Goal: Task Accomplishment & Management: Manage account settings

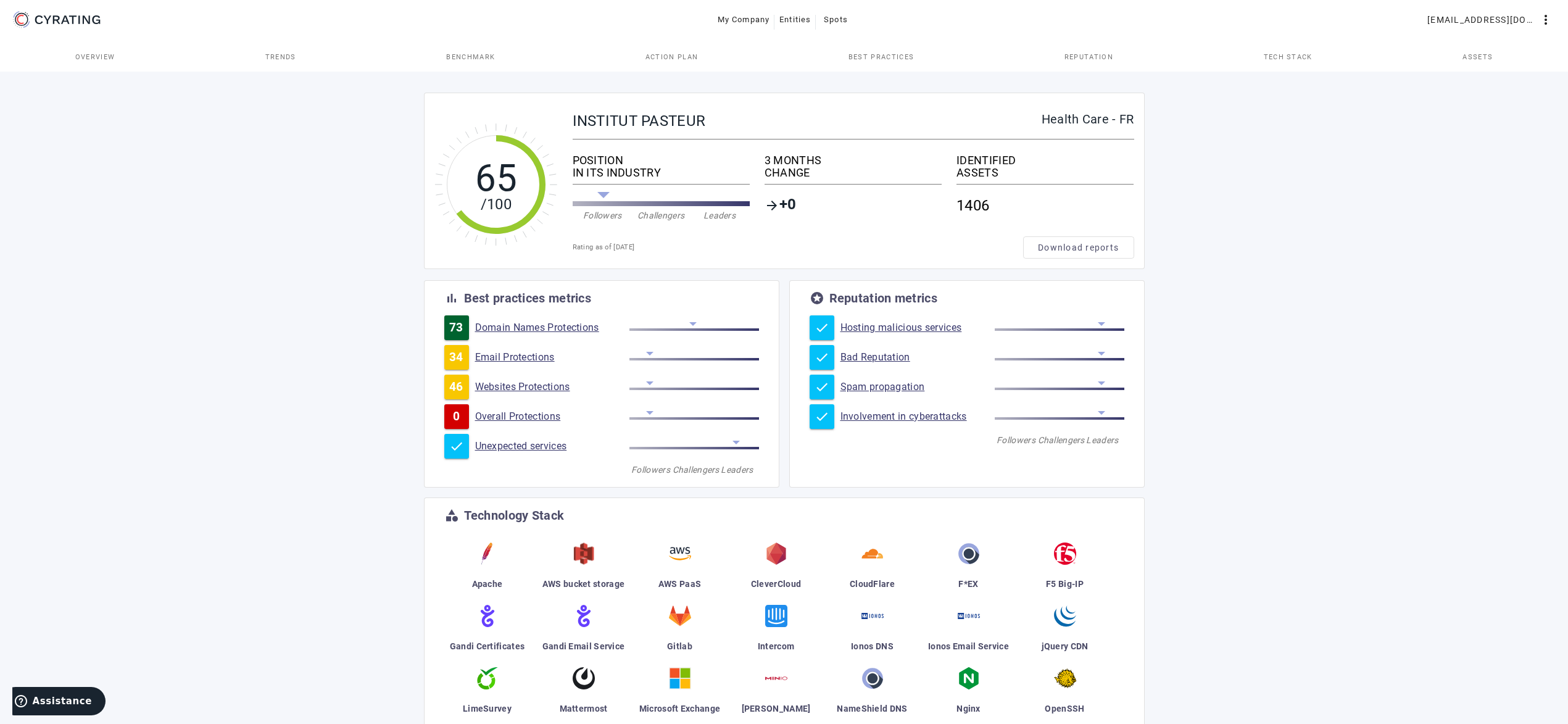
click at [684, 58] on span "Action Plan" at bounding box center [672, 57] width 53 height 7
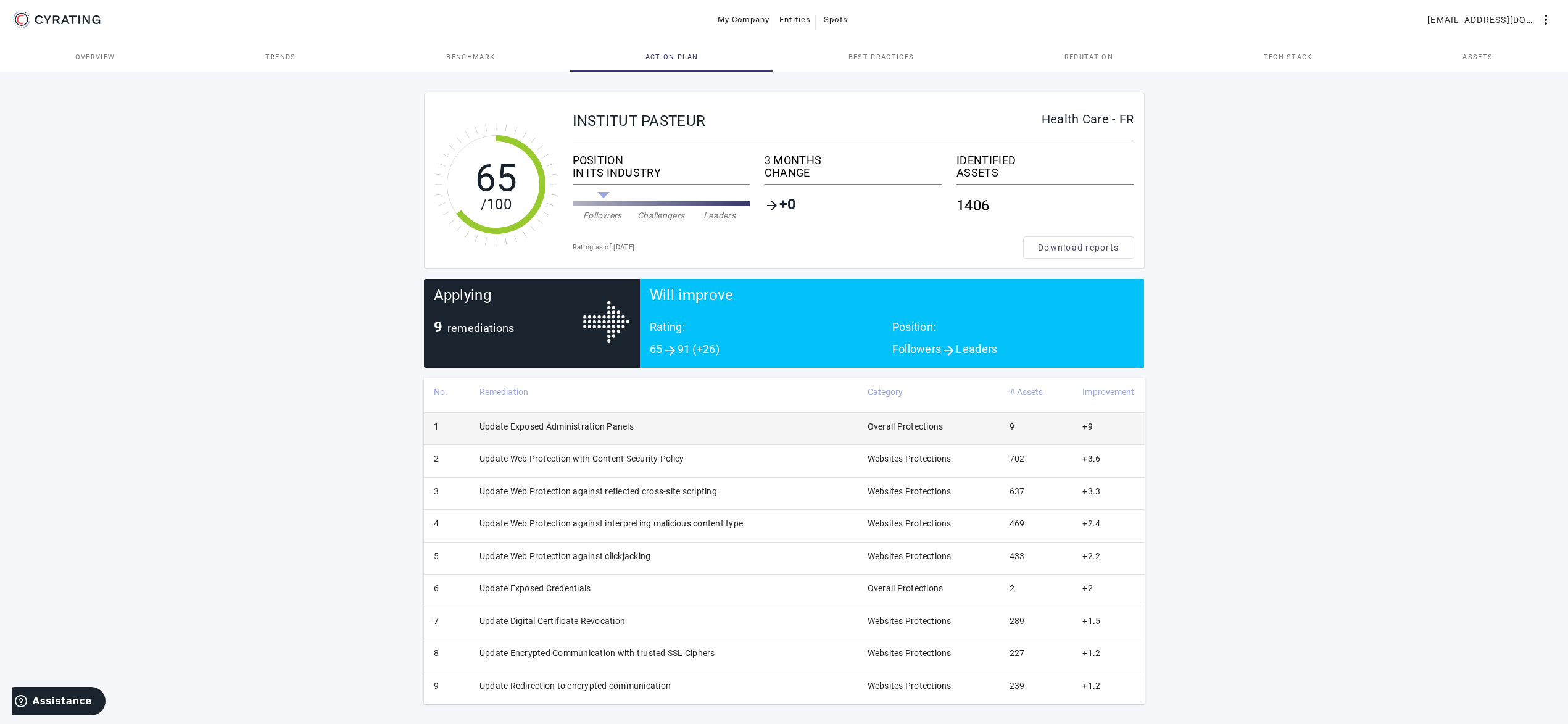
click at [611, 421] on td "Update Exposed Administration Panels" at bounding box center [663, 428] width 388 height 32
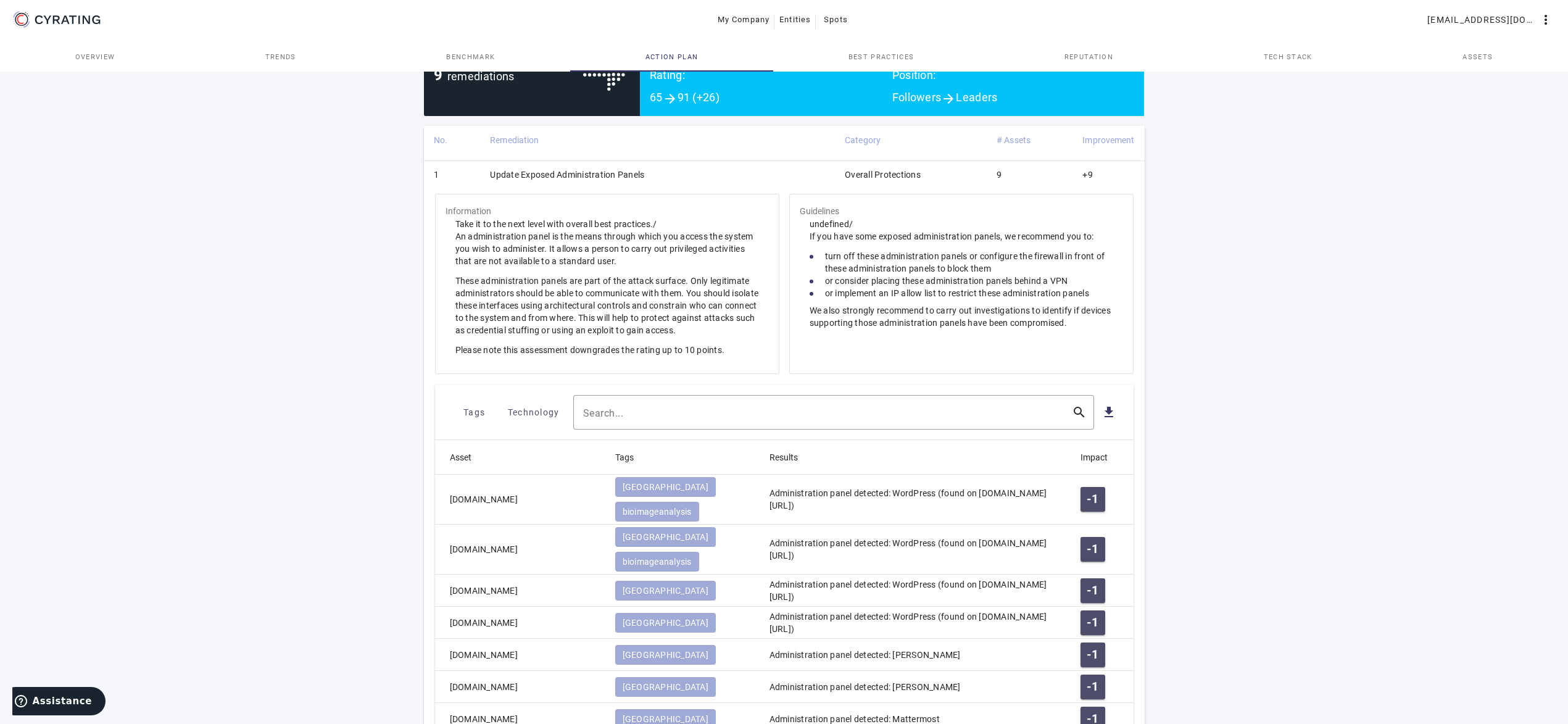
scroll to position [378, 0]
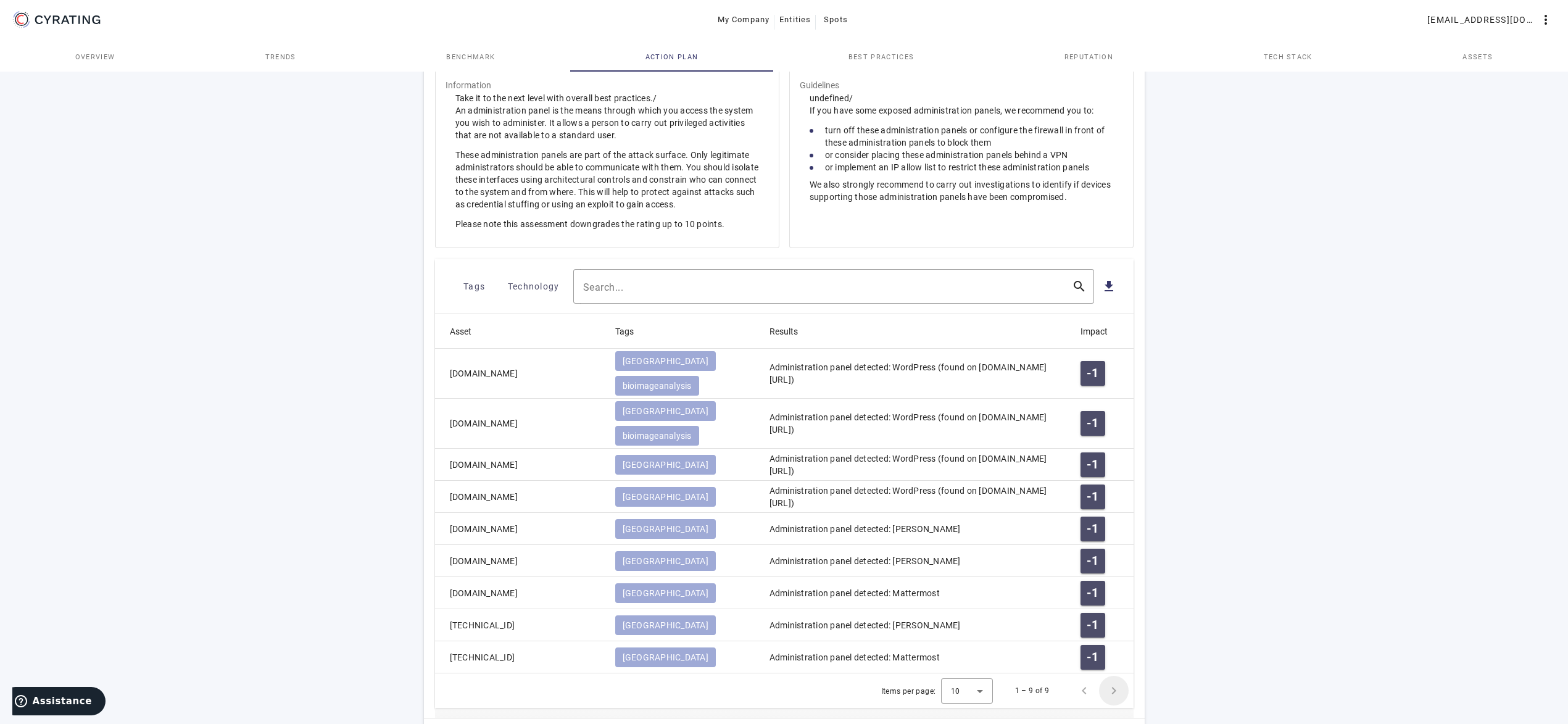
click at [1115, 676] on span "Next page" at bounding box center [1114, 690] width 30 height 30
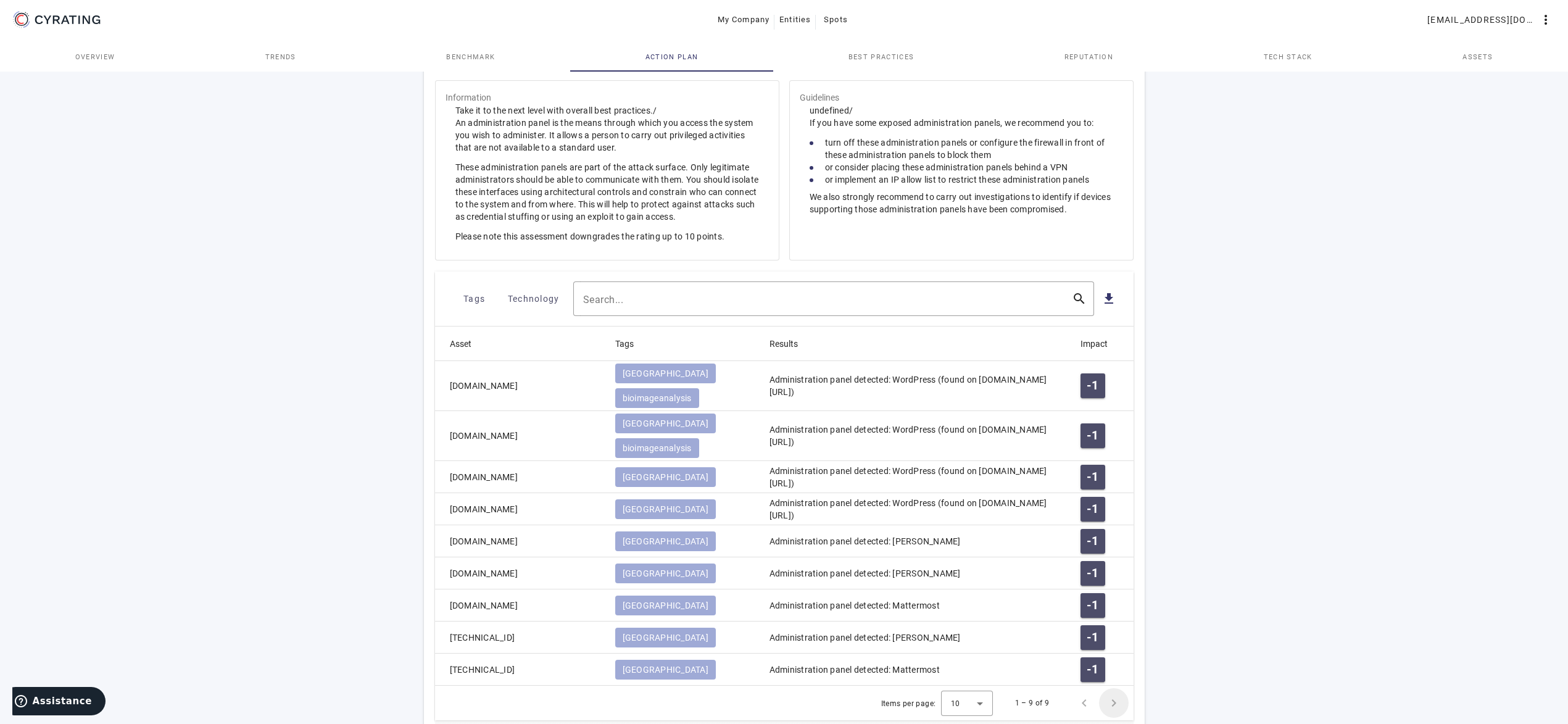
scroll to position [177, 0]
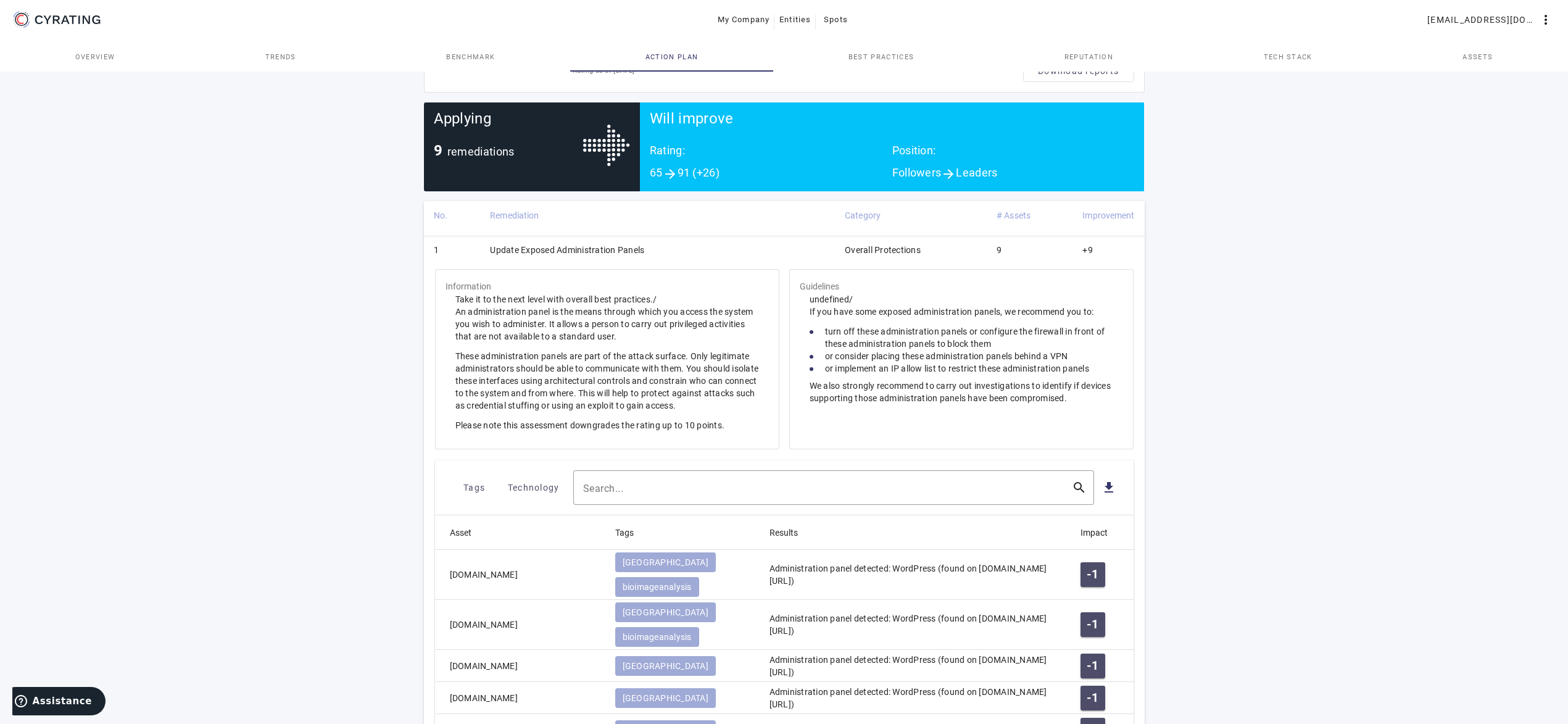
click at [673, 255] on td "Update Exposed Administration Panels" at bounding box center [658, 252] width 355 height 32
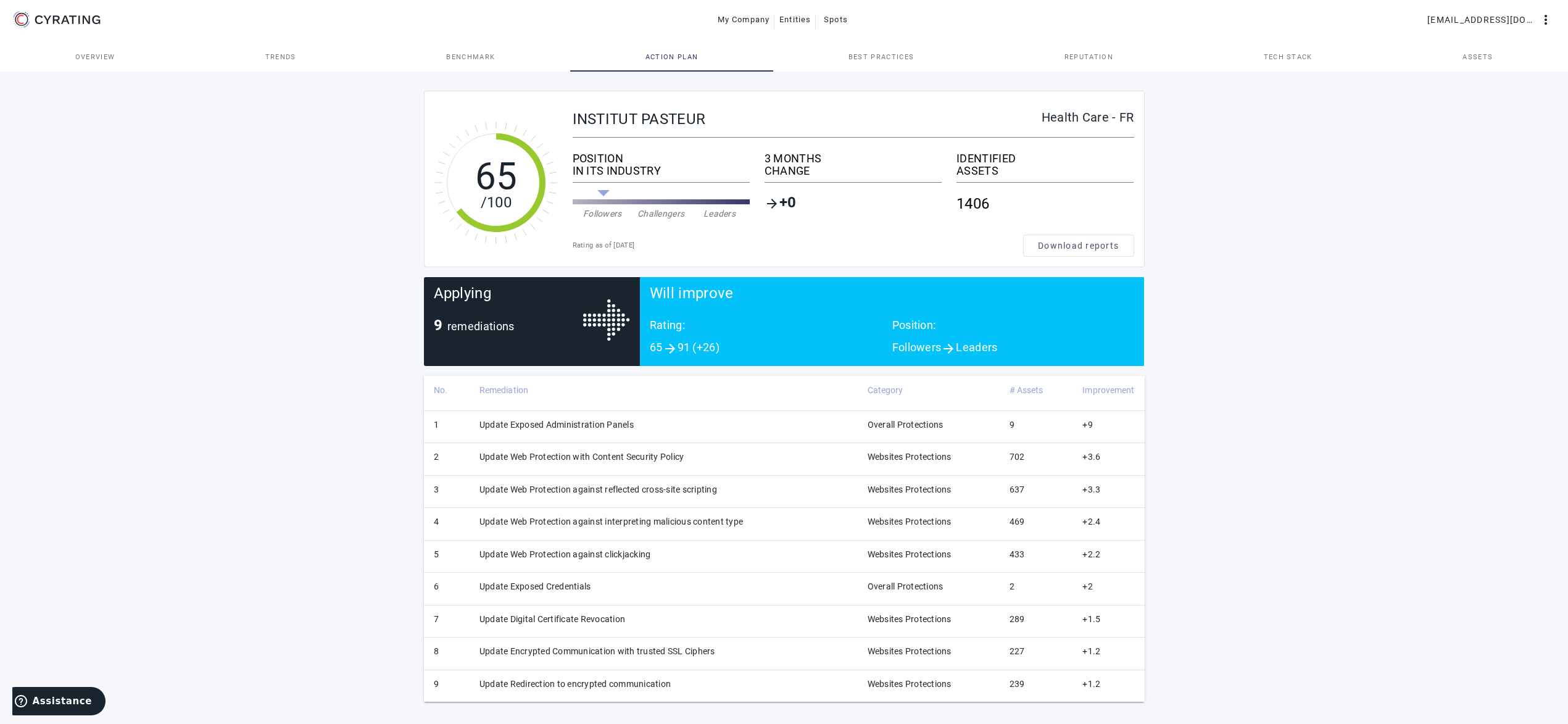
scroll to position [2, 0]
click at [633, 431] on td "Update Exposed Administration Panels" at bounding box center [663, 426] width 388 height 32
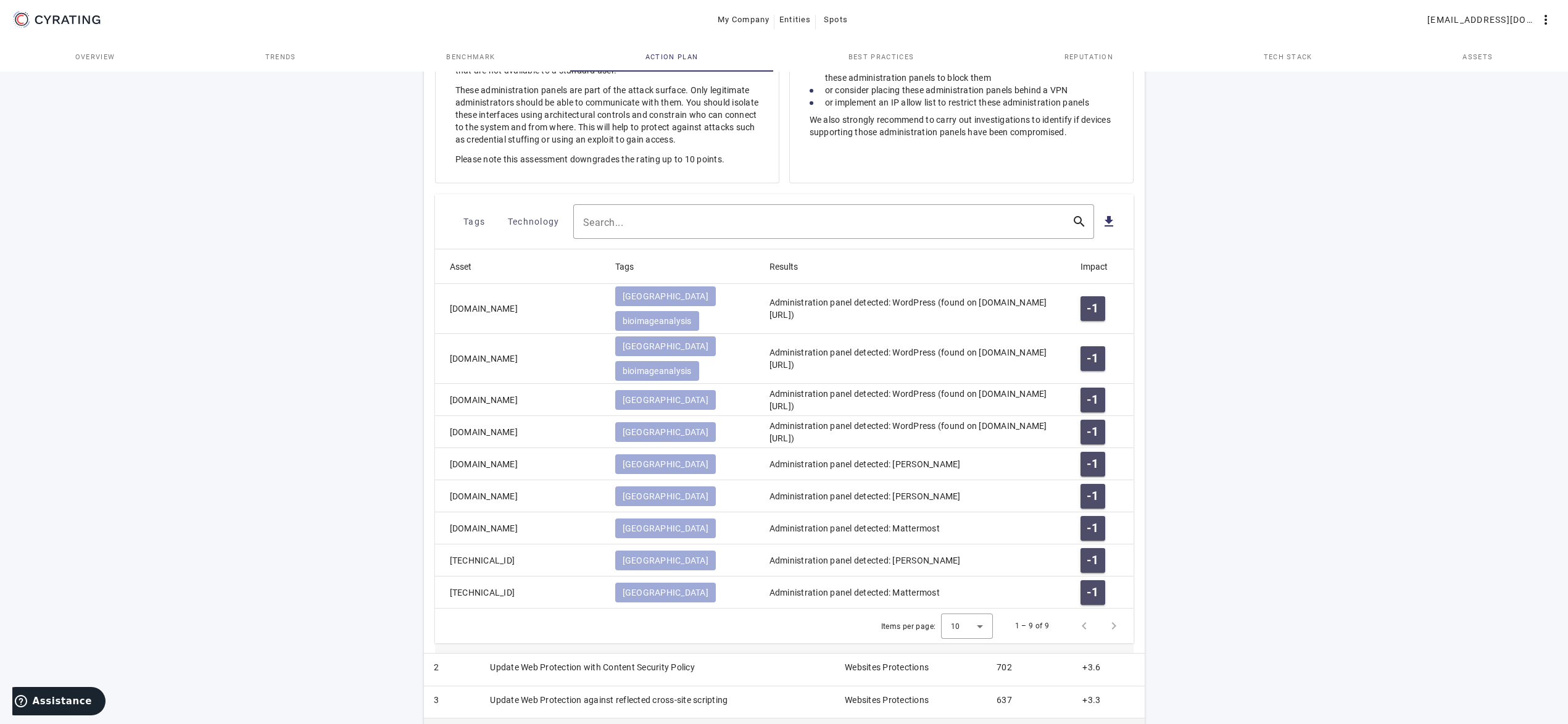
scroll to position [617, 0]
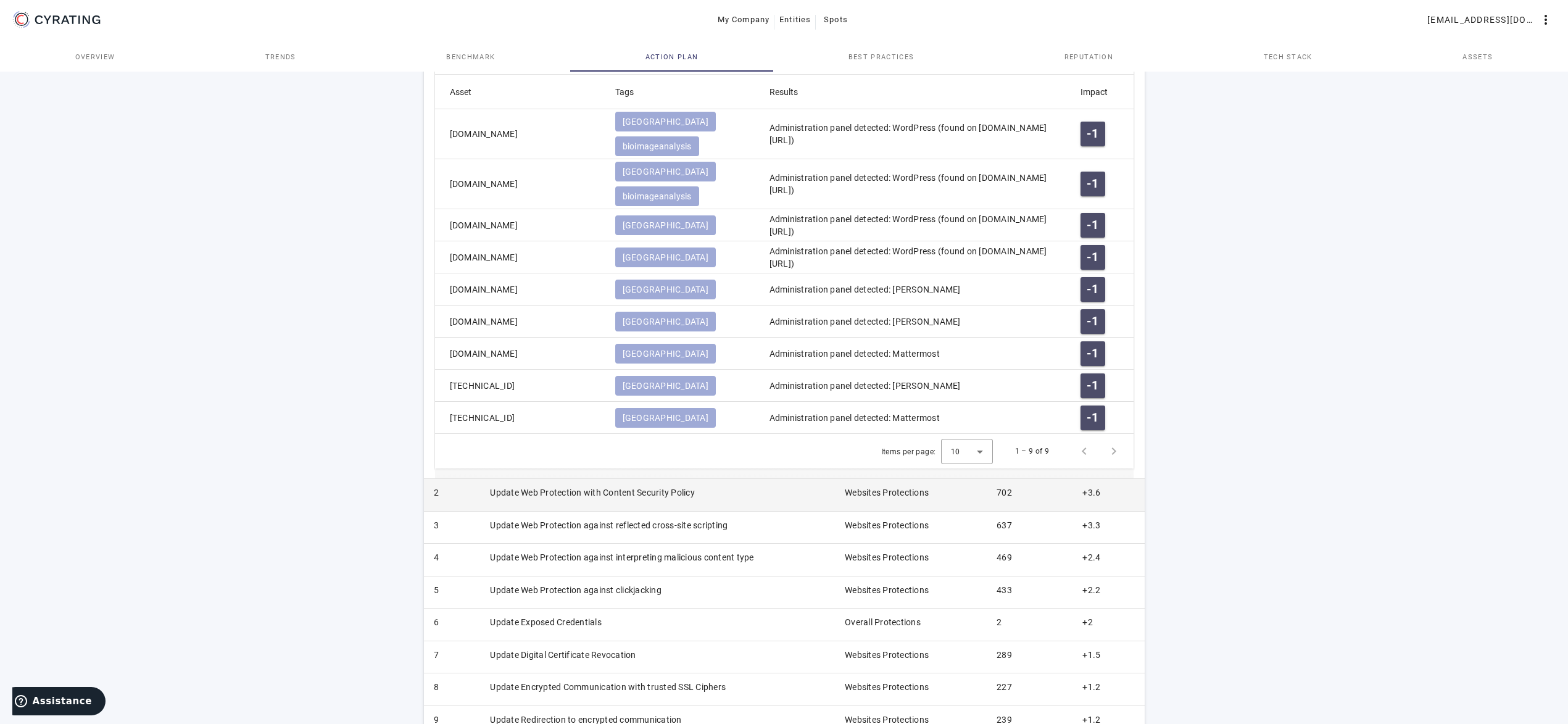
click at [751, 479] on td "Update Web Protection with Content Security Policy" at bounding box center [658, 495] width 355 height 32
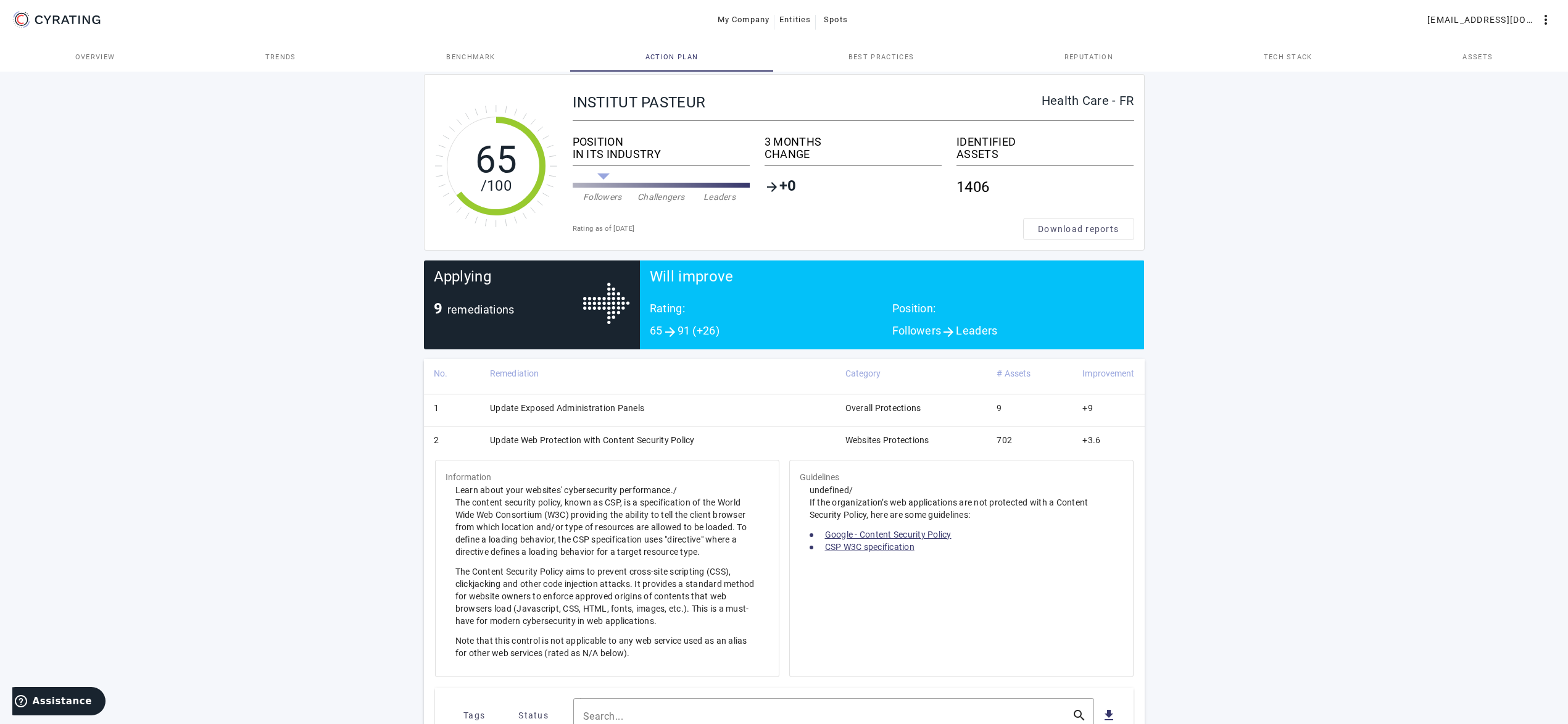
scroll to position [0, 0]
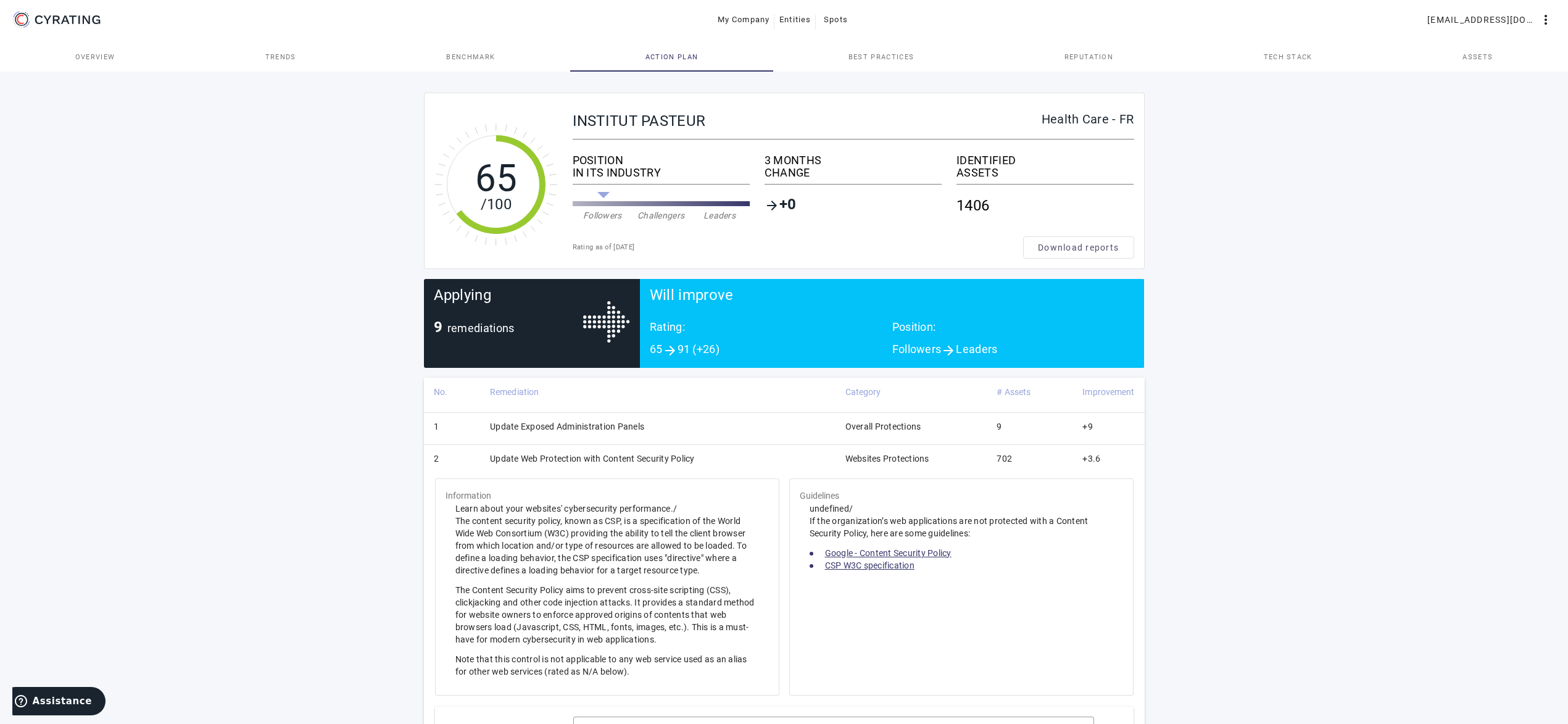
click at [709, 460] on td "Update Web Protection with Content Security Policy" at bounding box center [658, 461] width 355 height 32
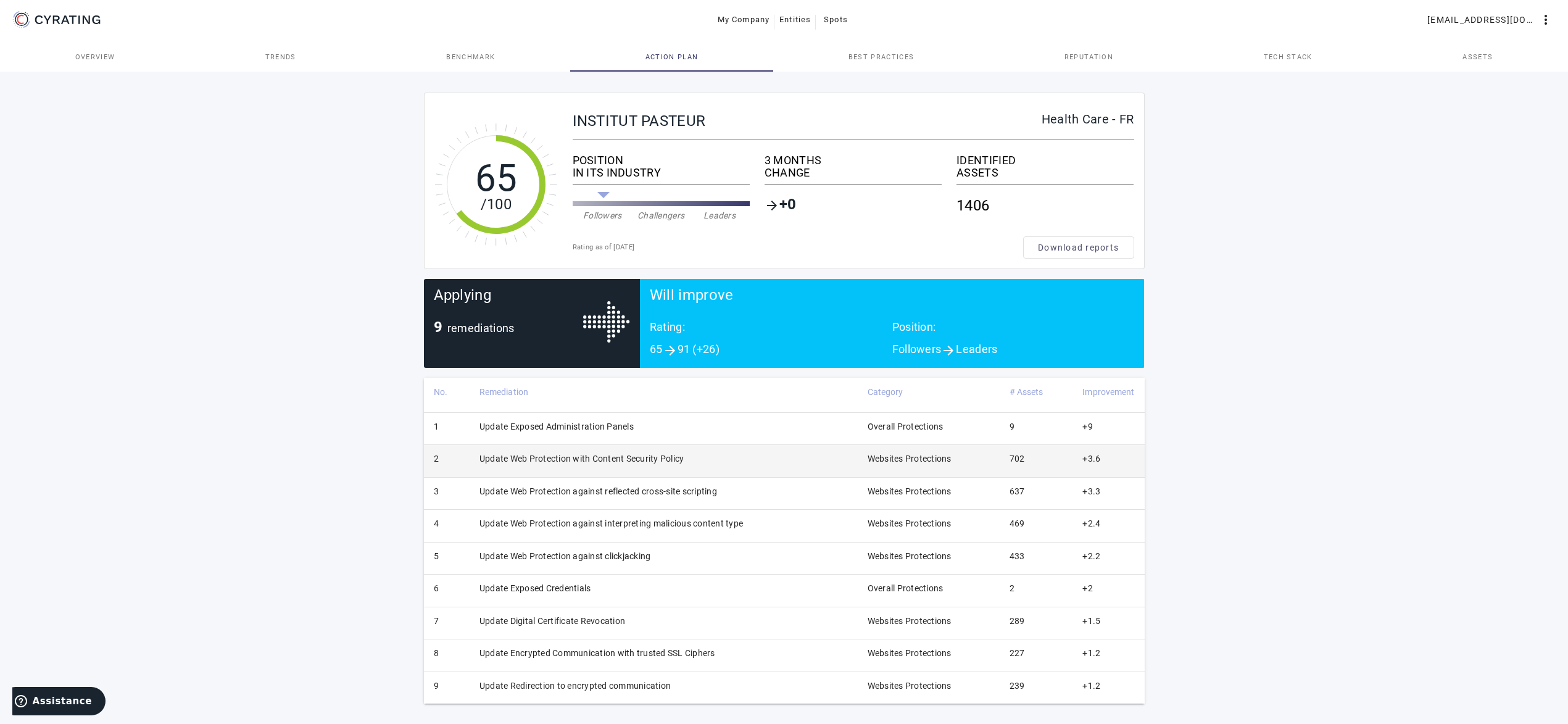
scroll to position [2, 0]
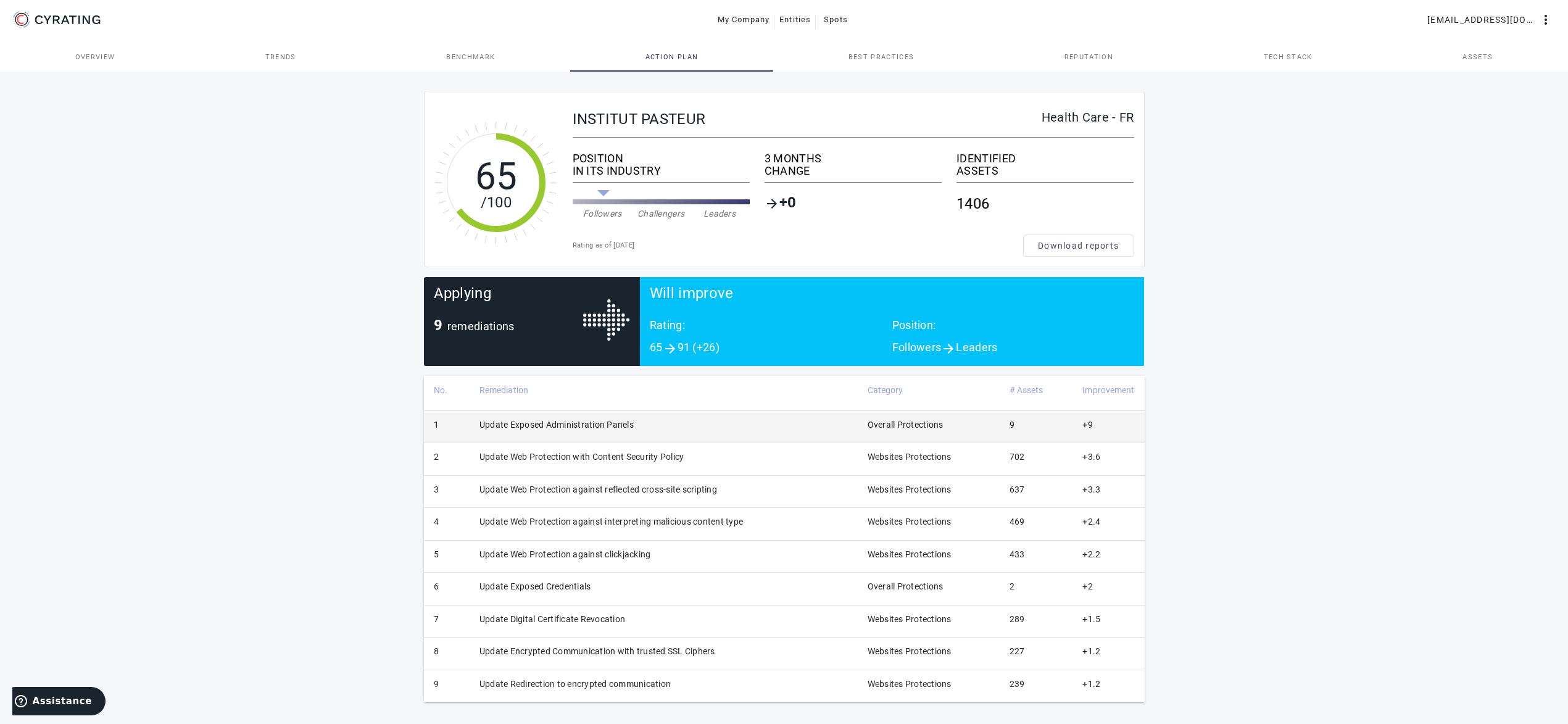
click at [698, 424] on td "Update Exposed Administration Panels" at bounding box center [663, 426] width 388 height 32
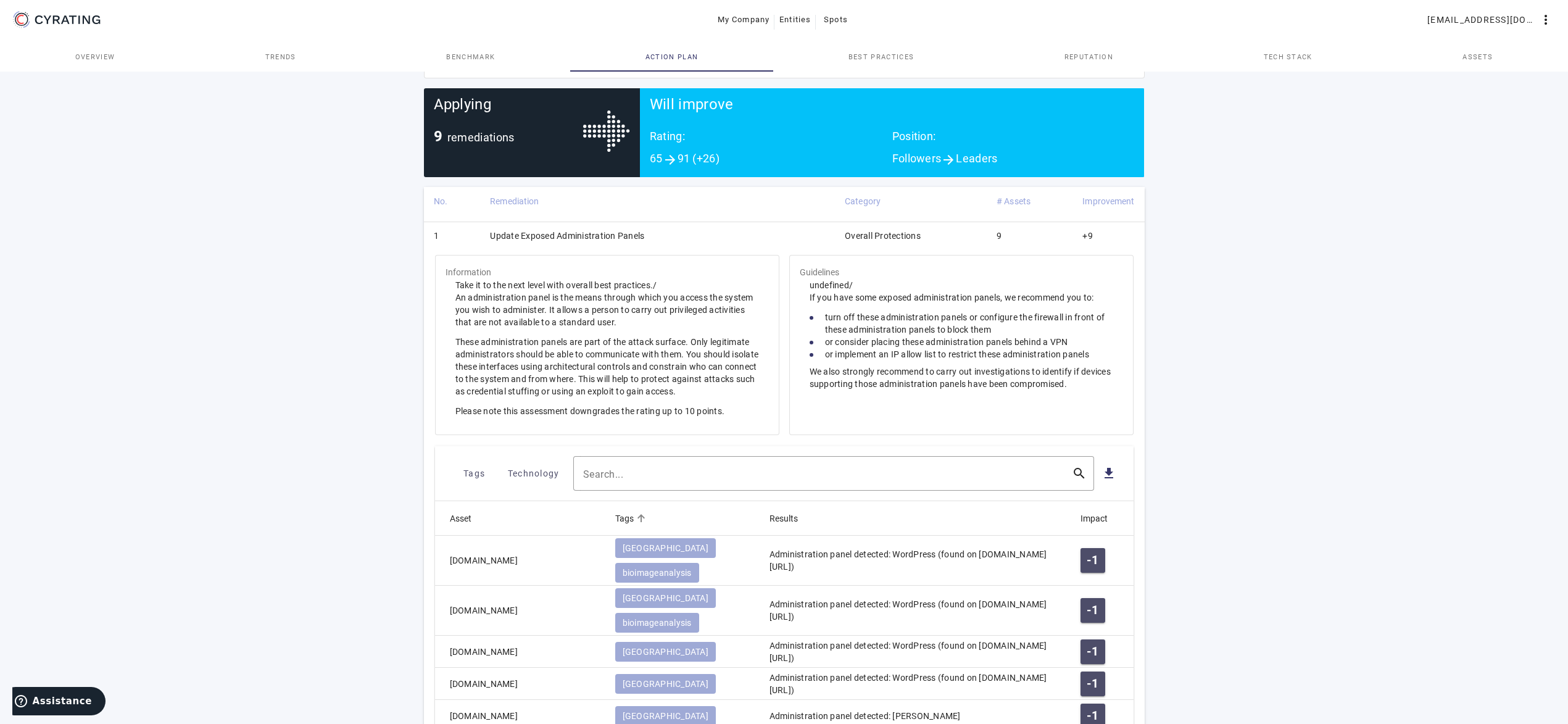
scroll to position [65, 0]
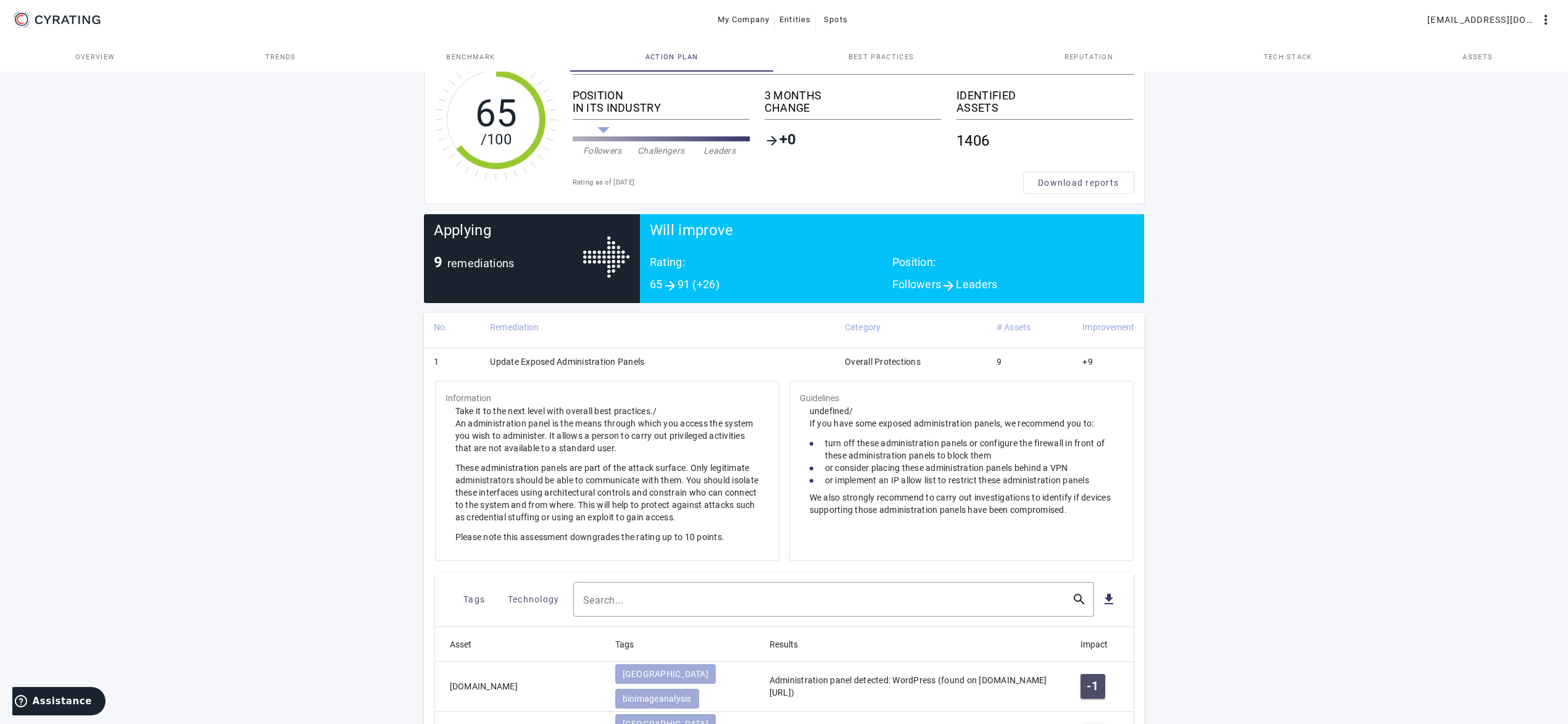
click at [726, 360] on td "Update Exposed Administration Panels" at bounding box center [658, 364] width 355 height 32
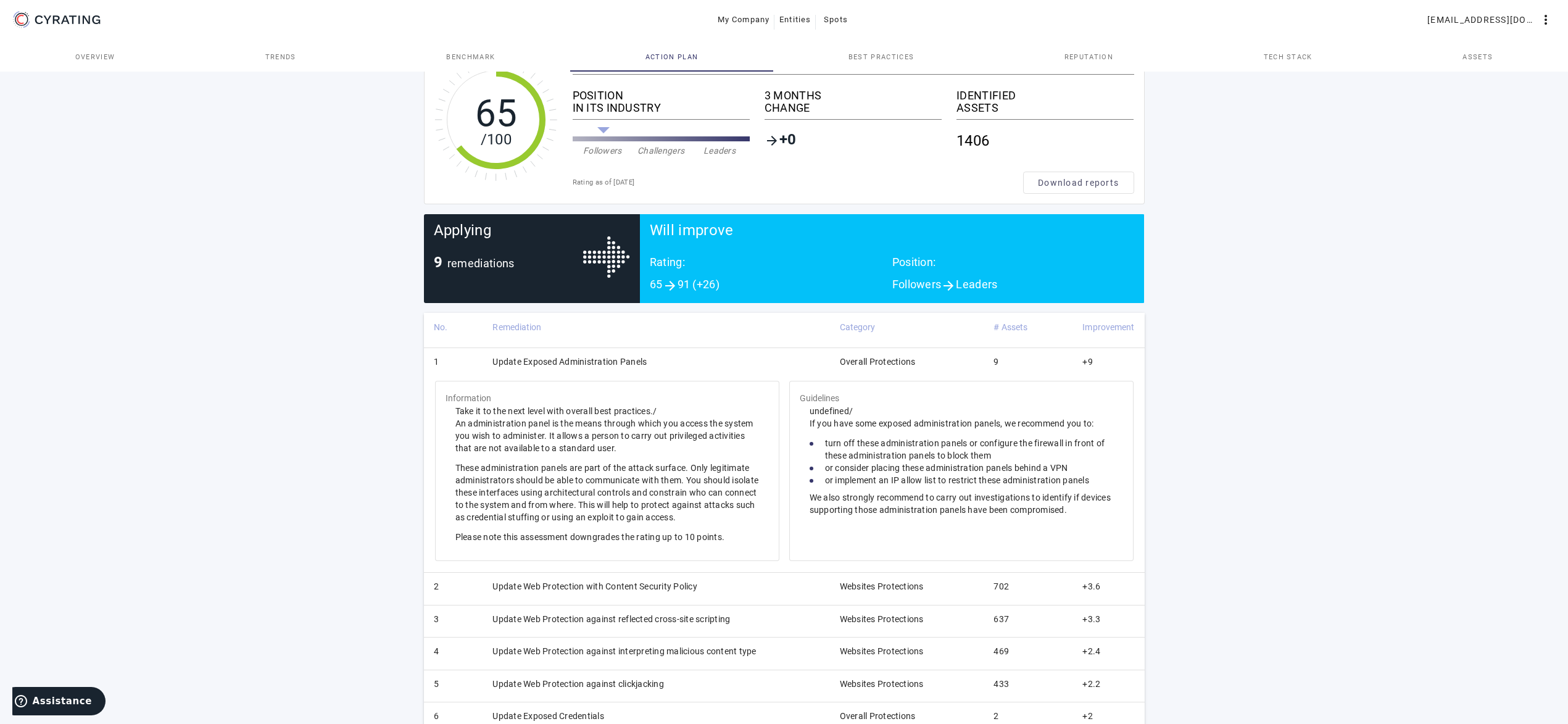
scroll to position [2, 0]
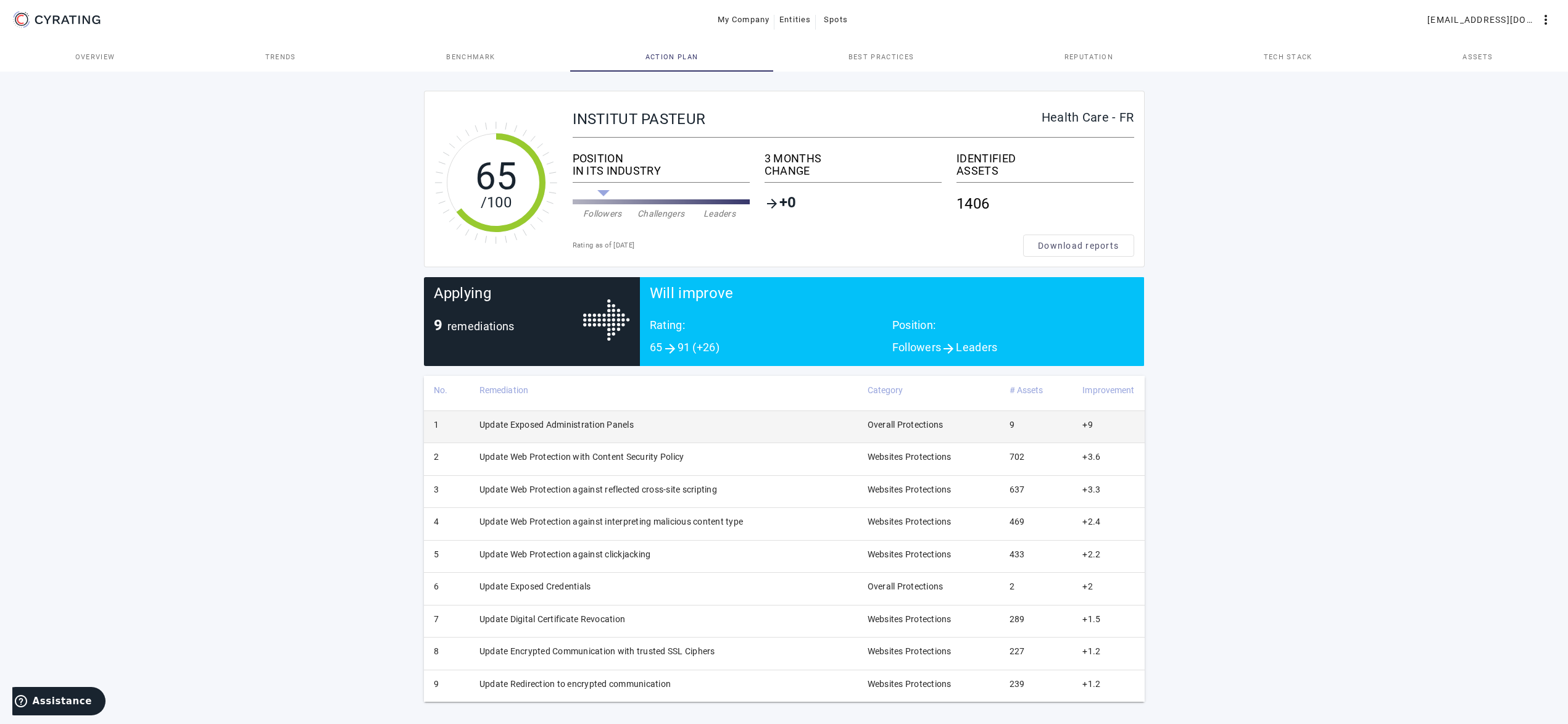
click at [740, 428] on td "Update Exposed Administration Panels" at bounding box center [663, 426] width 388 height 32
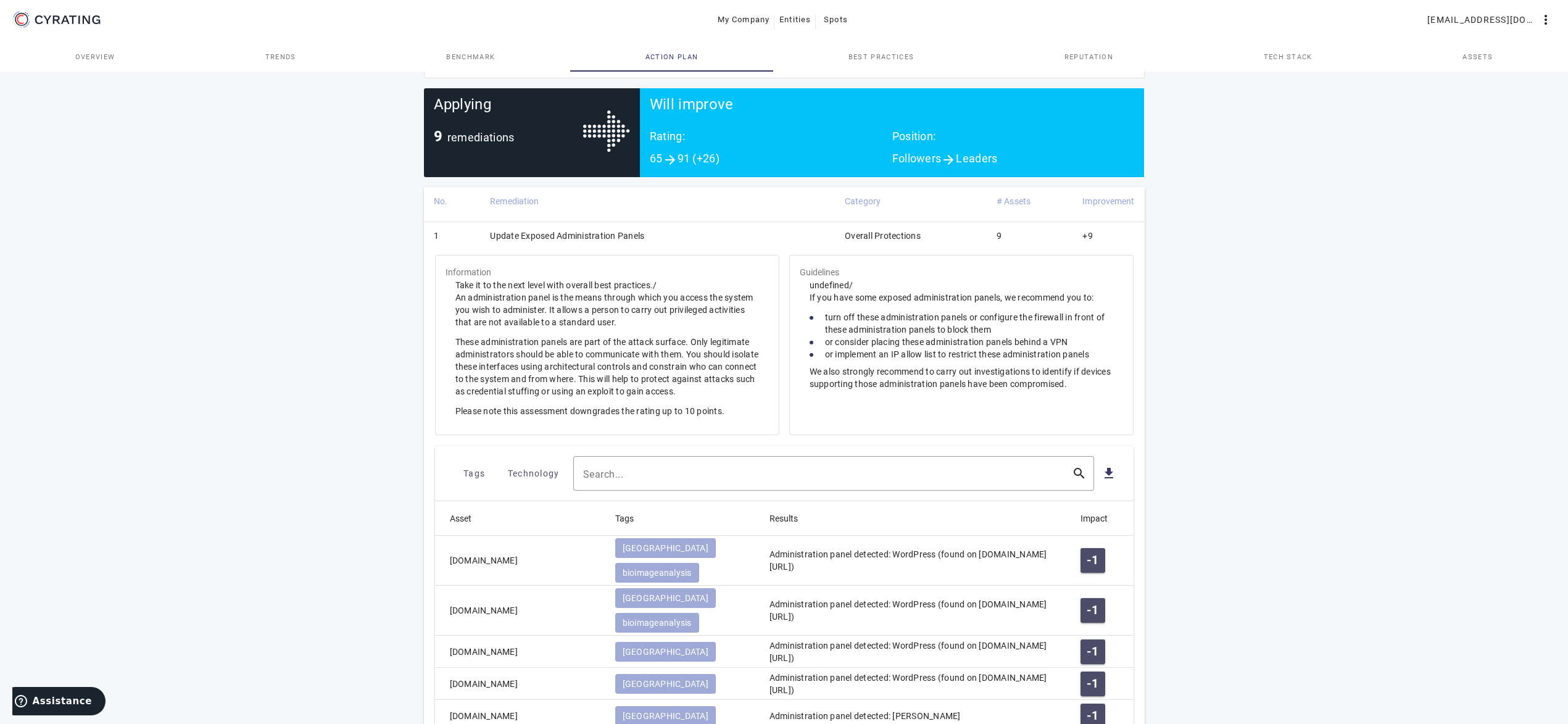
scroll to position [380, 0]
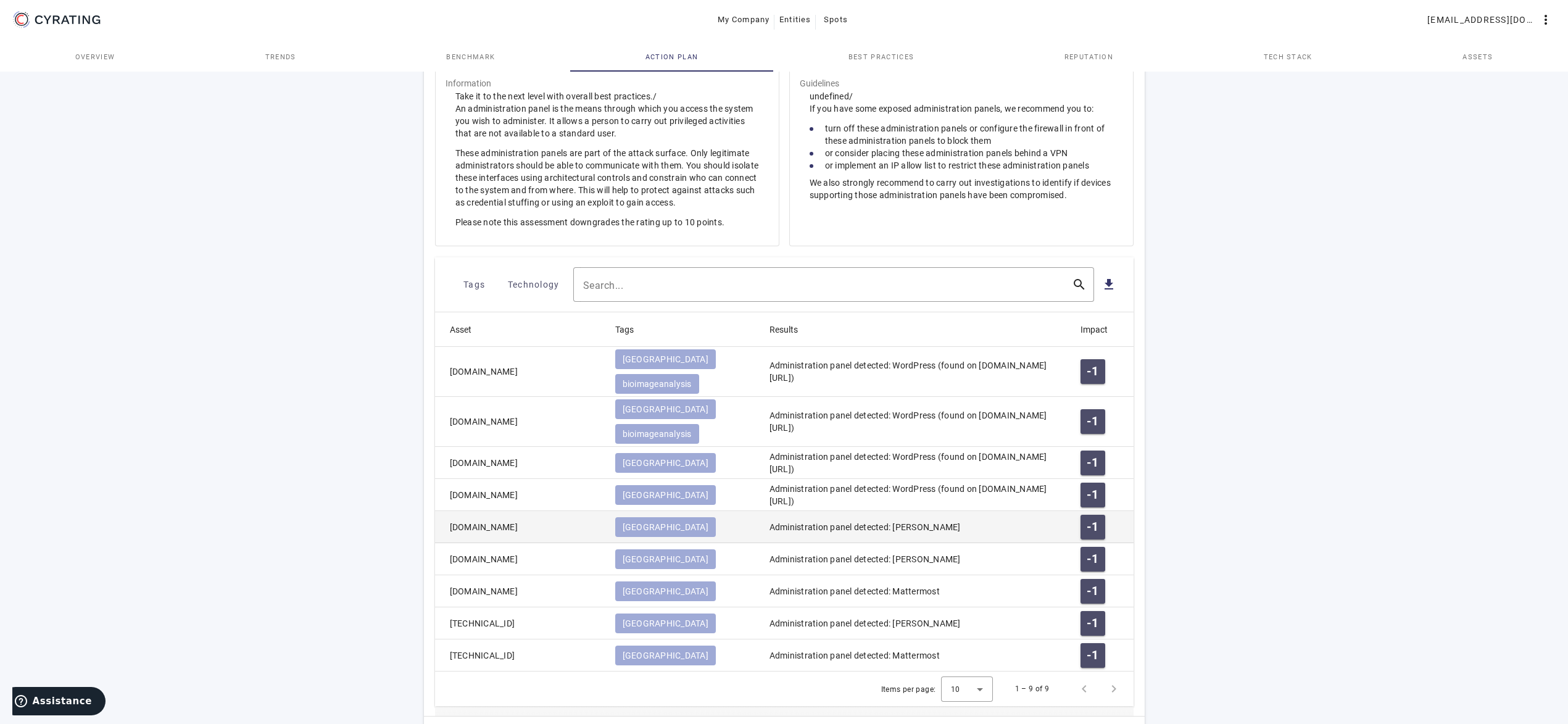
drag, startPoint x: 578, startPoint y: 490, endPoint x: 447, endPoint y: 492, distance: 131.0
click at [447, 511] on mat-cell "[DOMAIN_NAME]" at bounding box center [519, 527] width 170 height 32
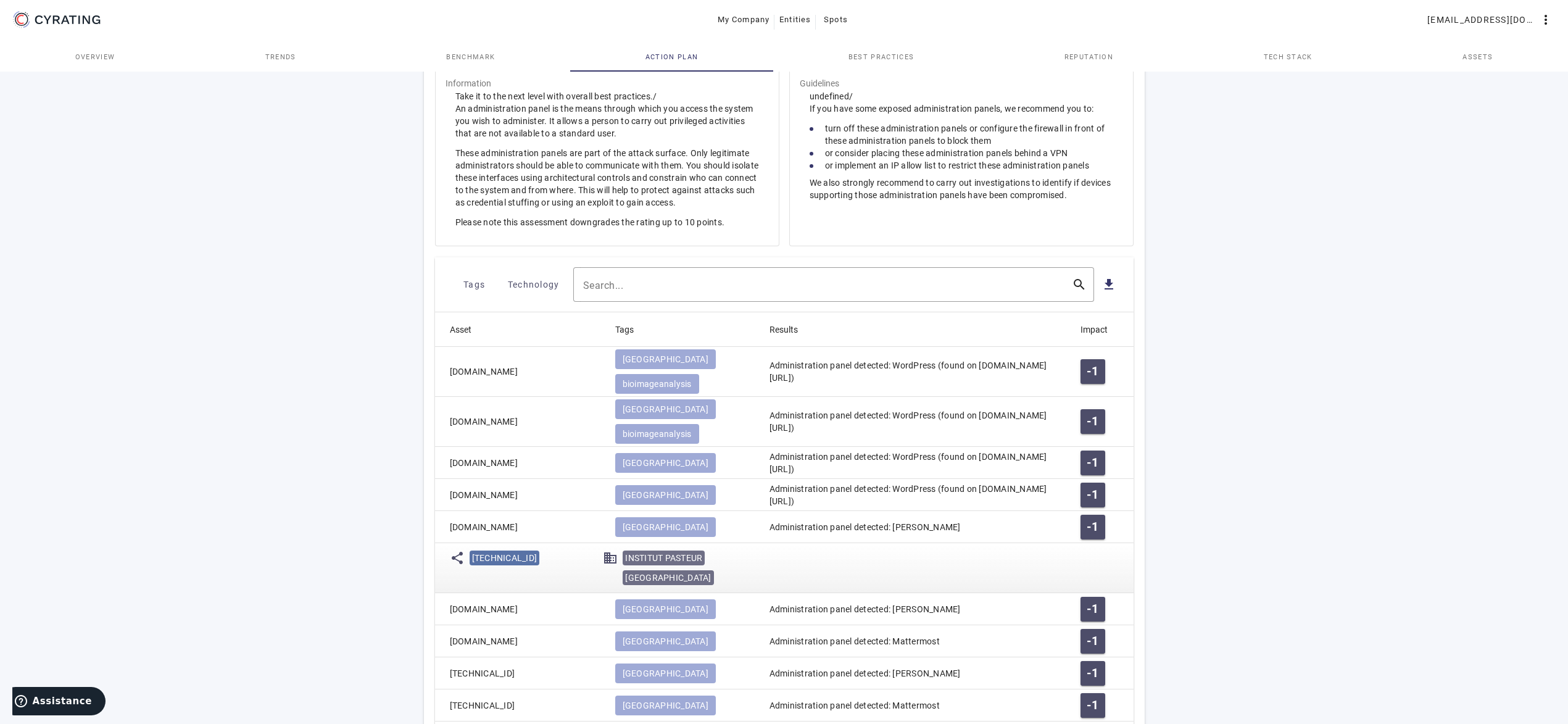
copy mat-cell "[DOMAIN_NAME]"
click at [562, 548] on islice "[TECHNICAL_ID]" at bounding box center [534, 568] width 129 height 40
click at [531, 593] on mat-cell "[DOMAIN_NAME]" at bounding box center [519, 609] width 170 height 32
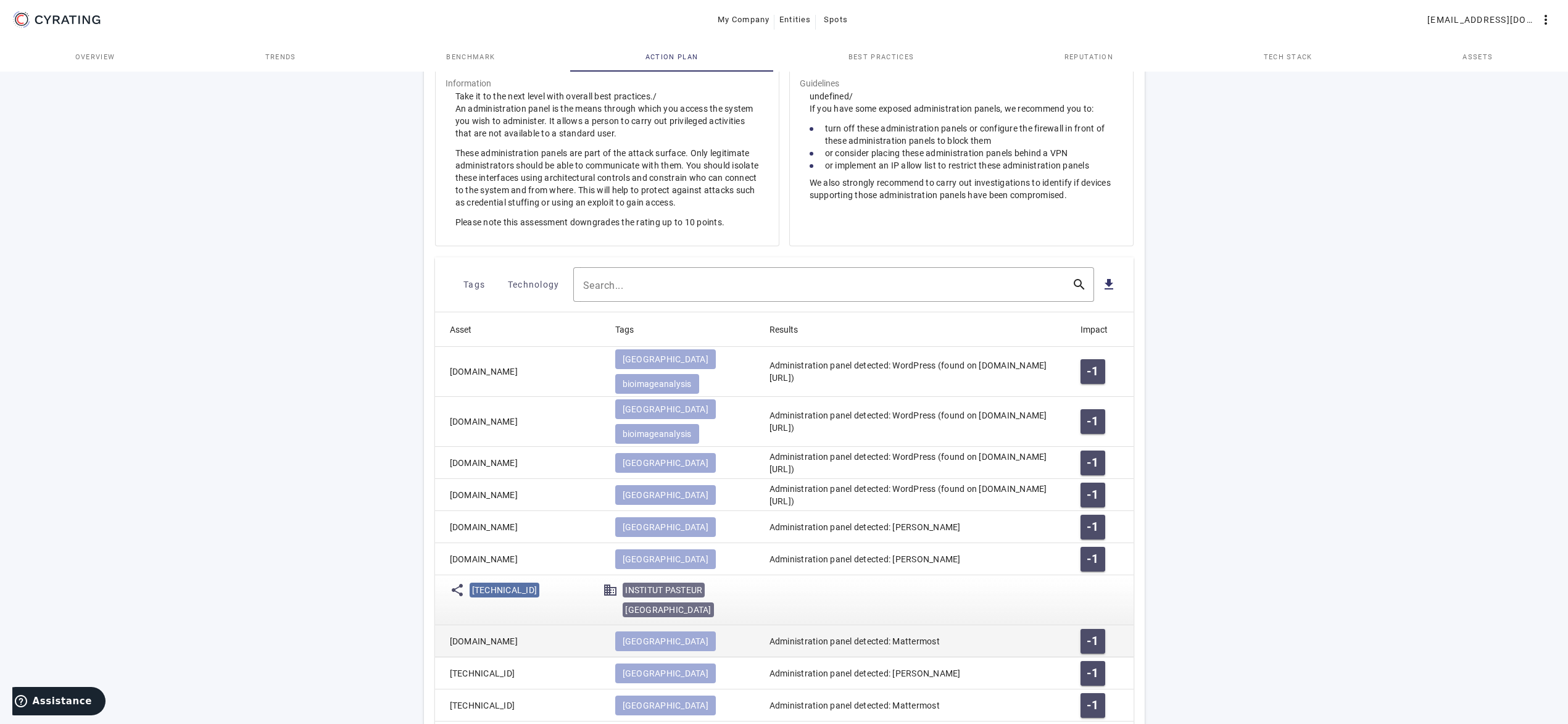
click at [549, 625] on mat-cell "[DOMAIN_NAME]" at bounding box center [519, 641] width 170 height 32
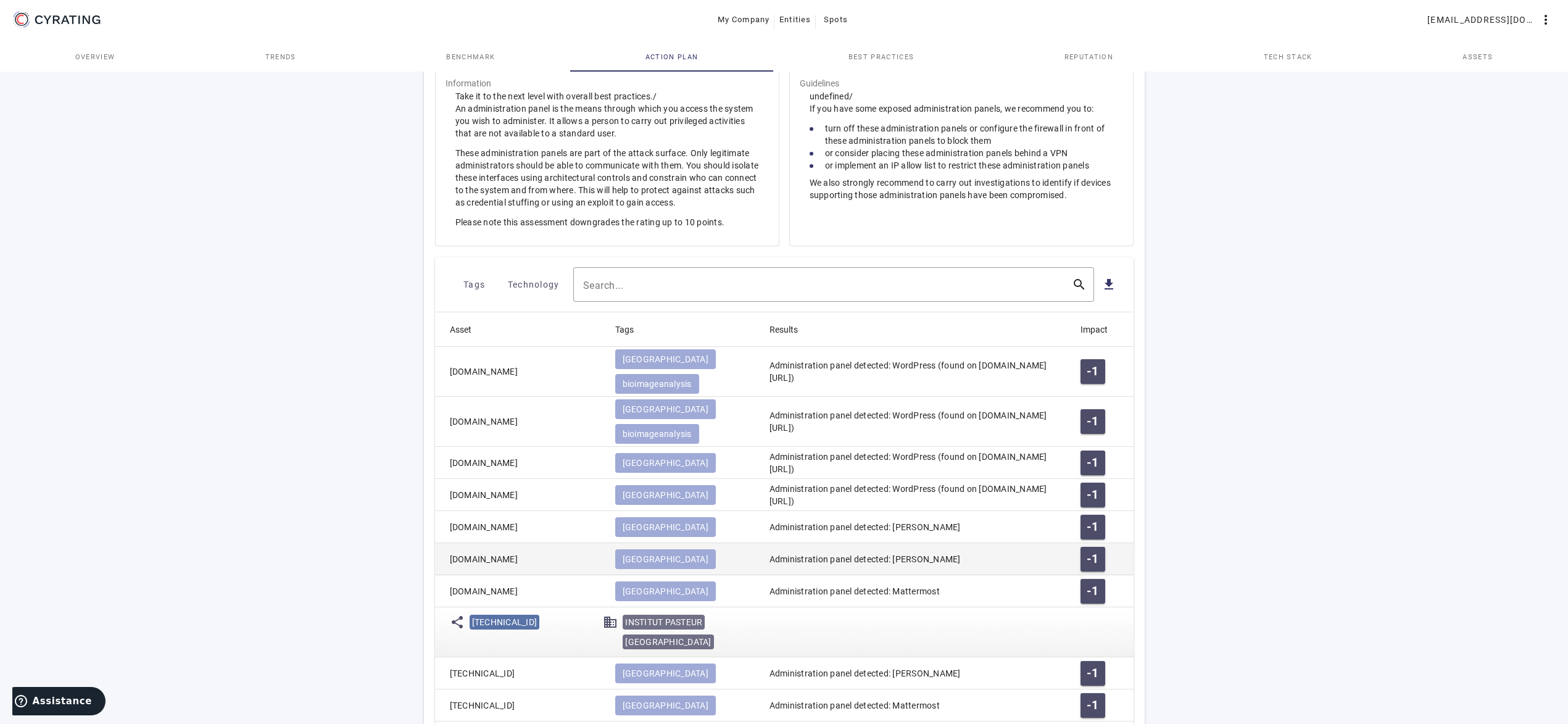
click at [548, 543] on mat-cell "[DOMAIN_NAME]" at bounding box center [519, 559] width 170 height 32
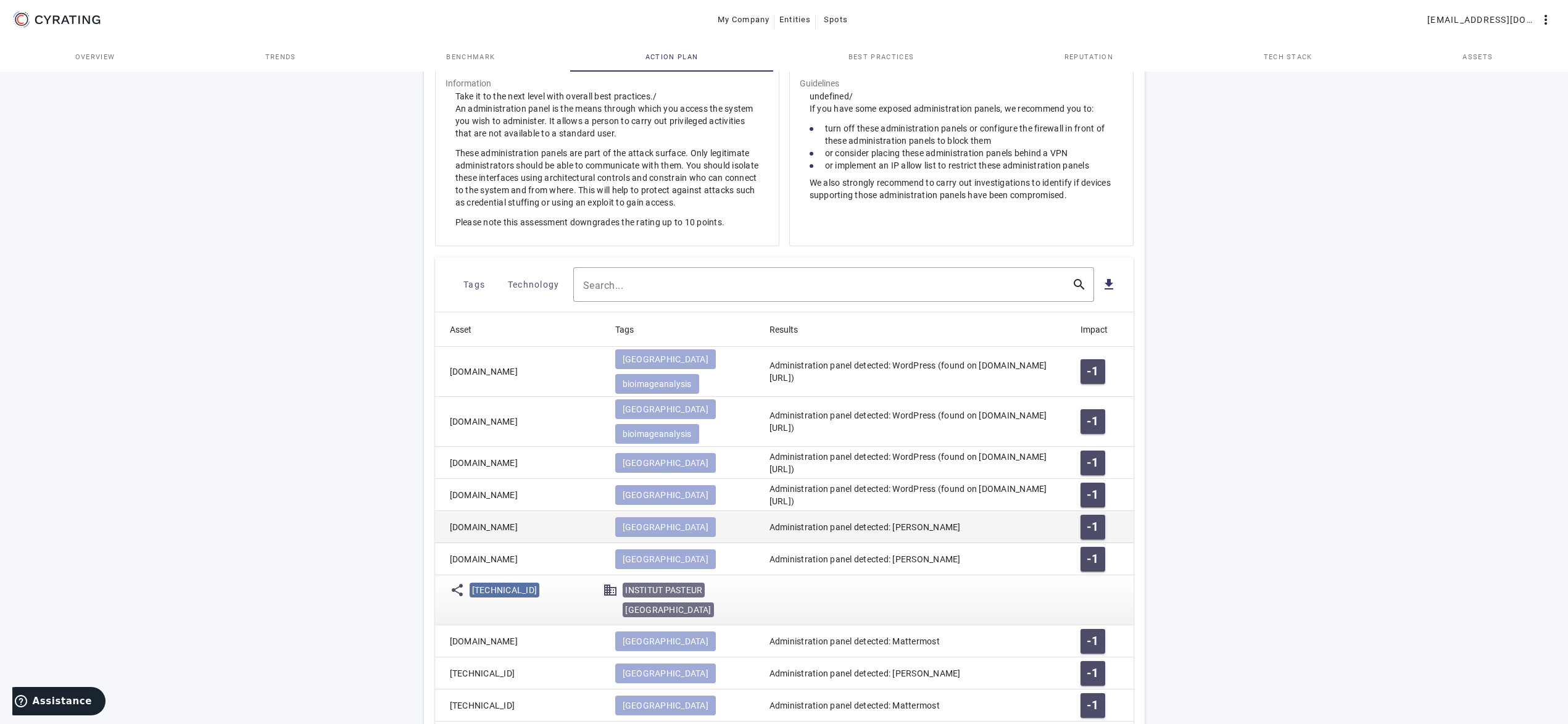
click at [560, 511] on mat-cell "[DOMAIN_NAME]" at bounding box center [519, 527] width 170 height 32
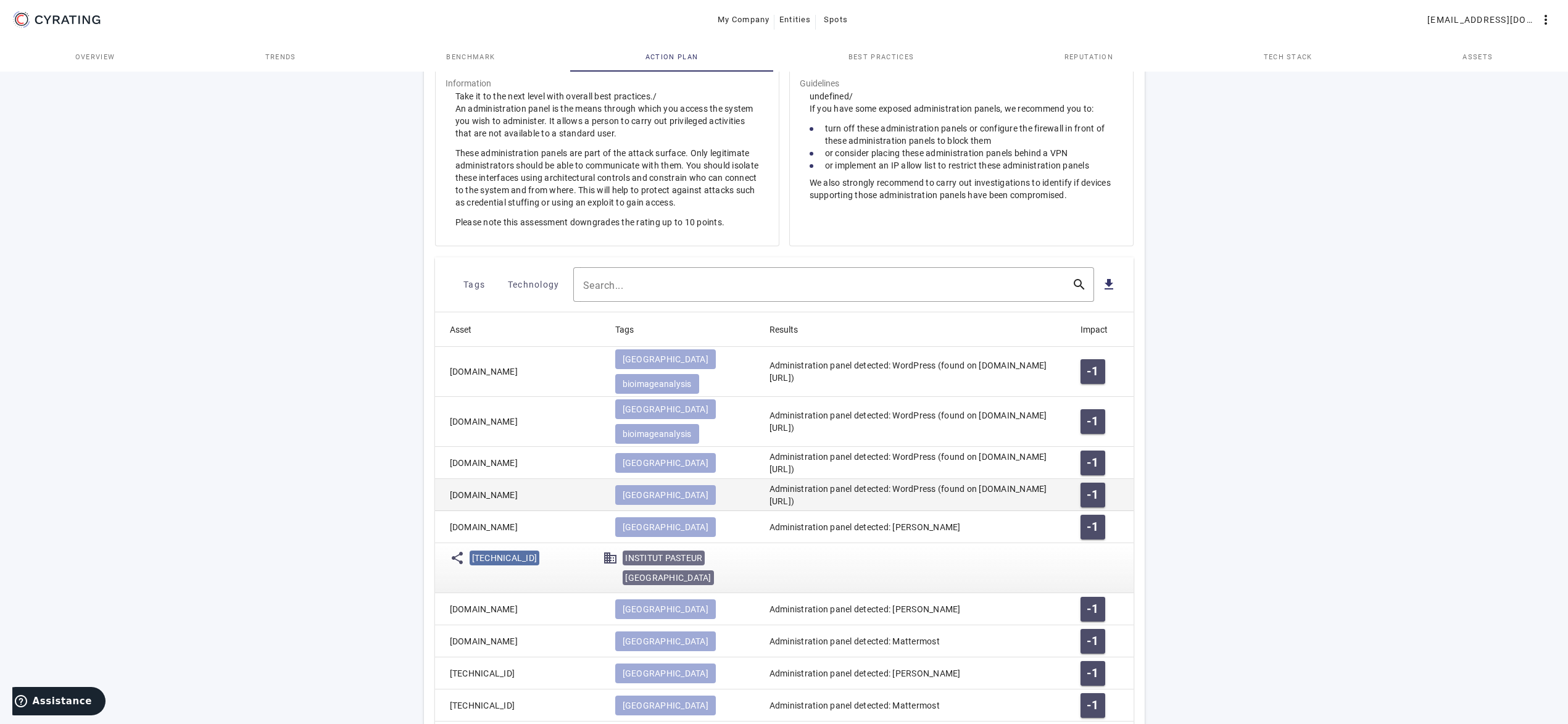
click at [570, 479] on mat-cell "[DOMAIN_NAME]" at bounding box center [519, 495] width 170 height 32
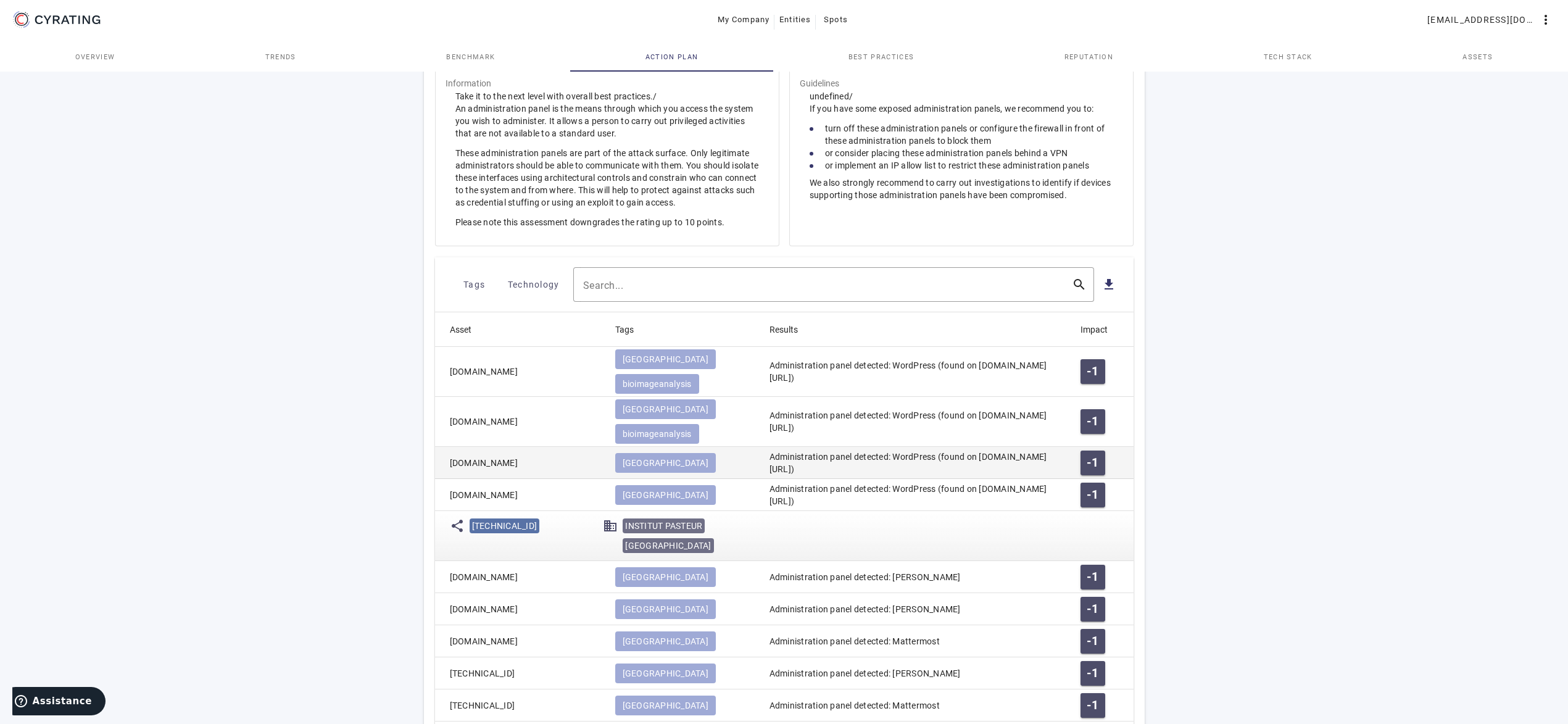
click at [576, 447] on mat-cell "[DOMAIN_NAME]" at bounding box center [519, 463] width 170 height 32
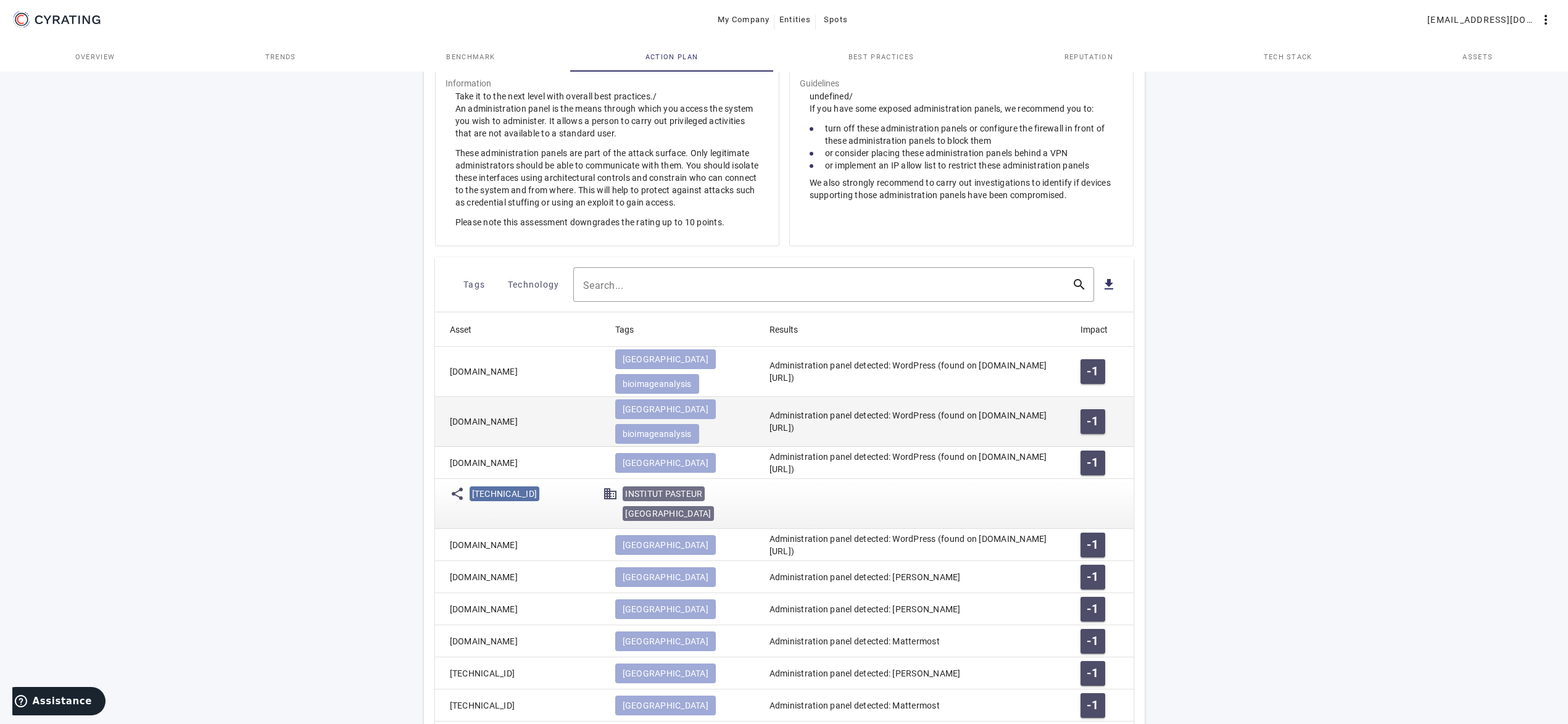
click at [582, 409] on mat-cell "[DOMAIN_NAME]" at bounding box center [519, 421] width 170 height 50
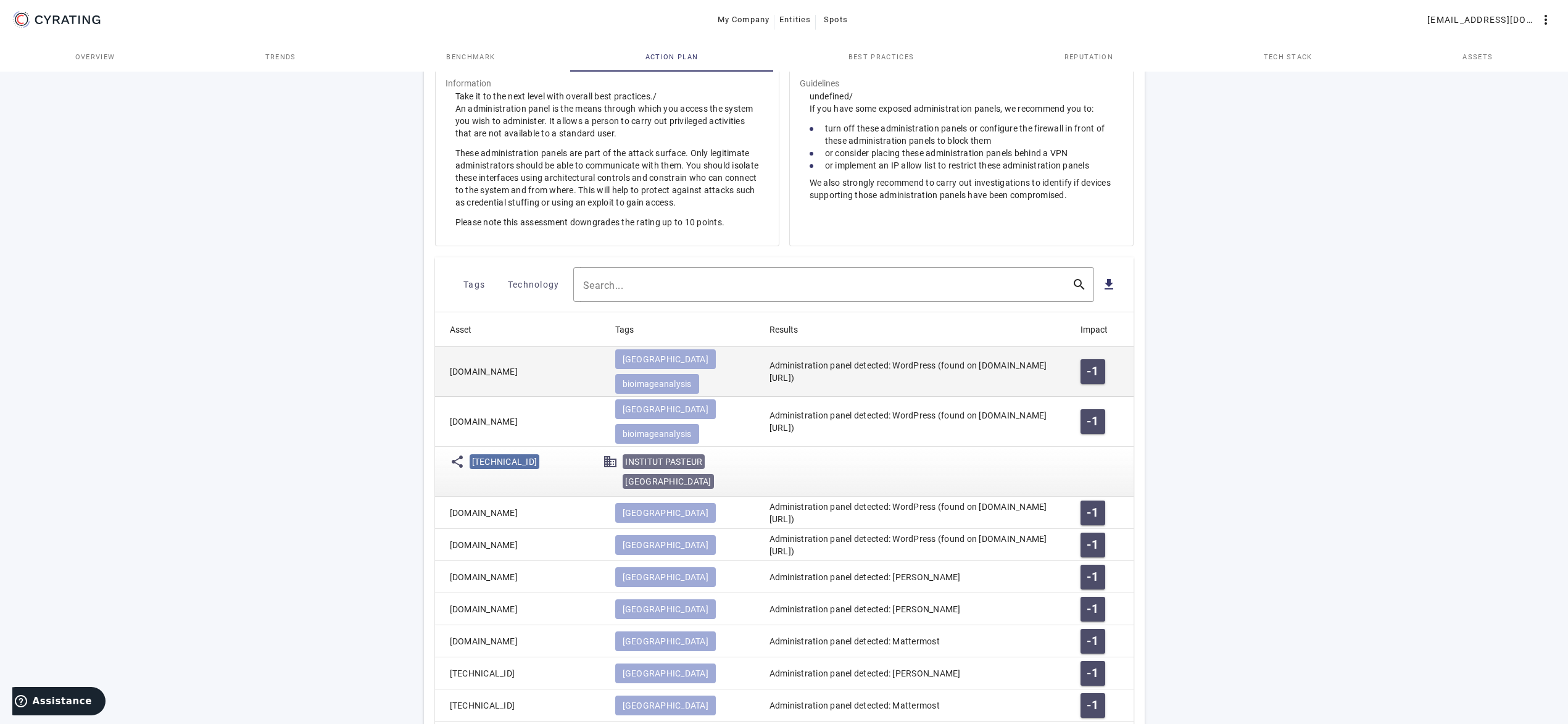
click at [569, 363] on mat-cell "[DOMAIN_NAME]" at bounding box center [519, 371] width 170 height 50
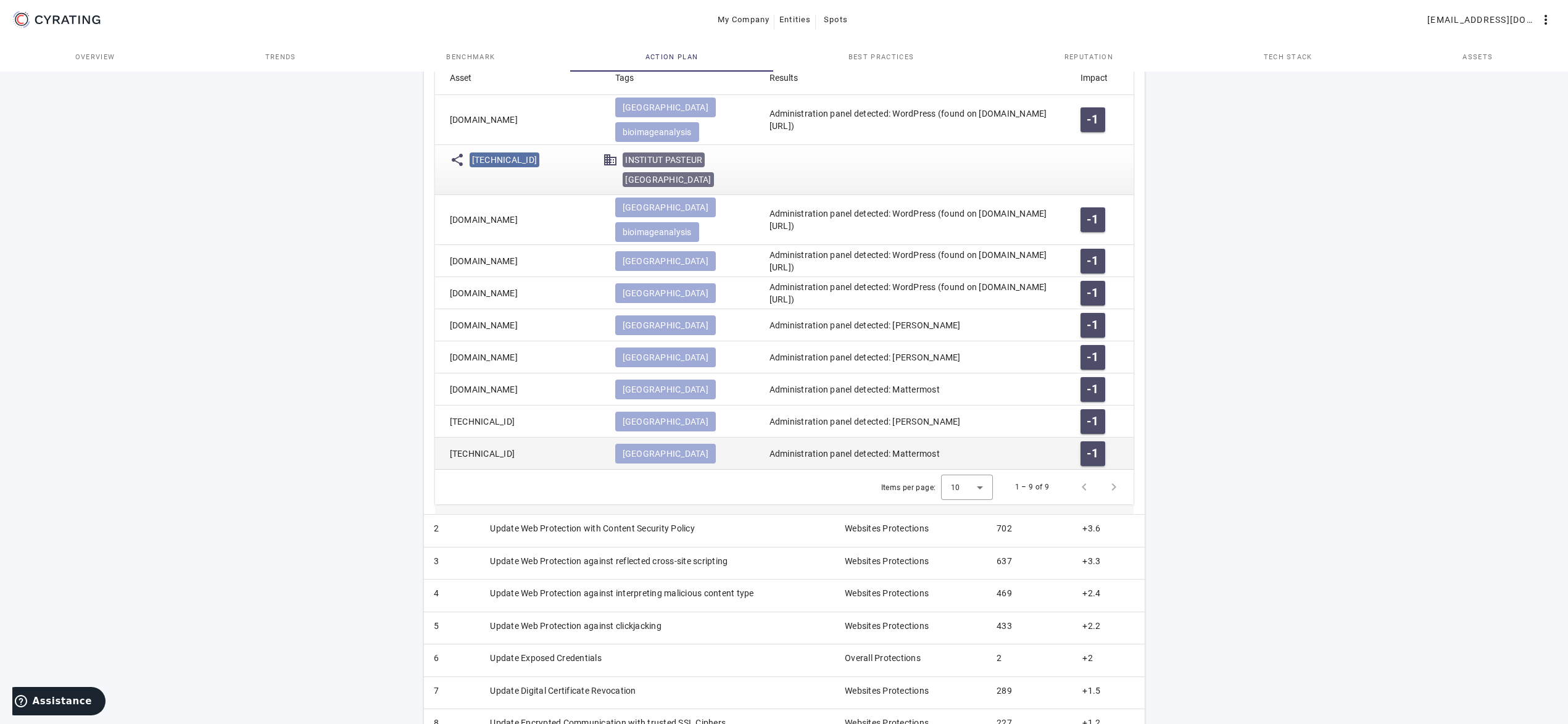
scroll to position [442, 0]
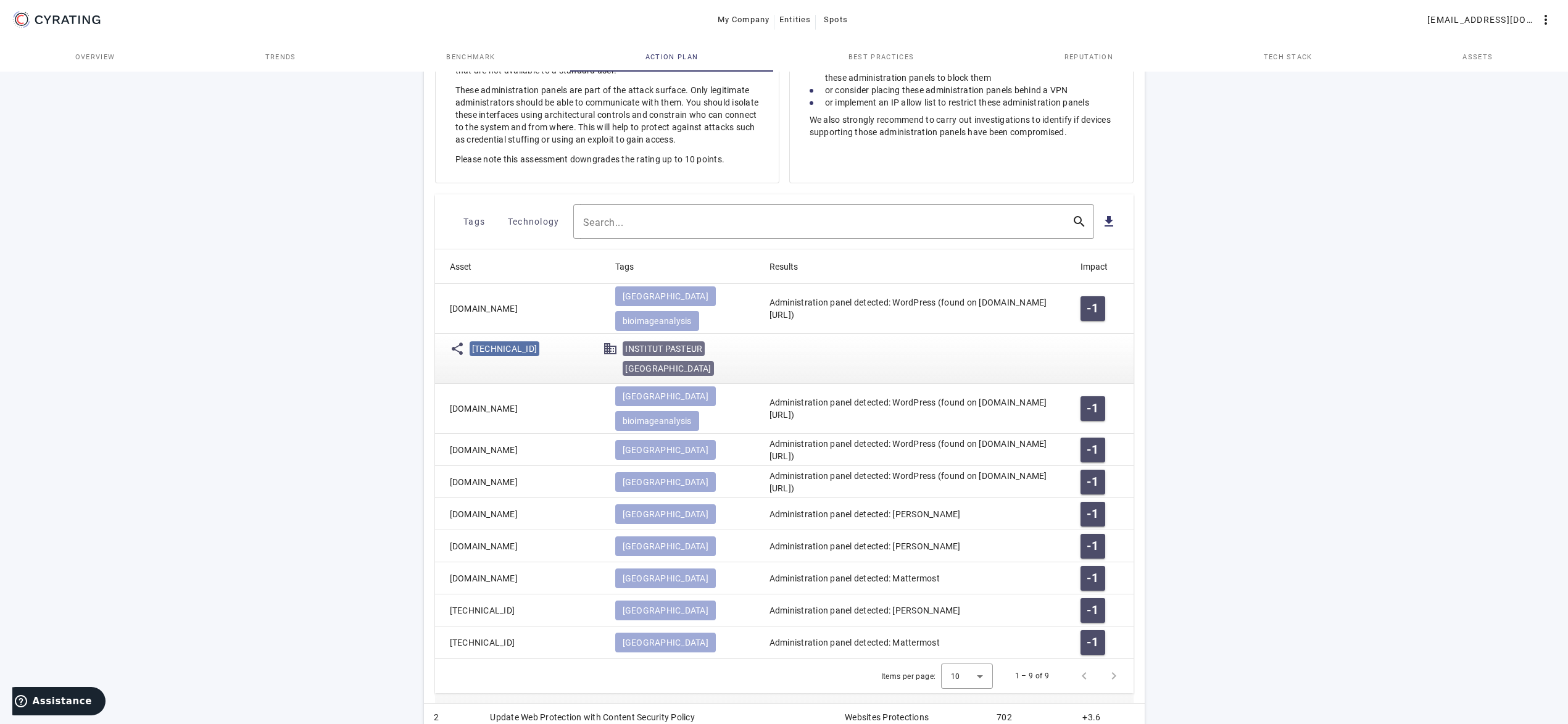
click at [570, 305] on mat-cell "[DOMAIN_NAME]" at bounding box center [519, 309] width 170 height 50
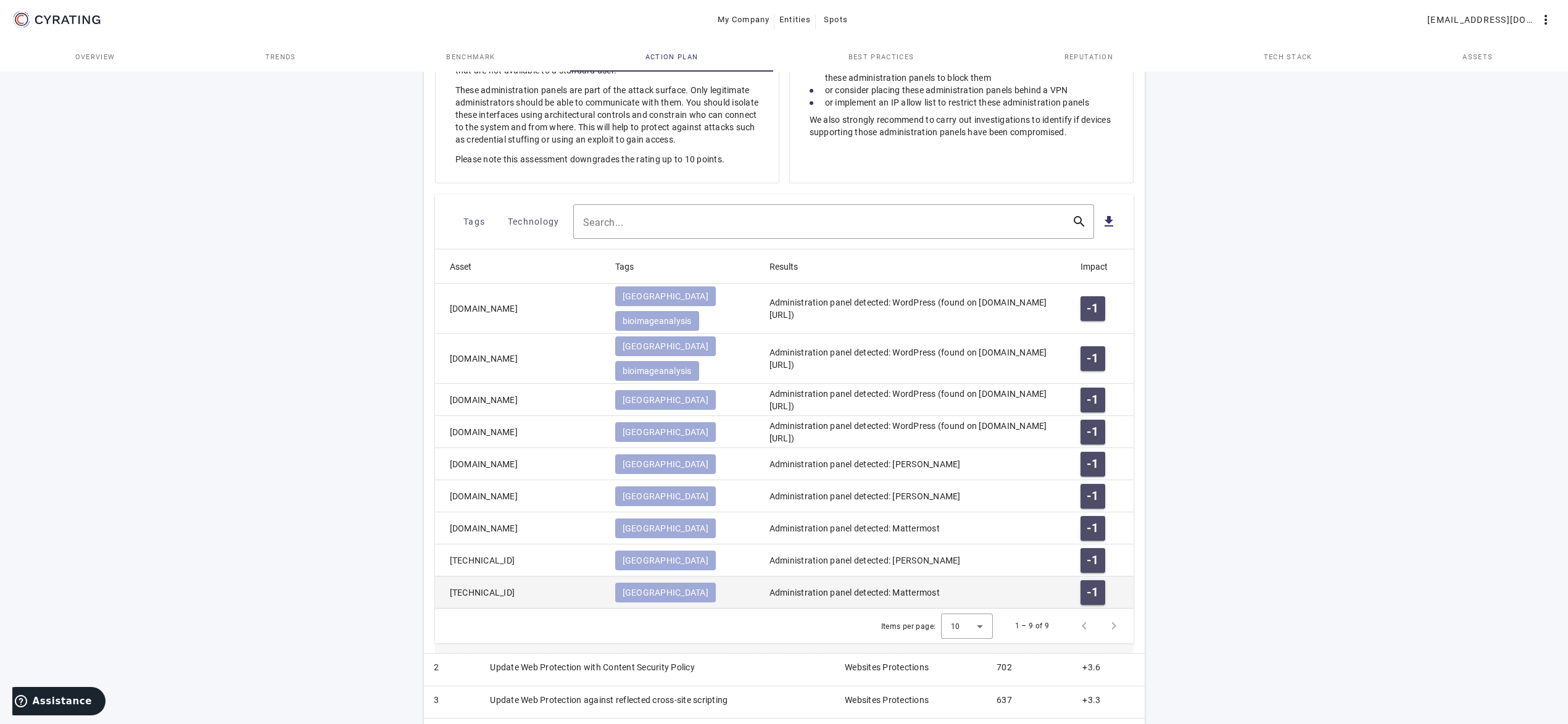
click at [516, 577] on mat-cell "[TECHNICAL_ID]" at bounding box center [519, 593] width 170 height 32
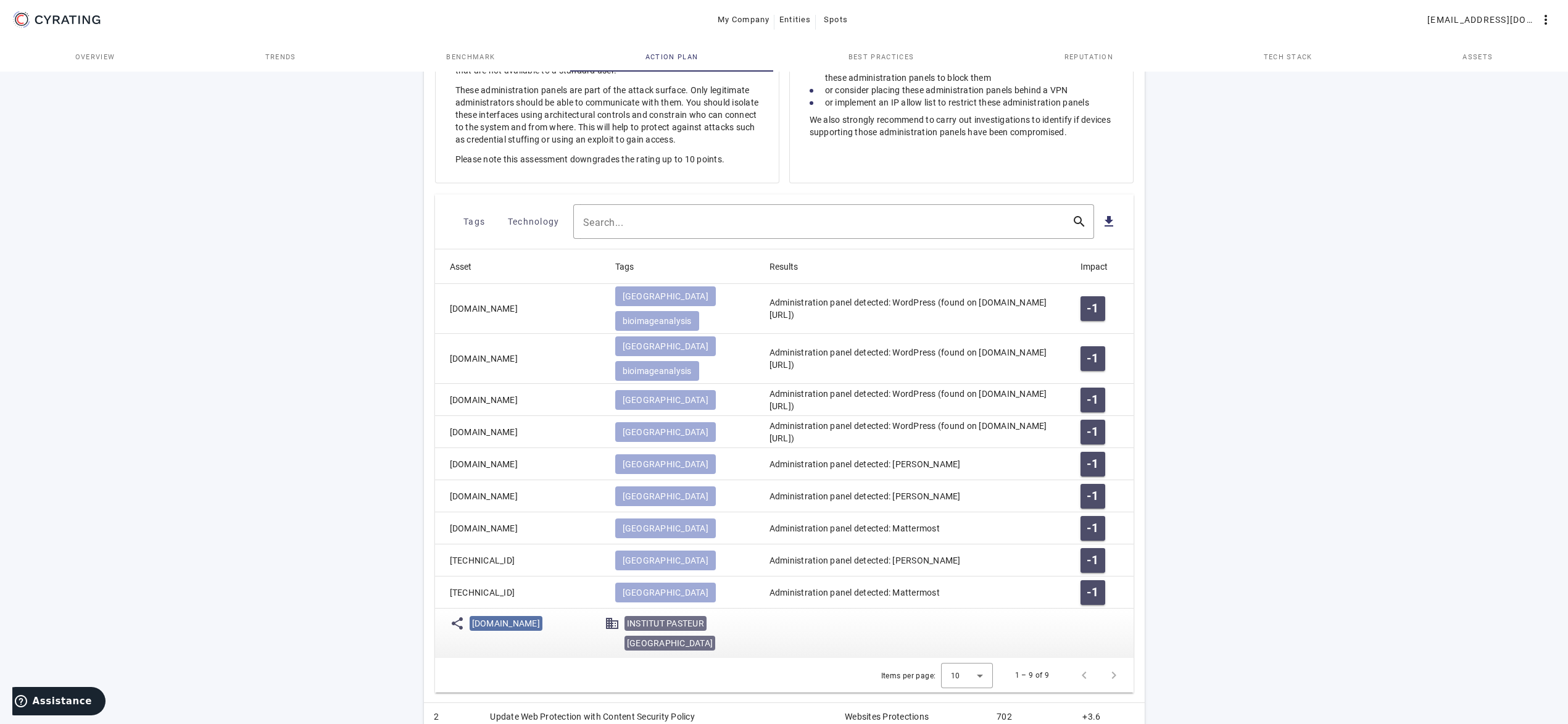
click at [520, 577] on mat-cell "[TECHNICAL_ID]" at bounding box center [519, 593] width 170 height 32
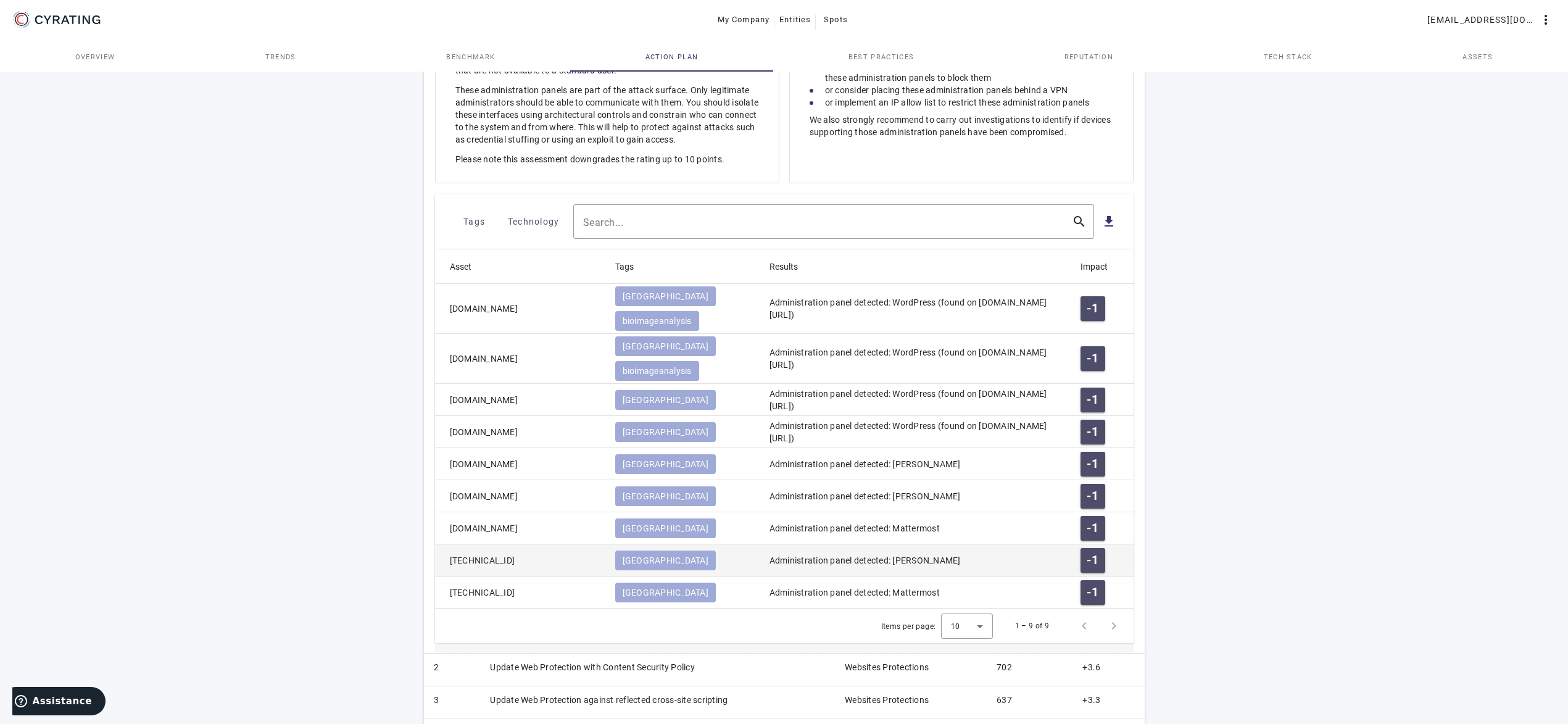
click at [529, 545] on mat-cell "[TECHNICAL_ID]" at bounding box center [519, 561] width 170 height 32
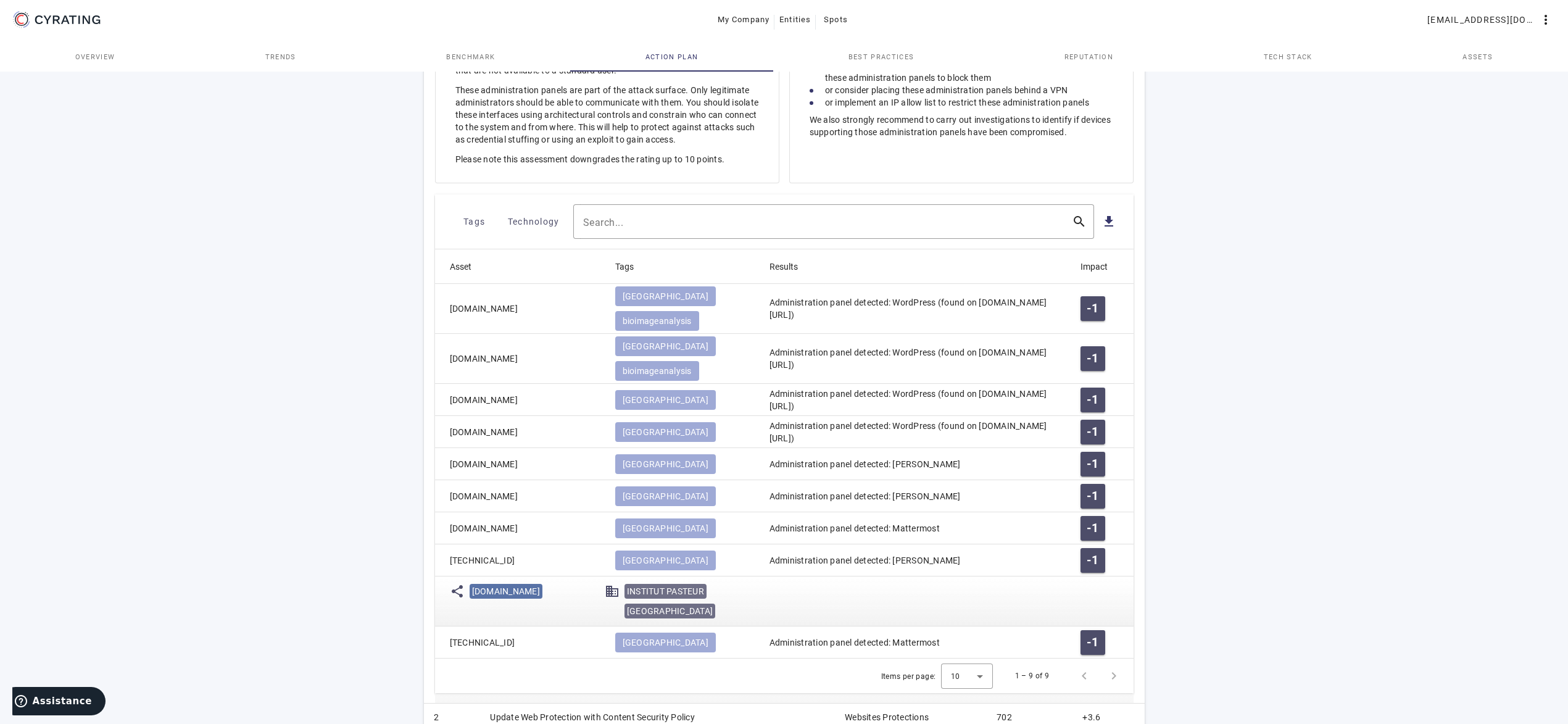
click at [529, 545] on mat-cell "[TECHNICAL_ID]" at bounding box center [519, 561] width 170 height 32
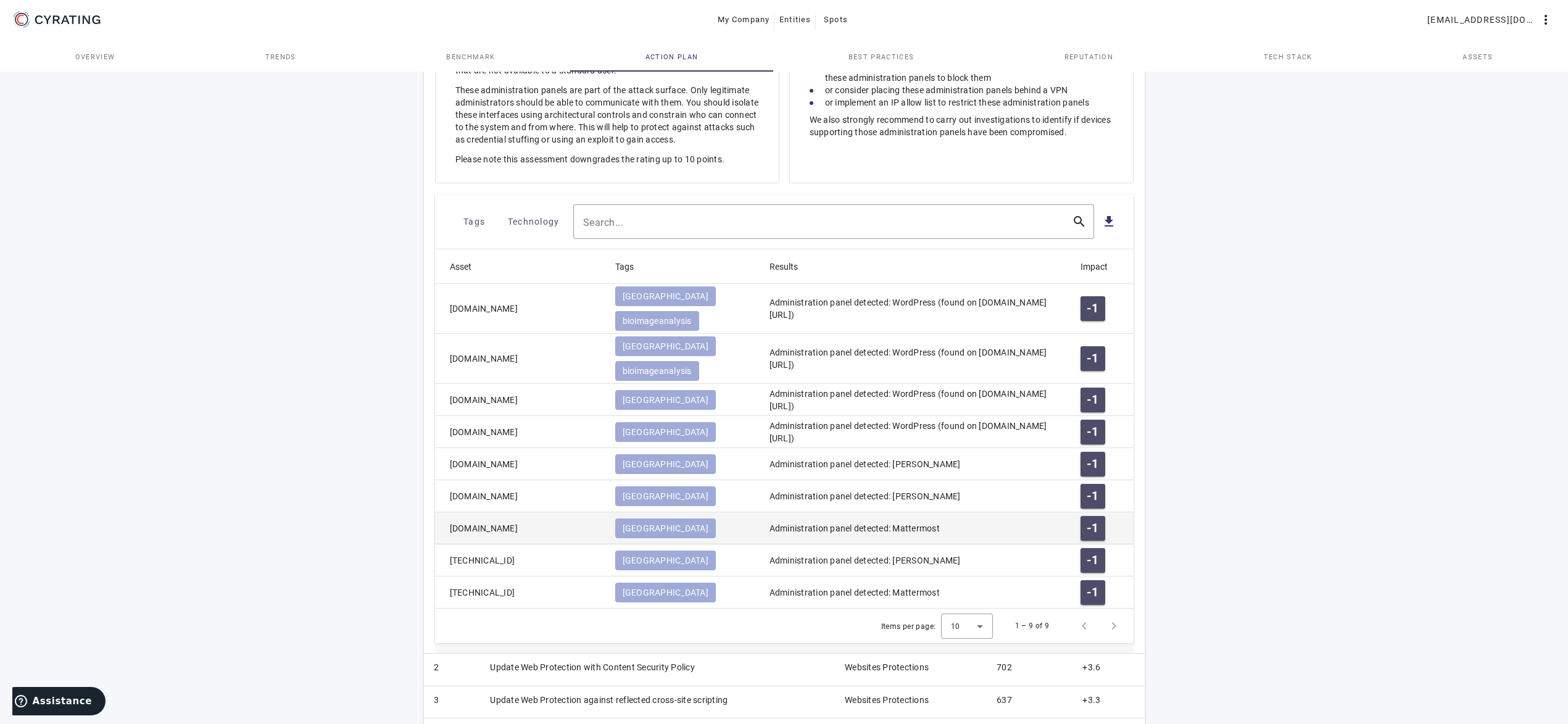
click at [547, 513] on mat-cell "[DOMAIN_NAME]" at bounding box center [519, 529] width 170 height 32
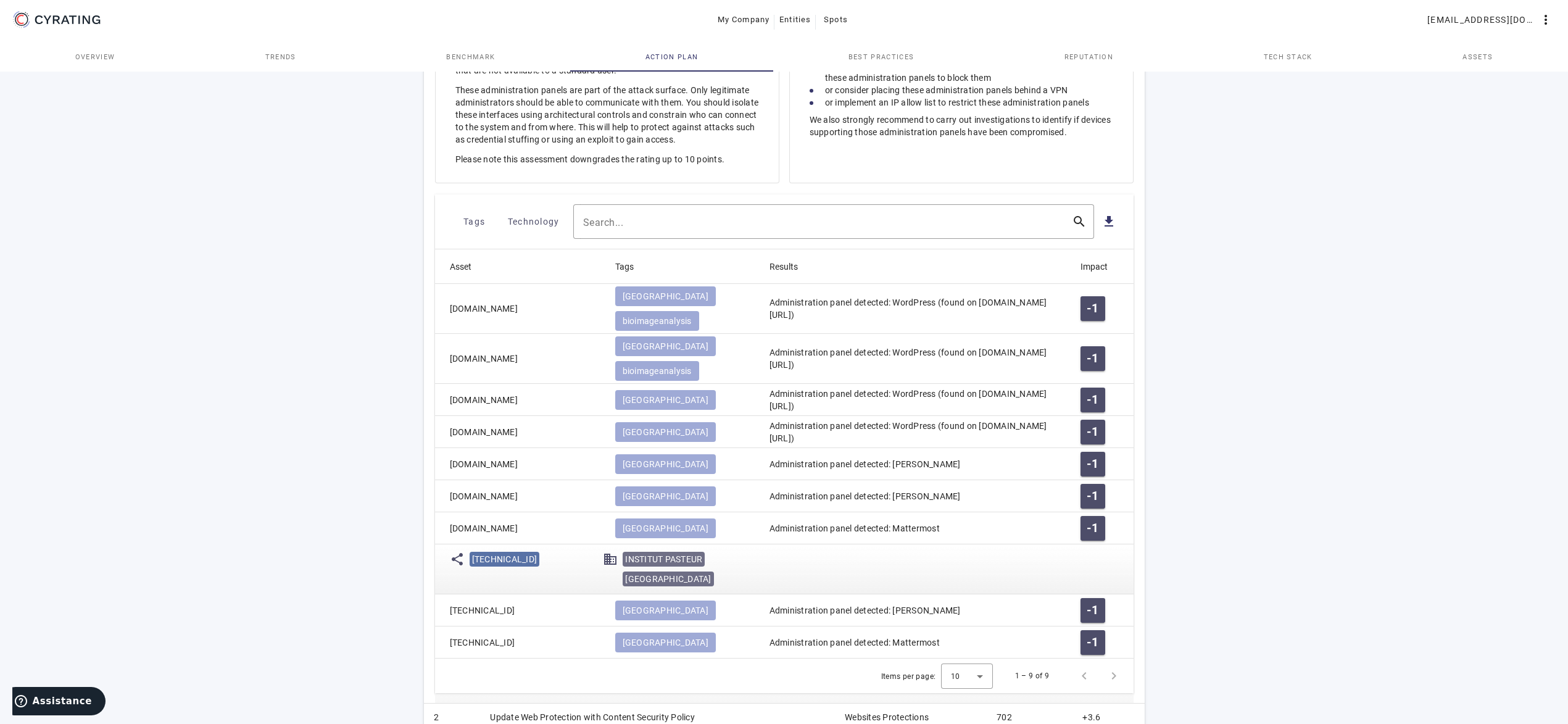
click at [552, 513] on mat-cell "[DOMAIN_NAME]" at bounding box center [519, 529] width 170 height 32
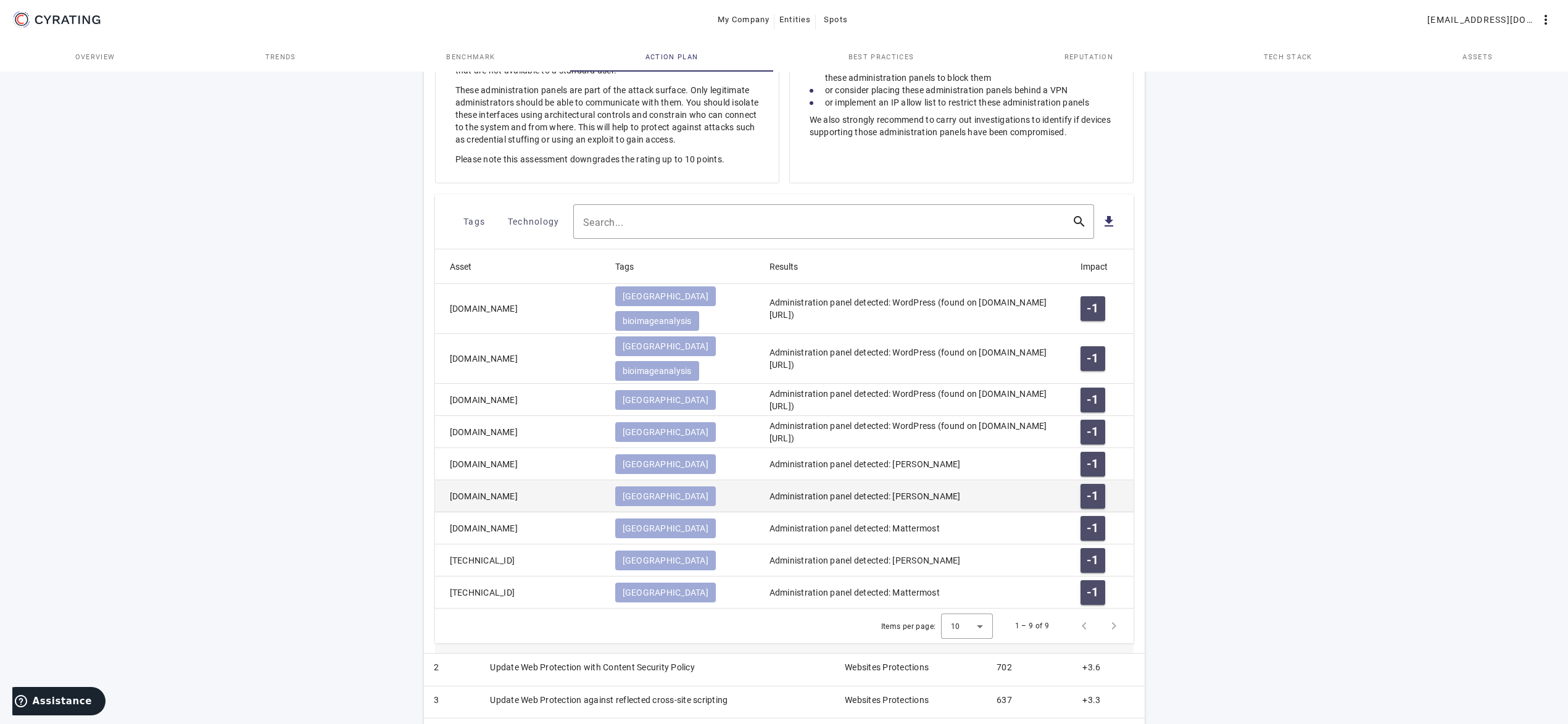
click at [561, 480] on mat-cell "[DOMAIN_NAME]" at bounding box center [519, 496] width 170 height 32
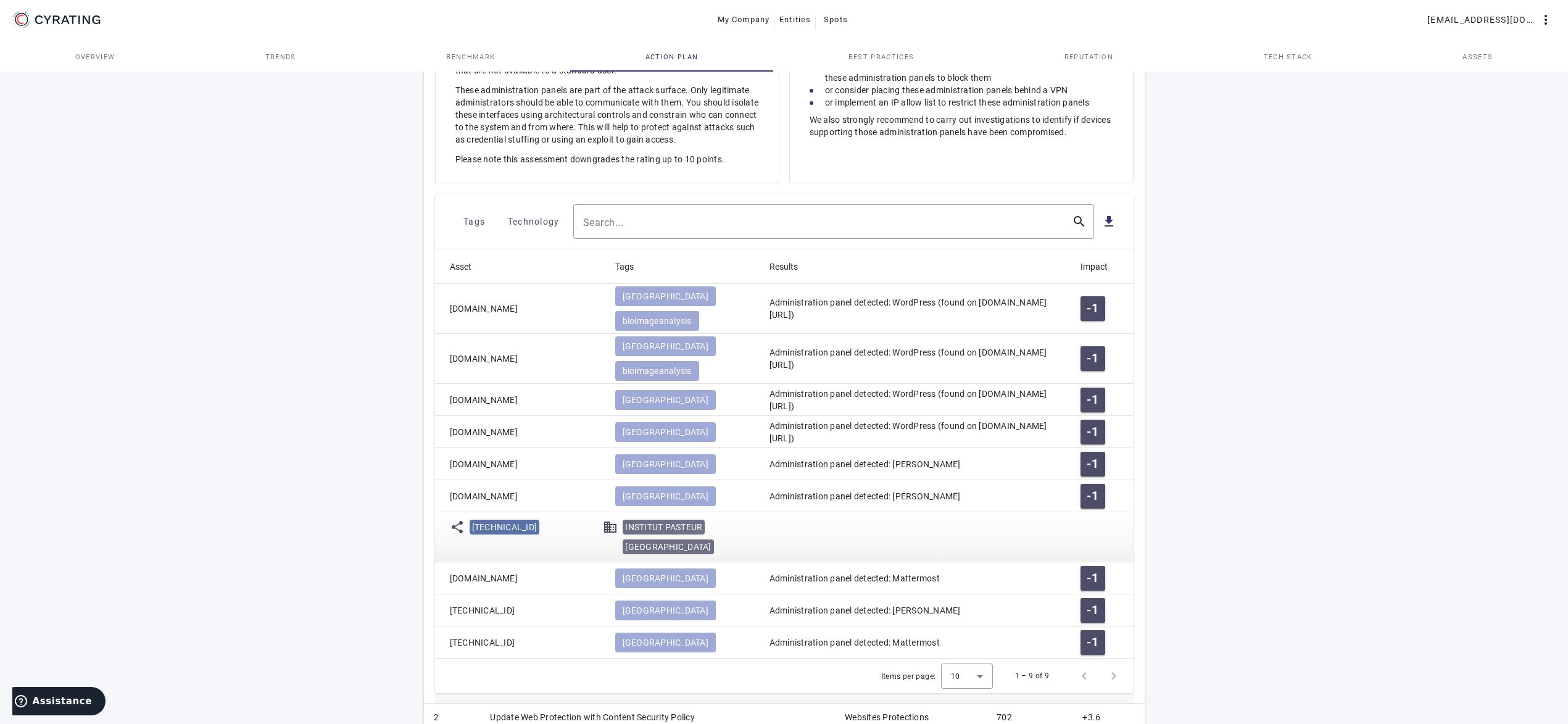
click at [559, 480] on mat-cell "[DOMAIN_NAME]" at bounding box center [519, 496] width 170 height 32
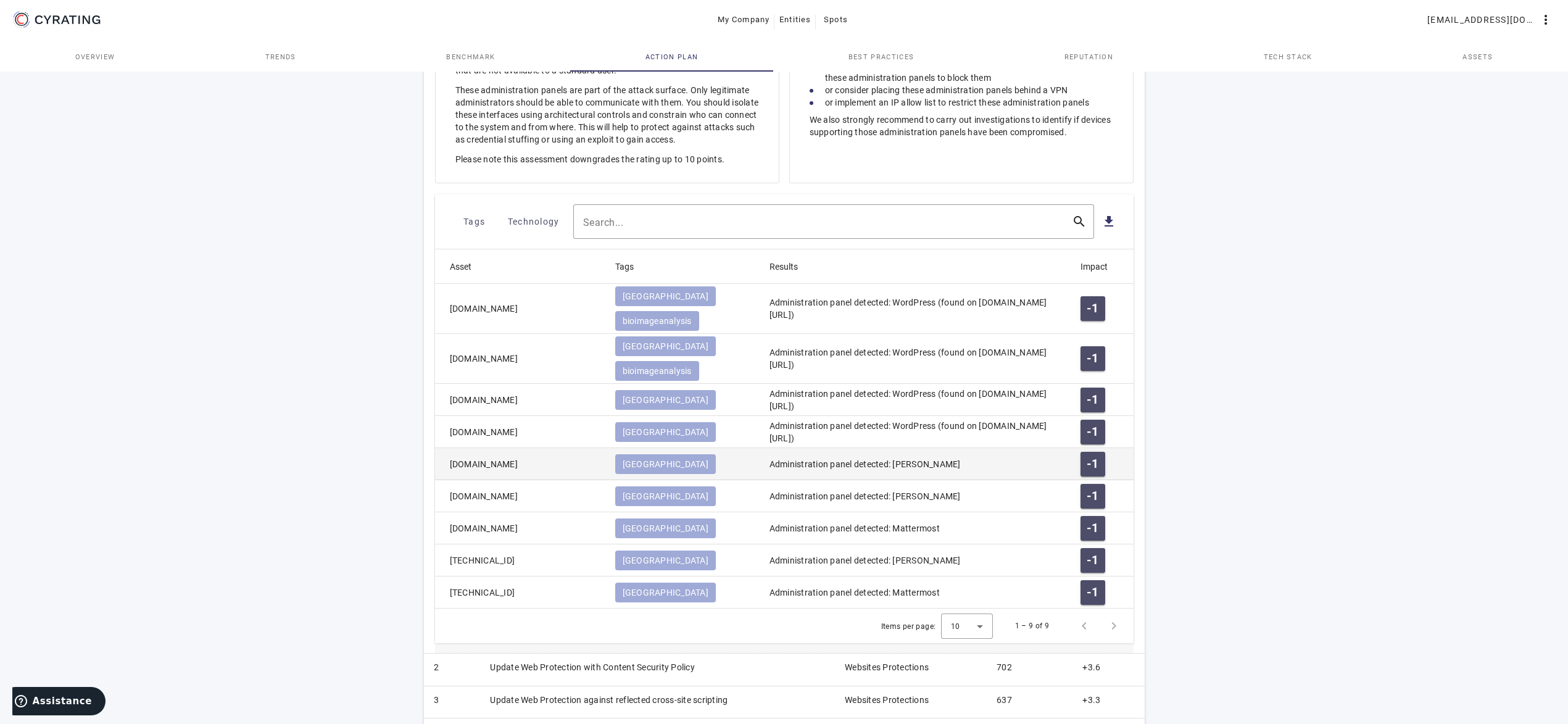
click at [567, 448] on mat-cell "[DOMAIN_NAME]" at bounding box center [519, 464] width 170 height 32
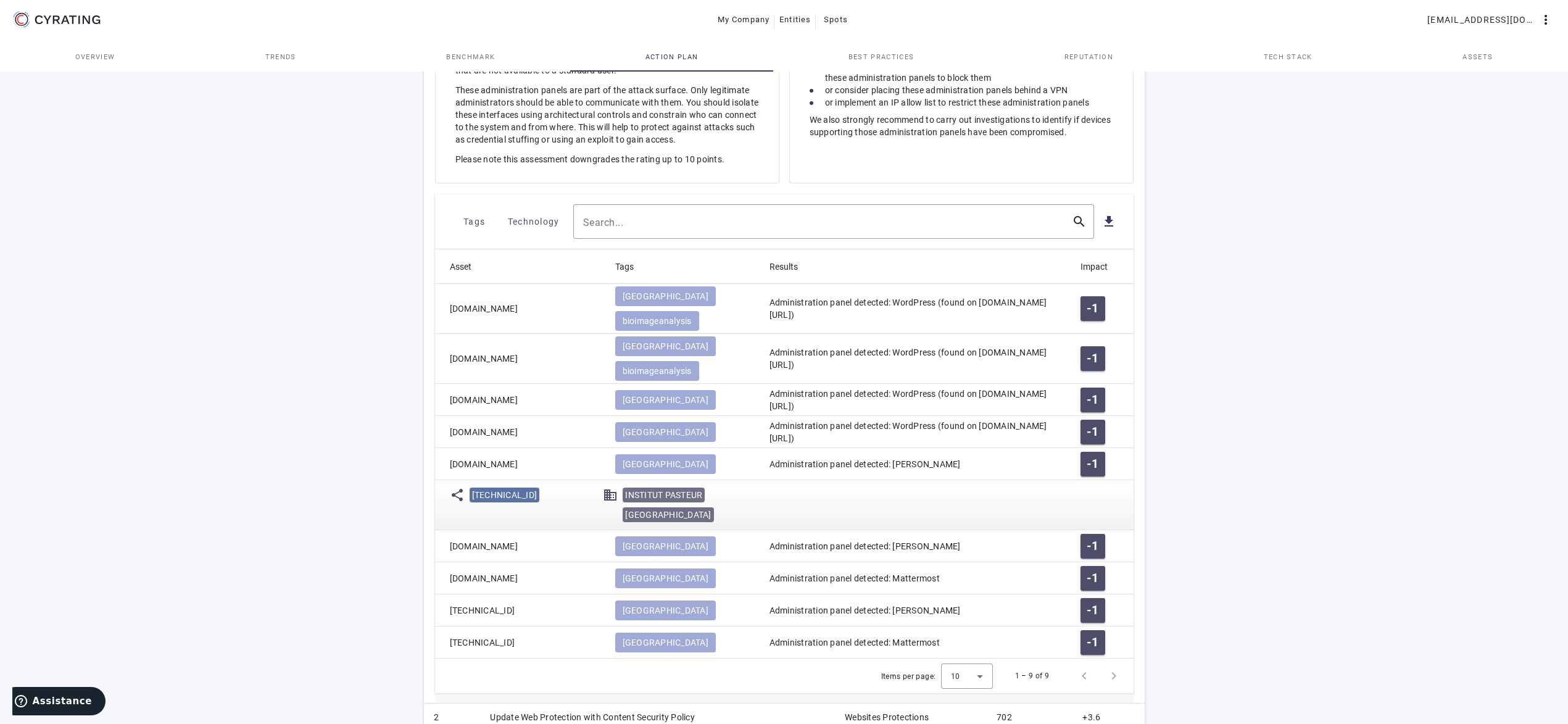
click at [567, 448] on mat-cell "[DOMAIN_NAME]" at bounding box center [519, 464] width 170 height 32
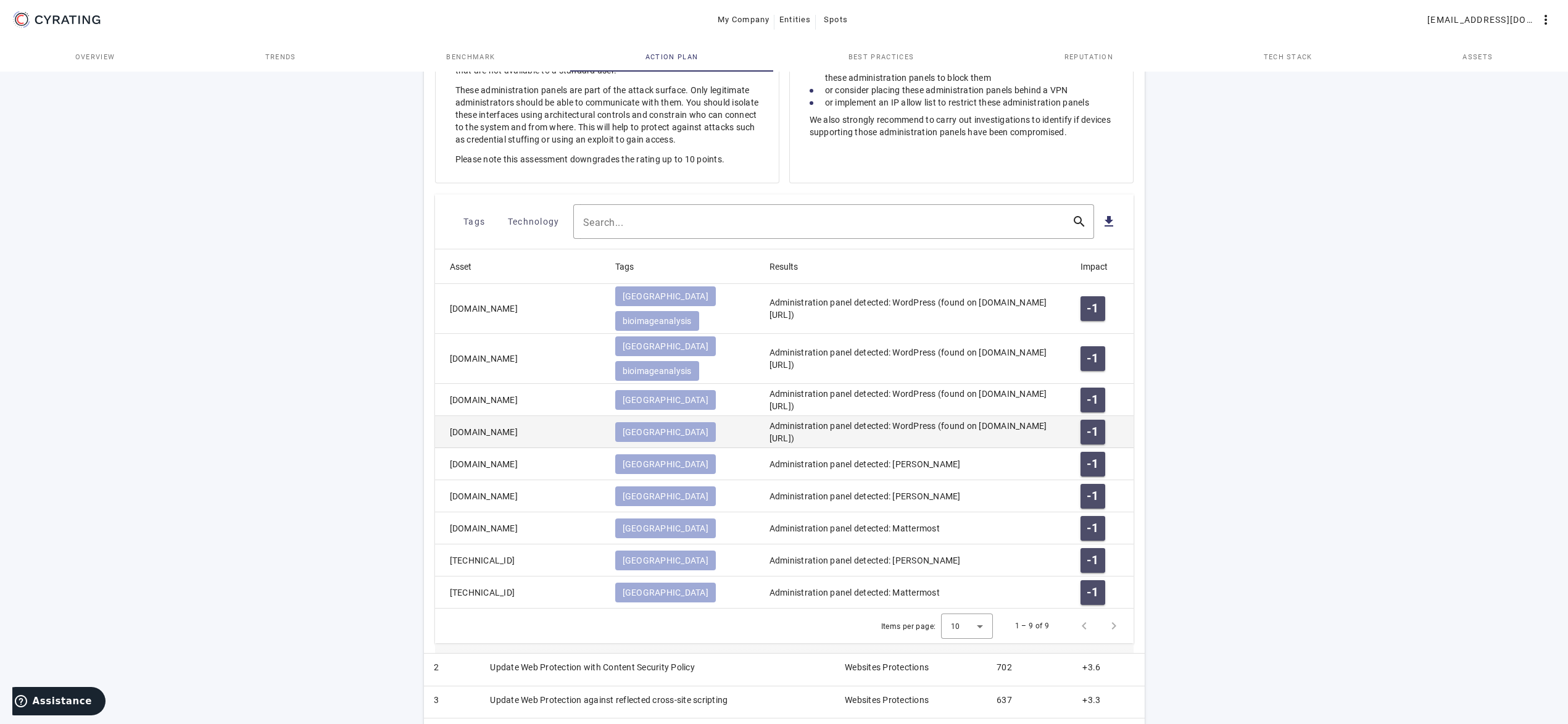
click at [563, 416] on mat-cell "[DOMAIN_NAME]" at bounding box center [519, 432] width 170 height 32
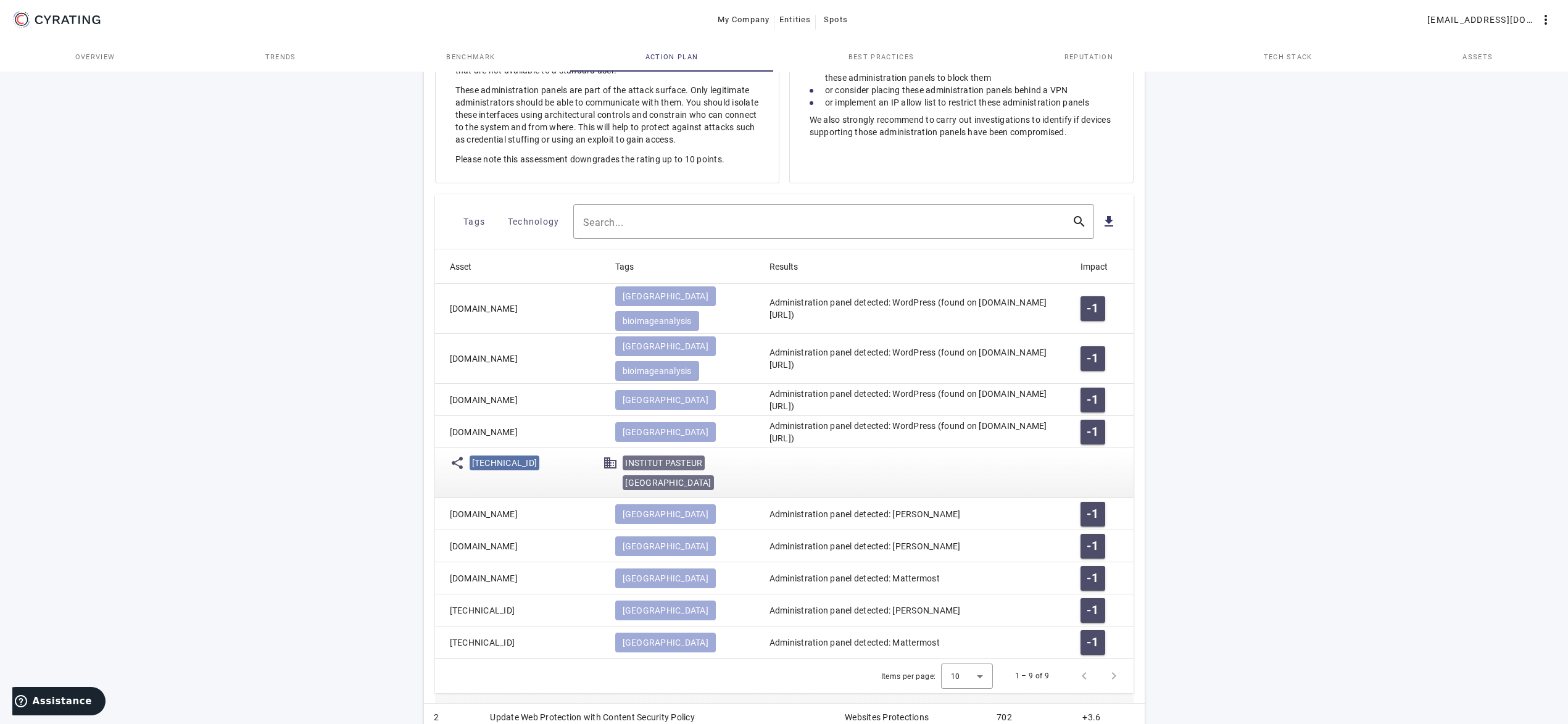
click at [563, 416] on mat-cell "[DOMAIN_NAME]" at bounding box center [519, 432] width 170 height 32
click at [558, 384] on mat-cell "[DOMAIN_NAME]" at bounding box center [519, 400] width 170 height 32
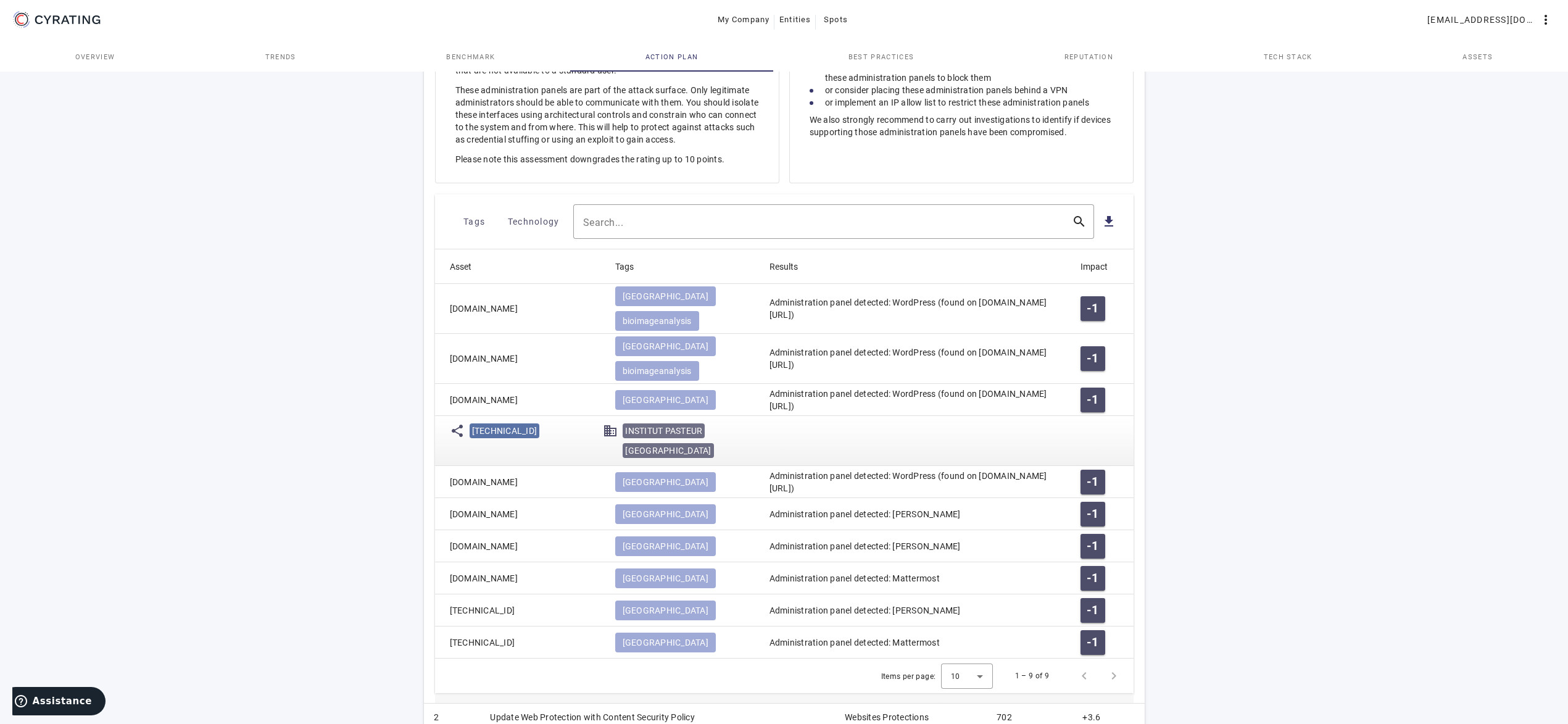
click at [572, 384] on mat-cell "[DOMAIN_NAME]" at bounding box center [519, 400] width 170 height 32
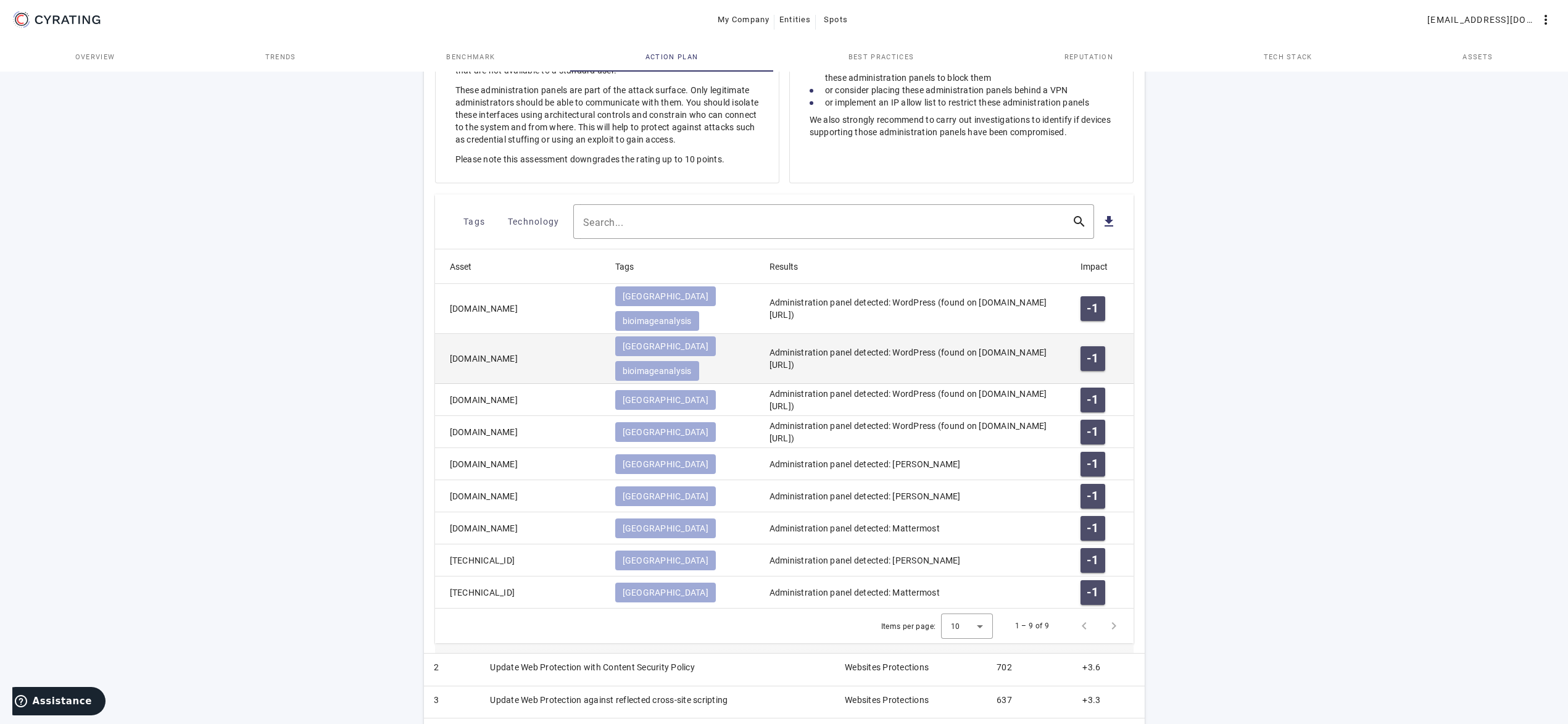
click at [576, 334] on mat-cell "[DOMAIN_NAME]" at bounding box center [519, 359] width 170 height 50
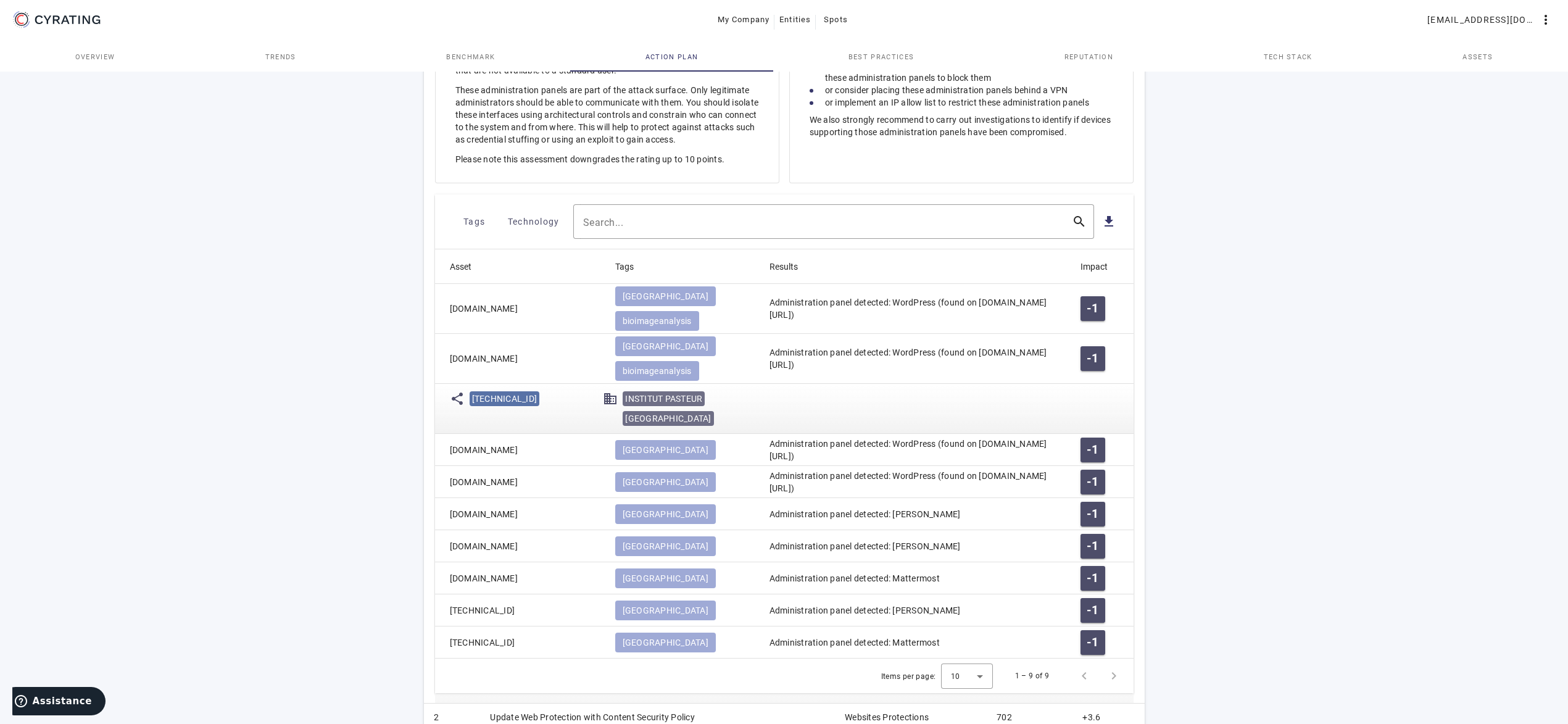
click at [570, 334] on mat-cell "[DOMAIN_NAME]" at bounding box center [519, 359] width 170 height 50
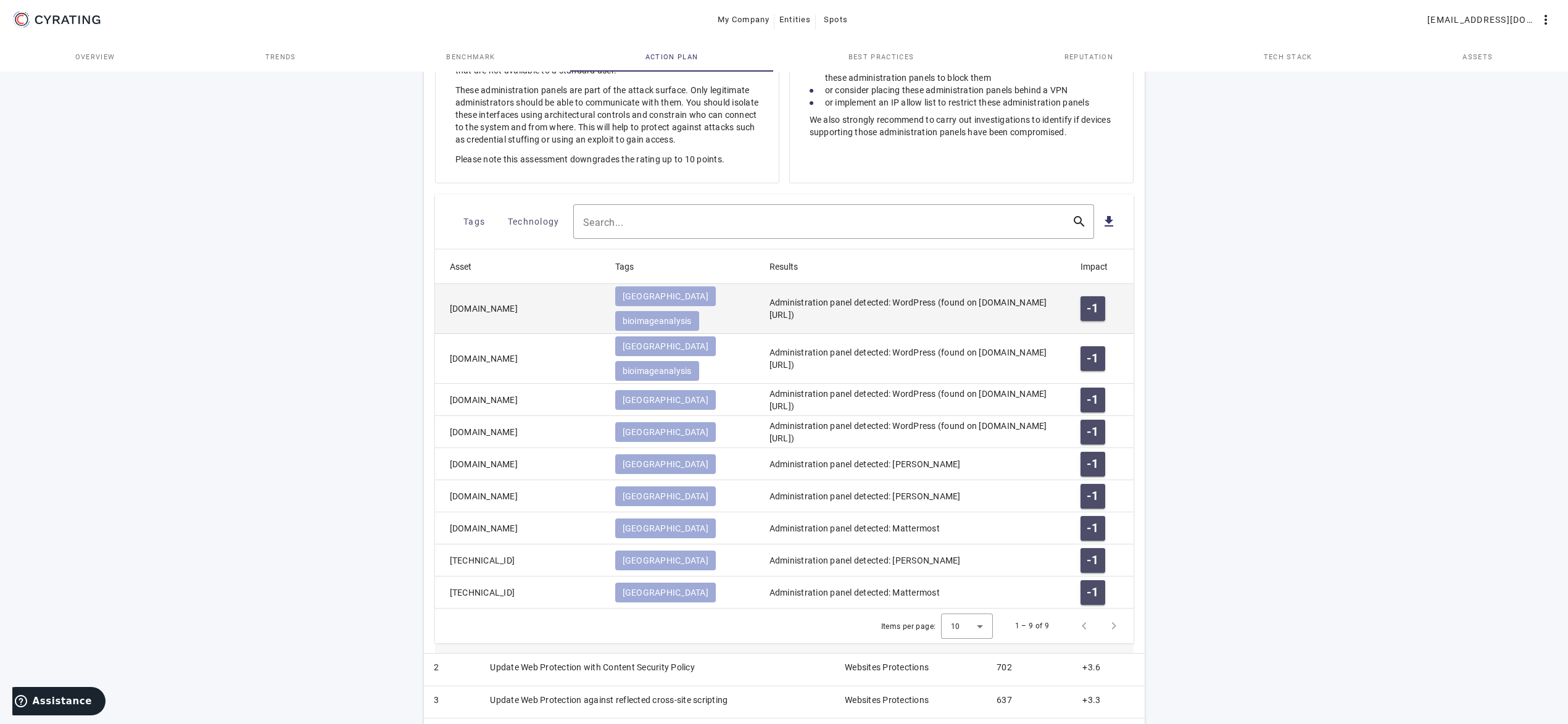
click at [586, 304] on mat-cell "[DOMAIN_NAME]" at bounding box center [519, 309] width 170 height 50
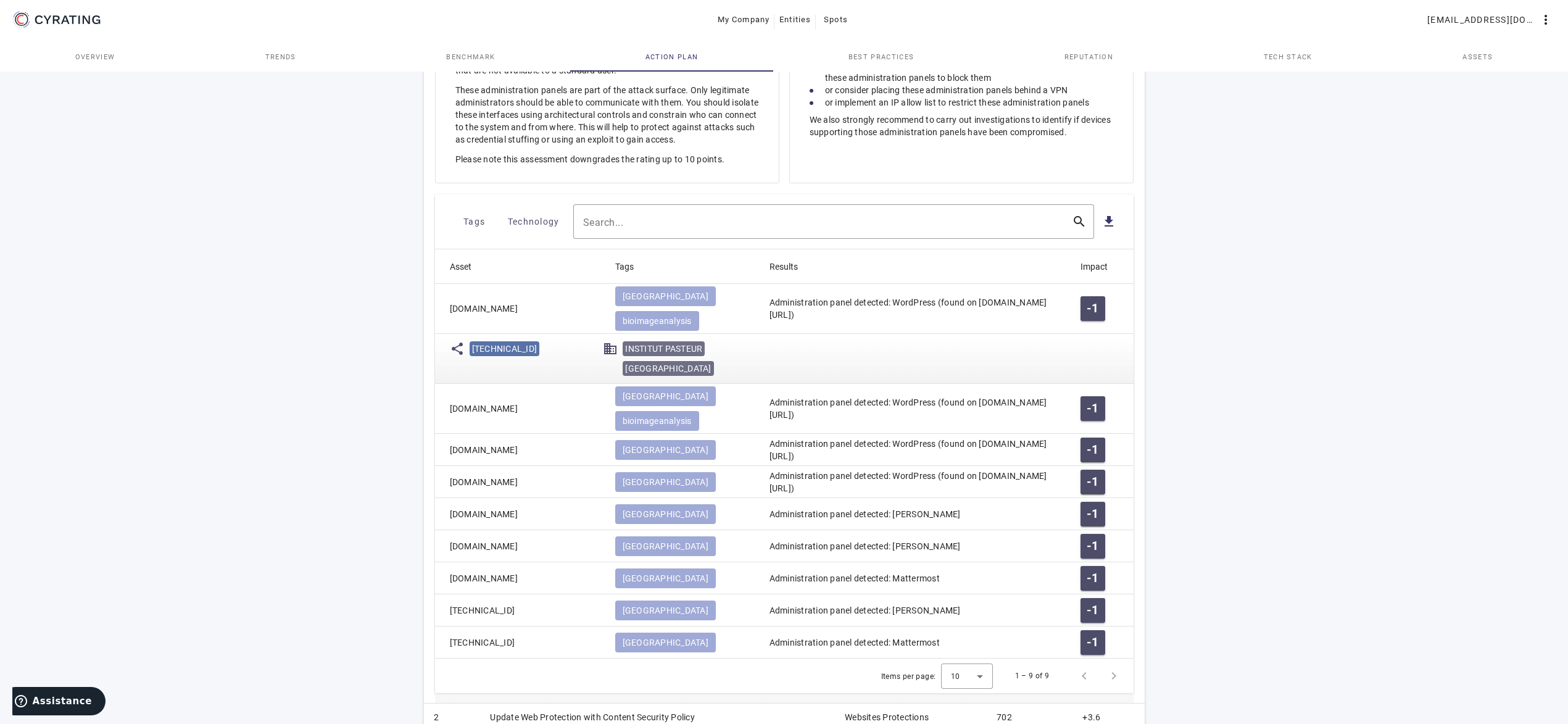
click at [586, 304] on mat-cell "[DOMAIN_NAME]" at bounding box center [519, 309] width 170 height 50
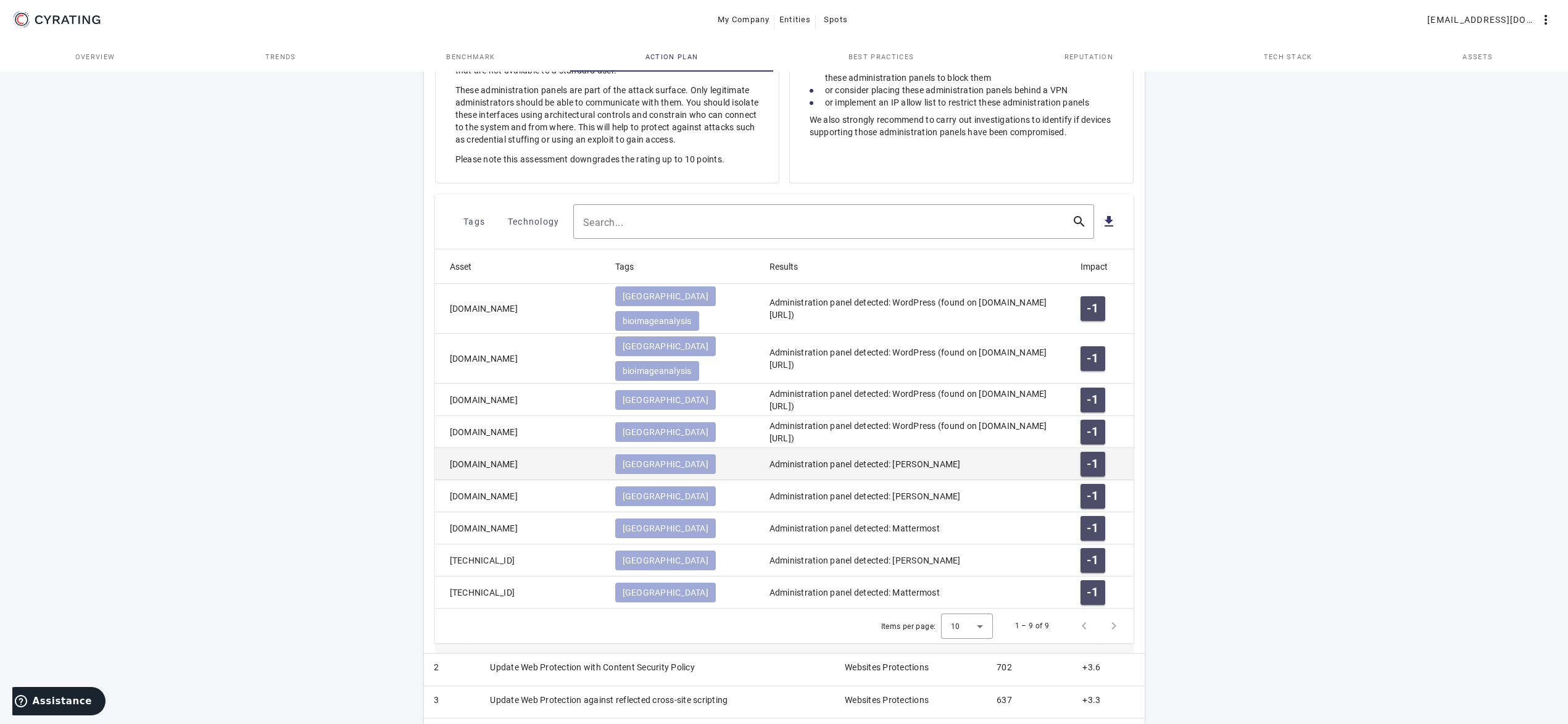
click at [556, 448] on mat-cell "[DOMAIN_NAME]" at bounding box center [519, 464] width 170 height 32
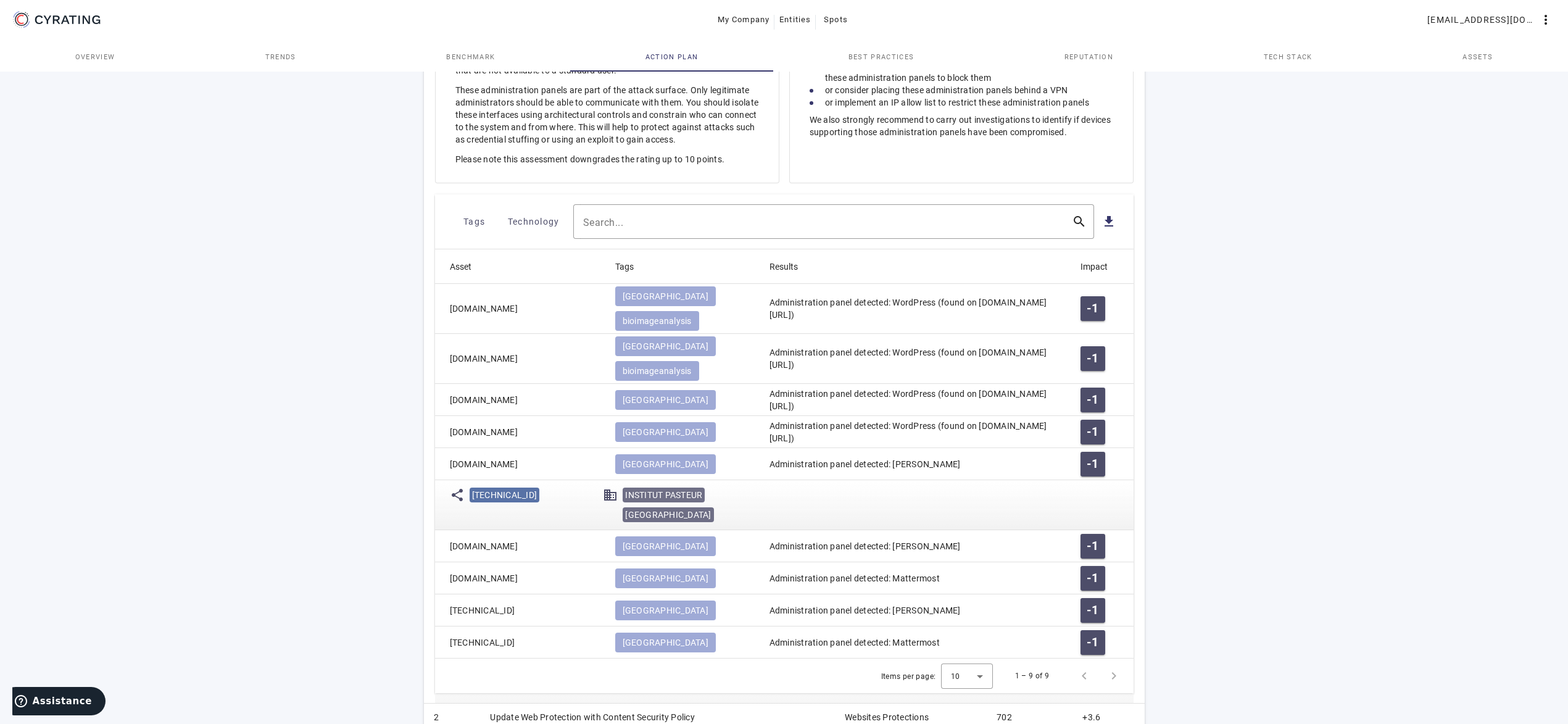
click at [565, 448] on mat-cell "[DOMAIN_NAME]" at bounding box center [519, 464] width 170 height 32
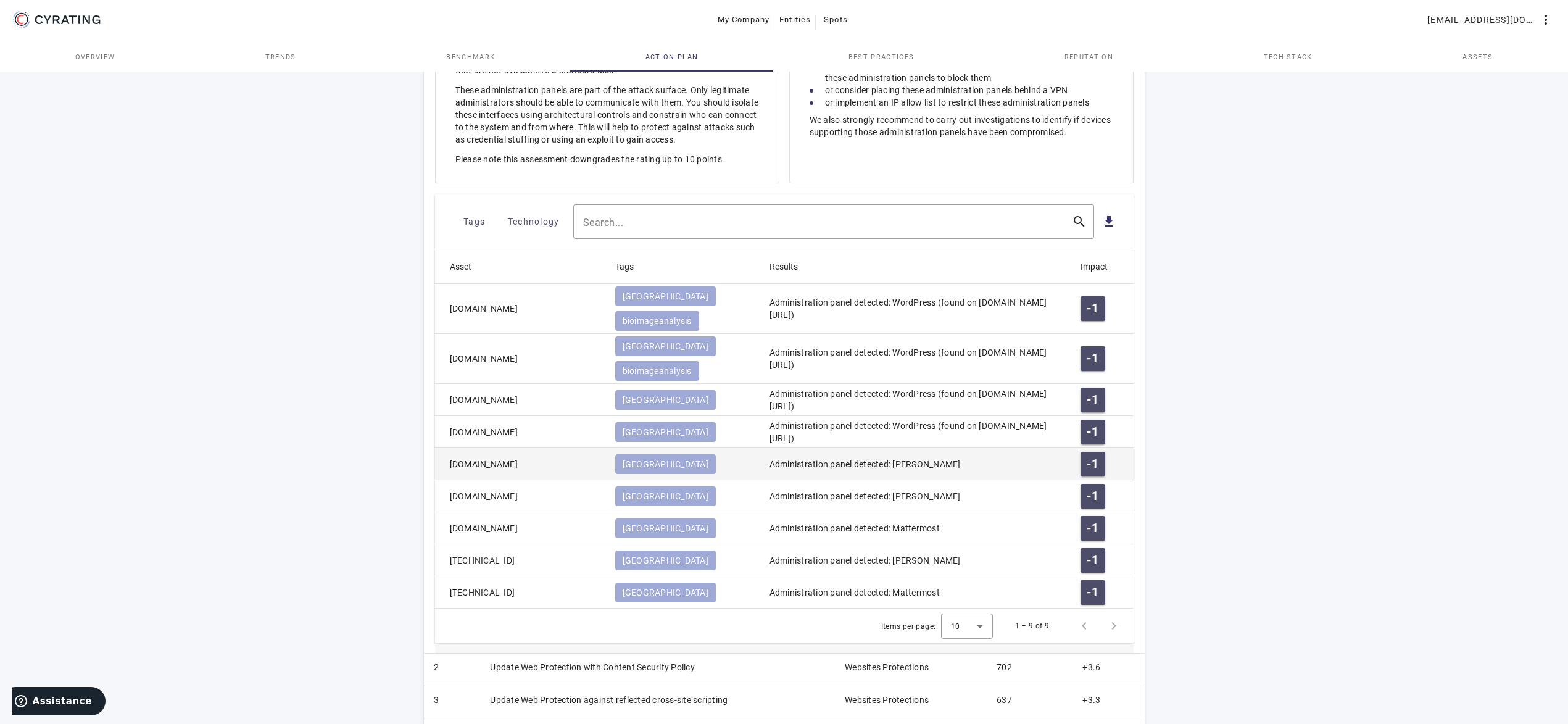
drag, startPoint x: 565, startPoint y: 426, endPoint x: 441, endPoint y: 426, distance: 124.0
click at [441, 448] on mat-cell "[DOMAIN_NAME]" at bounding box center [519, 464] width 170 height 32
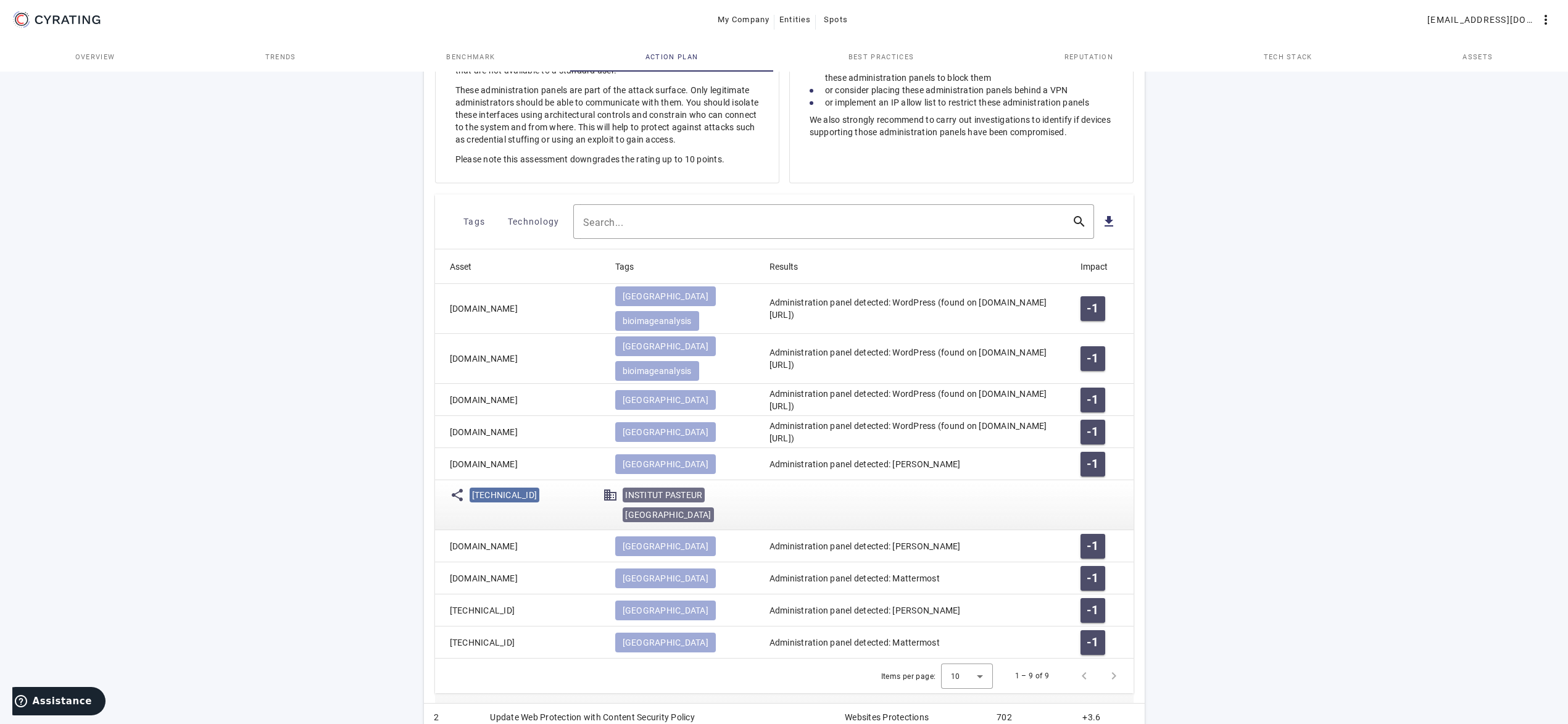
copy mat-cell "[DOMAIN_NAME]"
click at [551, 485] on islice "[TECHNICAL_ID]" at bounding box center [534, 505] width 129 height 40
drag, startPoint x: 530, startPoint y: 462, endPoint x: 469, endPoint y: 460, distance: 61.0
click at [469, 485] on div "share 157.99.21.124 domain INSTITUT PASTEUR INSTITUT PASTEUR DE PARIS" at bounding box center [601, 505] width 303 height 40
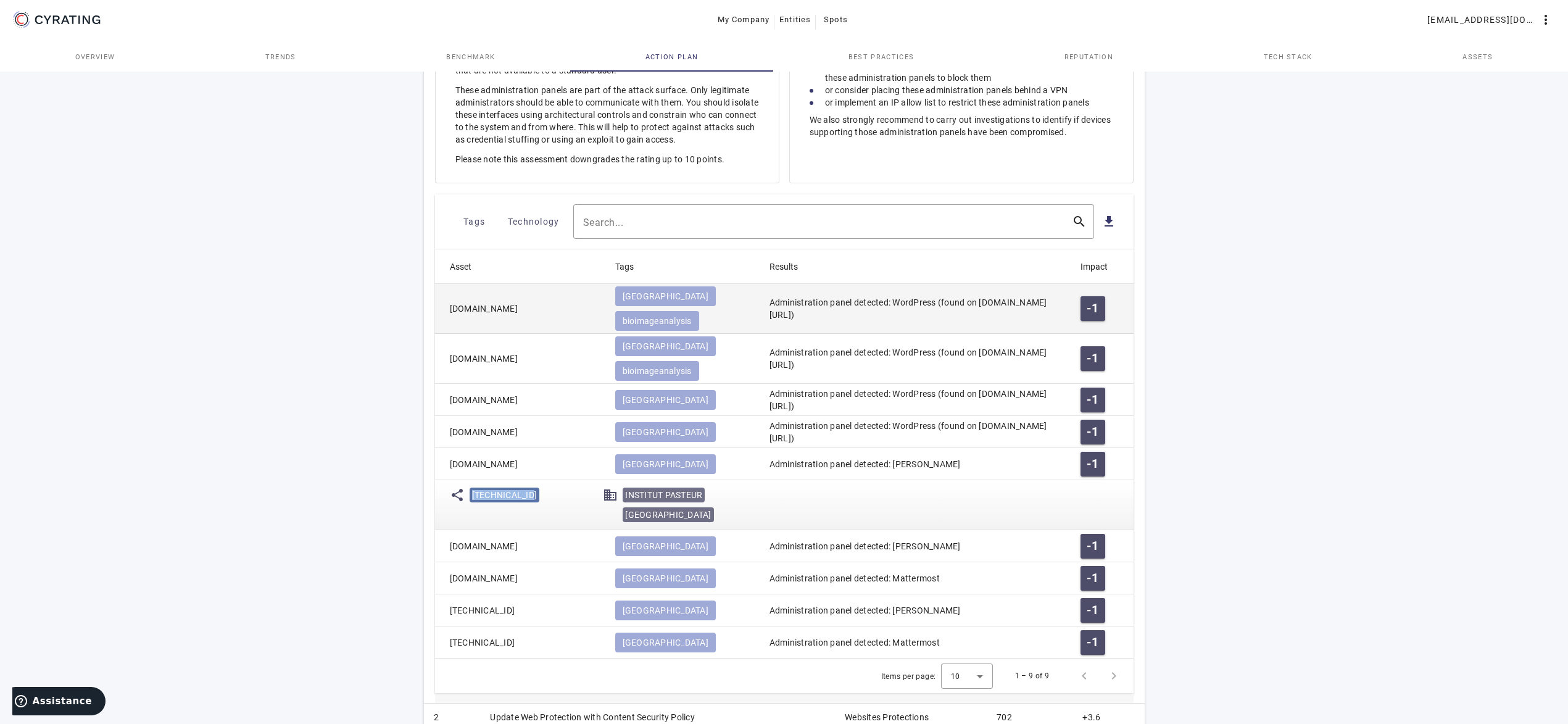
copy span "[TECHNICAL_ID]"
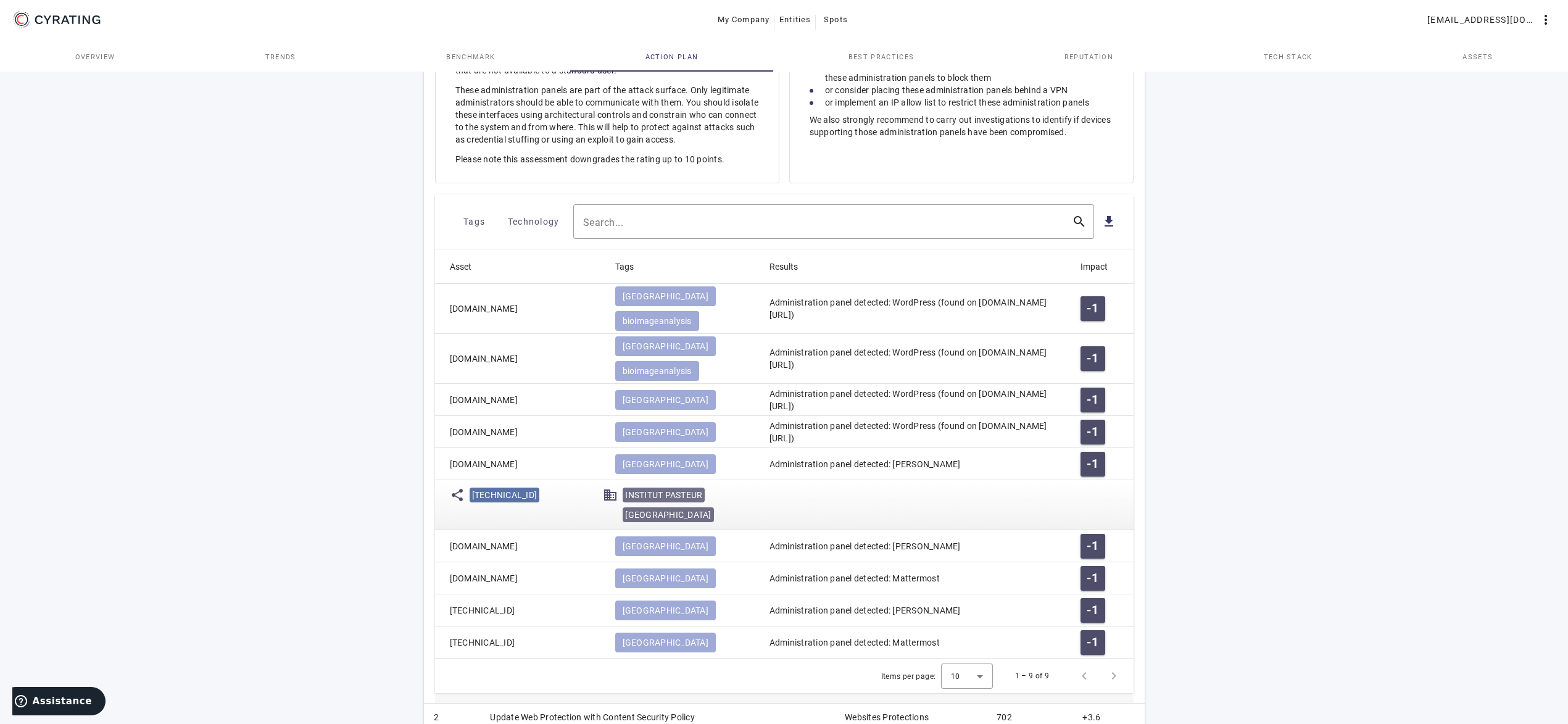
click at [555, 485] on div "[TECHNICAL_ID]" at bounding box center [534, 495] width 129 height 19
click at [549, 530] on mat-cell "[DOMAIN_NAME]" at bounding box center [519, 546] width 170 height 32
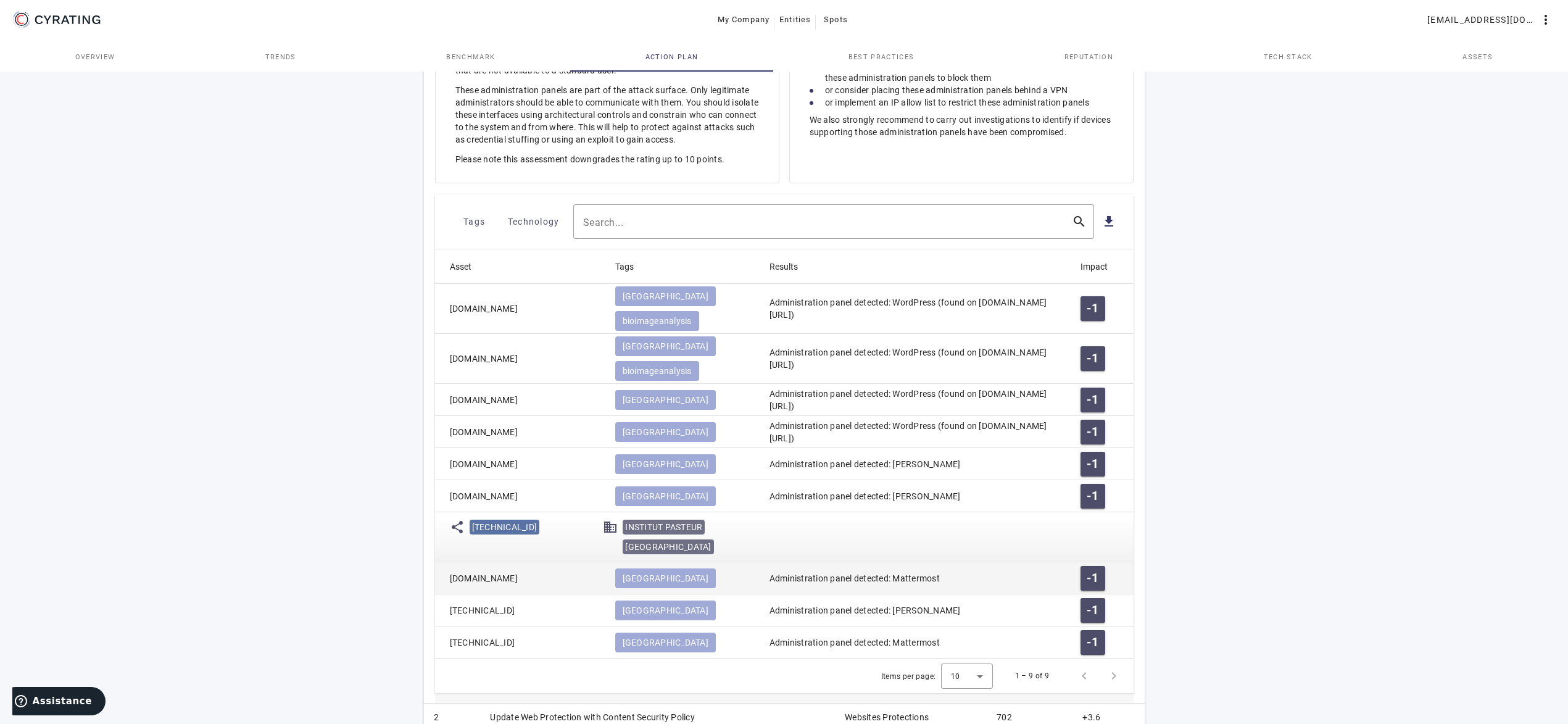
drag, startPoint x: 551, startPoint y: 540, endPoint x: 426, endPoint y: 543, distance: 125.0
click at [435, 562] on mat-cell "[DOMAIN_NAME]" at bounding box center [519, 579] width 170 height 32
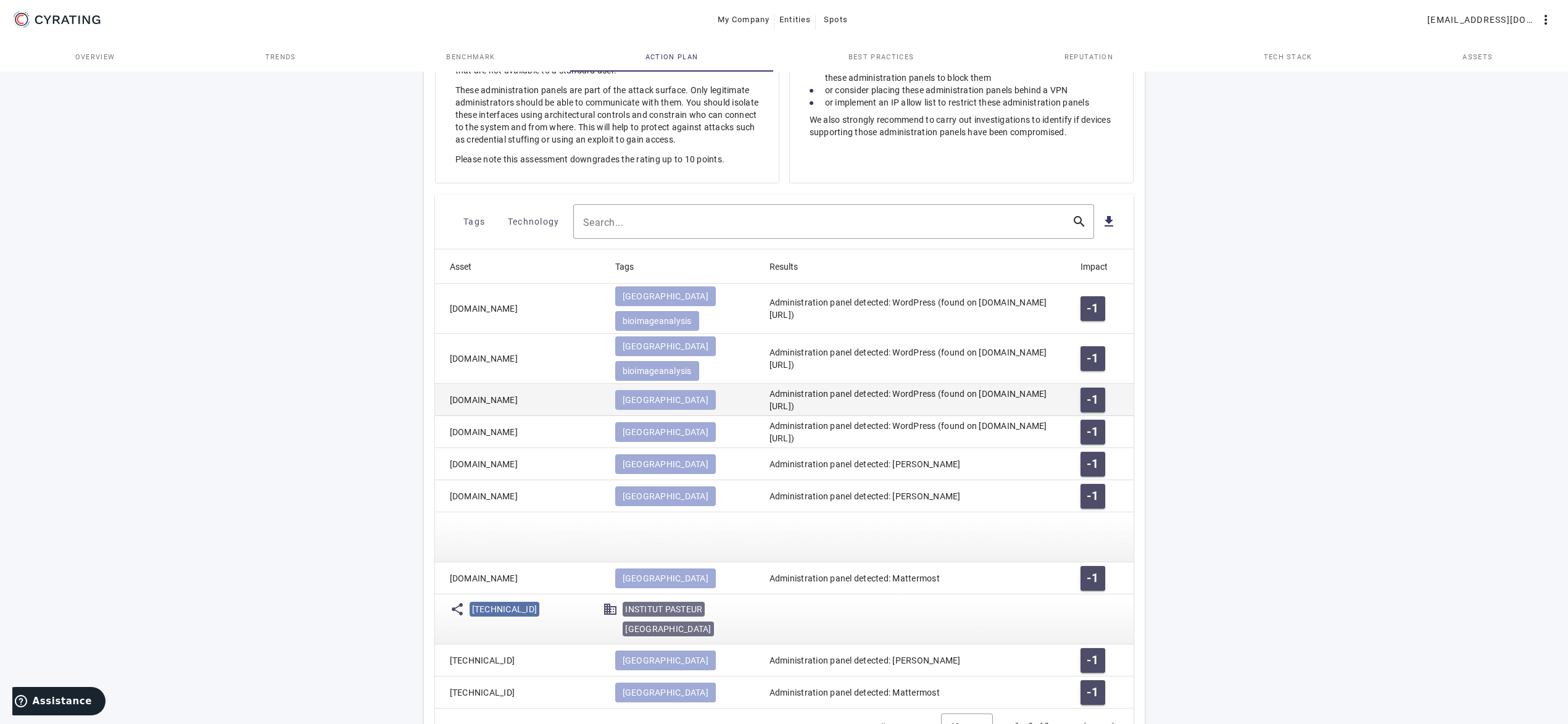
copy mat-cell "[DOMAIN_NAME]"
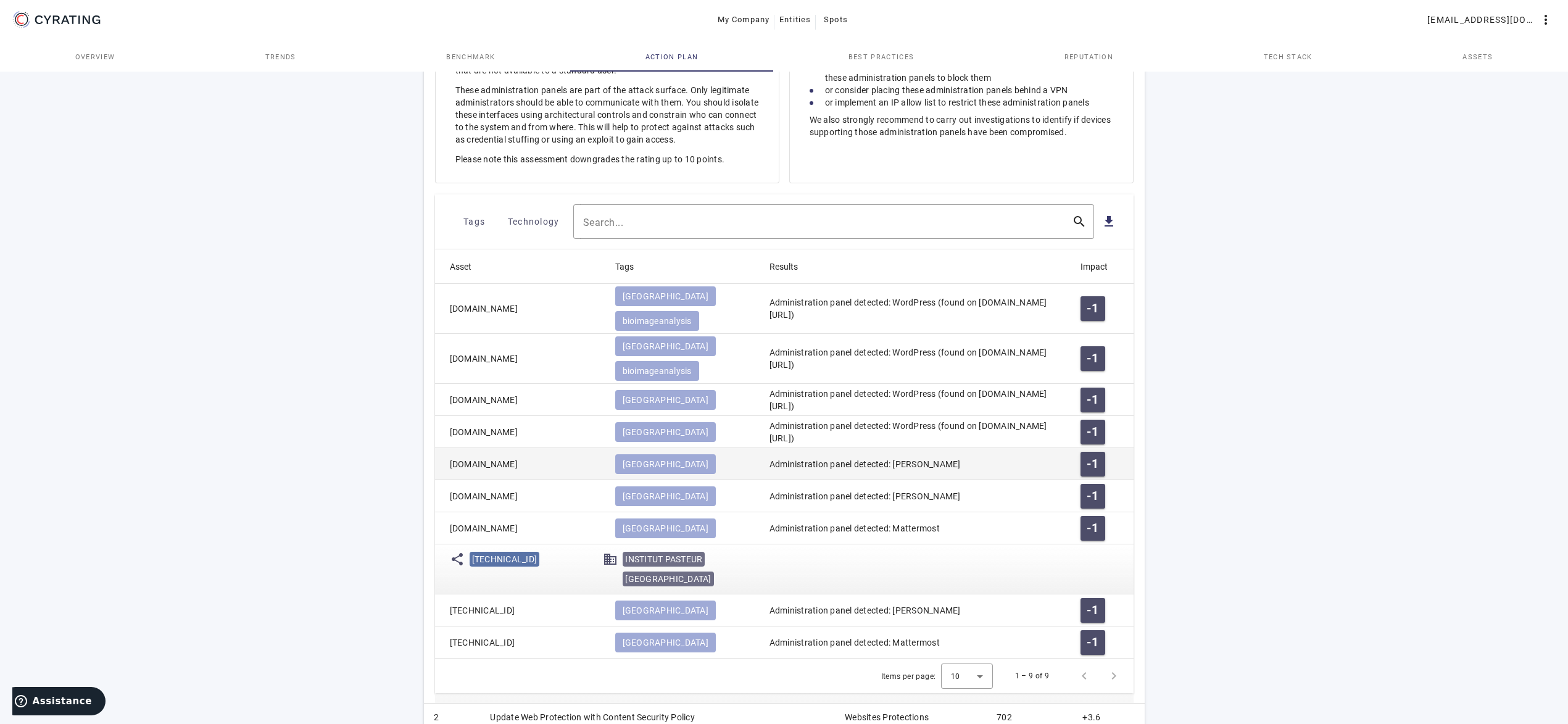
click at [556, 448] on mat-cell "[DOMAIN_NAME]" at bounding box center [519, 464] width 170 height 32
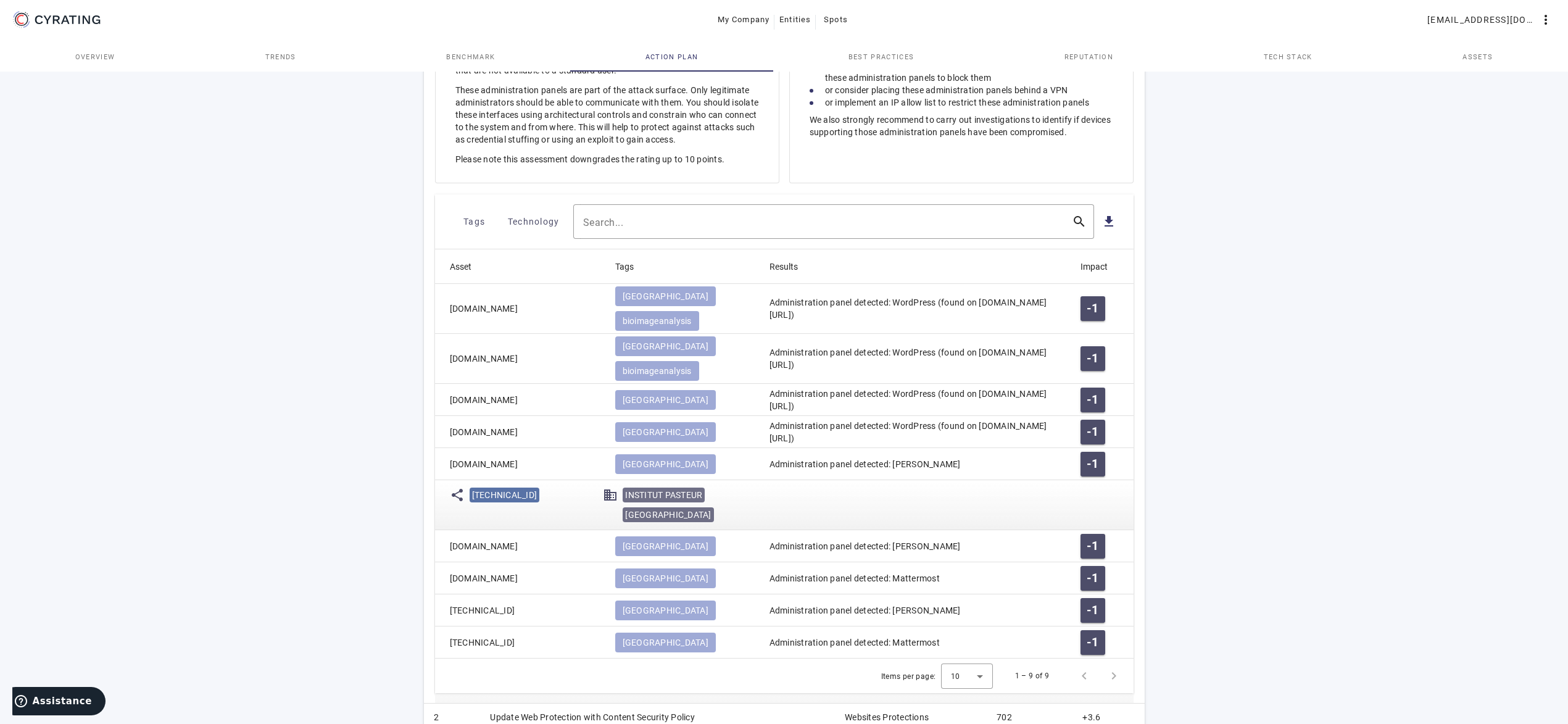
drag, startPoint x: 571, startPoint y: 427, endPoint x: 441, endPoint y: 429, distance: 130.0
click at [441, 448] on mat-cell "[DOMAIN_NAME]" at bounding box center [519, 464] width 170 height 32
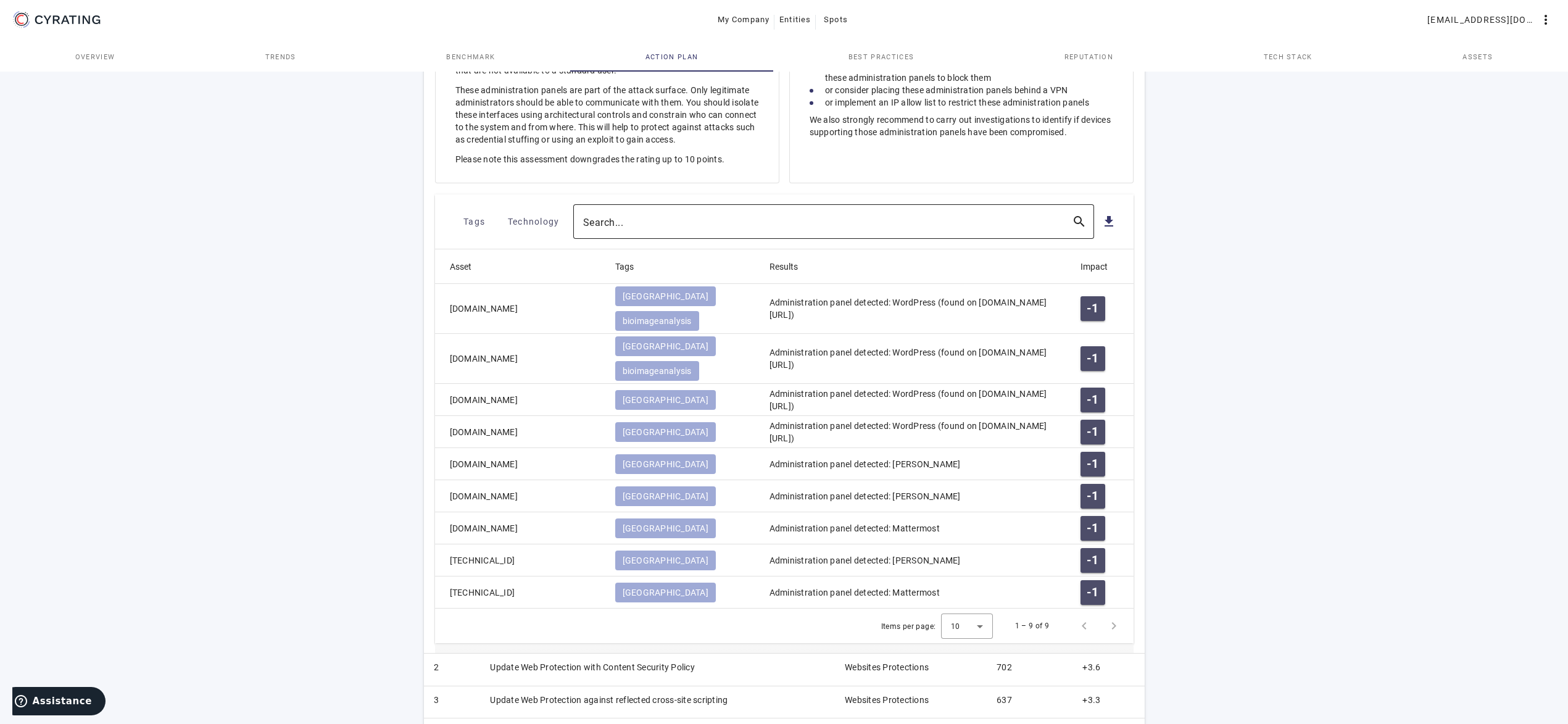
copy mat-cell "[DOMAIN_NAME]"
click at [401, 425] on div "65 /100 INSTITUT PASTEUR Health Care - FR POSITION IN ITS INDUSTRY Followers Ch…" at bounding box center [784, 281] width 1568 height 1308
drag, startPoint x: 451, startPoint y: 381, endPoint x: 359, endPoint y: 386, distance: 92.1
click at [446, 416] on mat-cell "[DOMAIN_NAME]" at bounding box center [519, 432] width 170 height 32
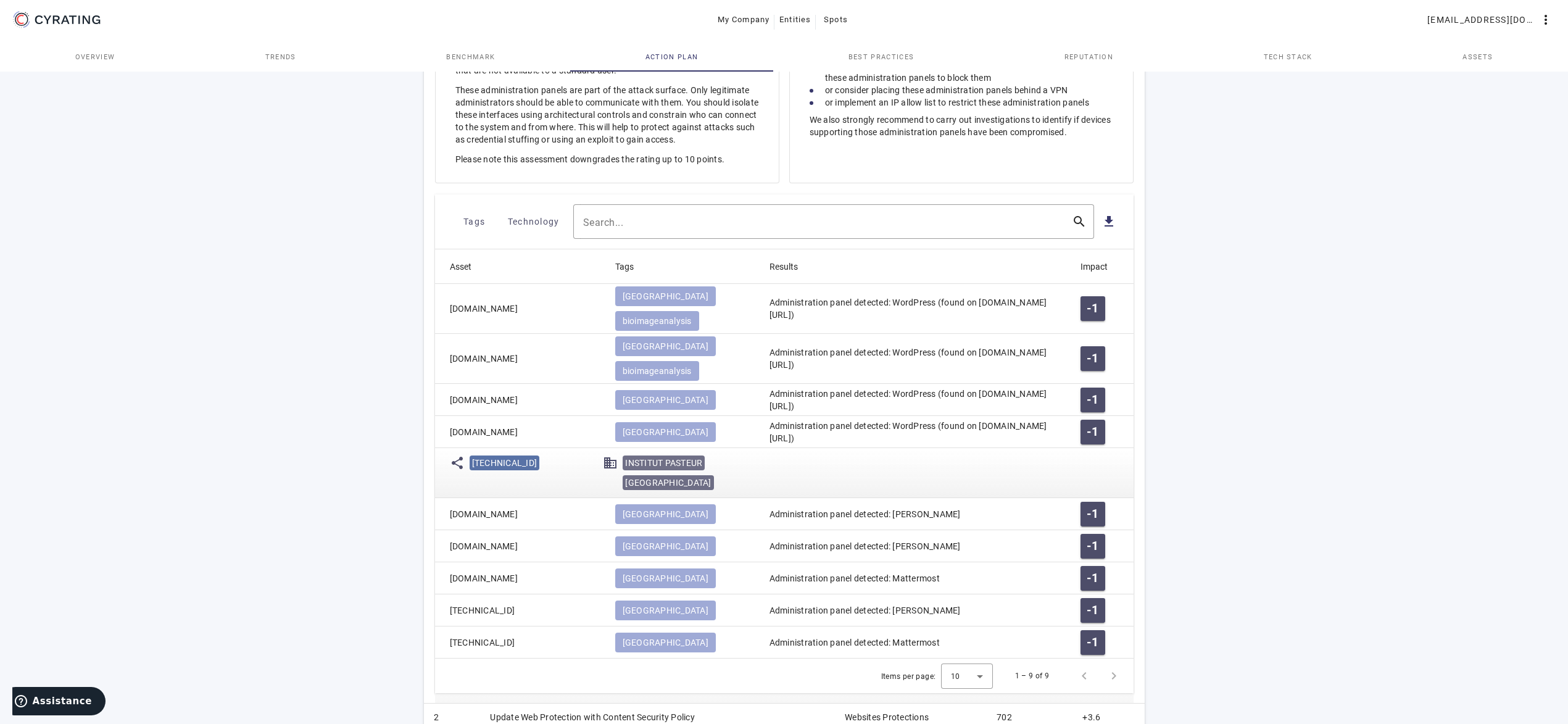
click at [260, 107] on div "65 /100 INSTITUT PASTEUR Health Care - FR POSITION IN ITS INDUSTRY Followers Ch…" at bounding box center [784, 305] width 1568 height 1358
click at [120, 200] on div "65 /100 INSTITUT PASTEUR Health Care - FR POSITION IN ITS INDUSTRY Followers Ch…" at bounding box center [784, 305] width 1568 height 1358
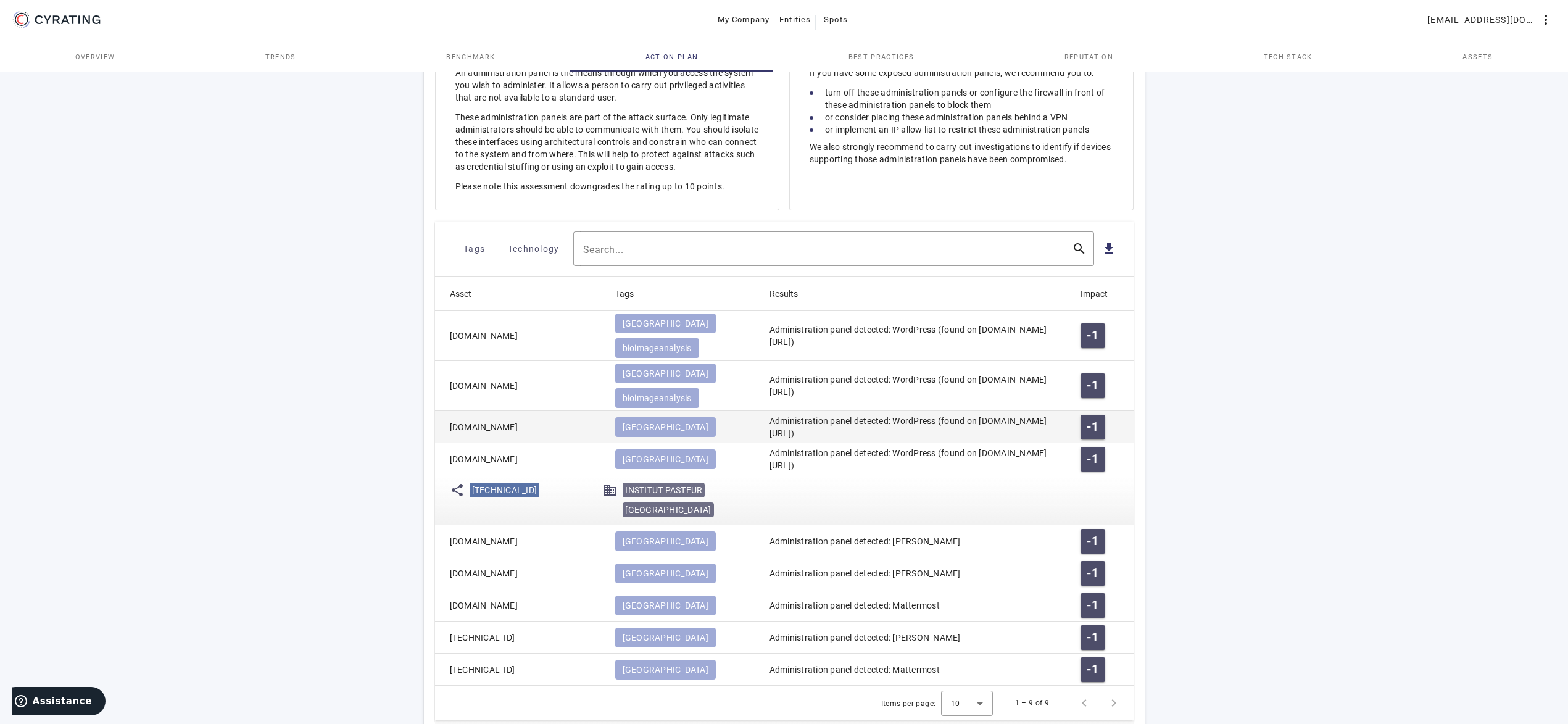
scroll to position [289, 0]
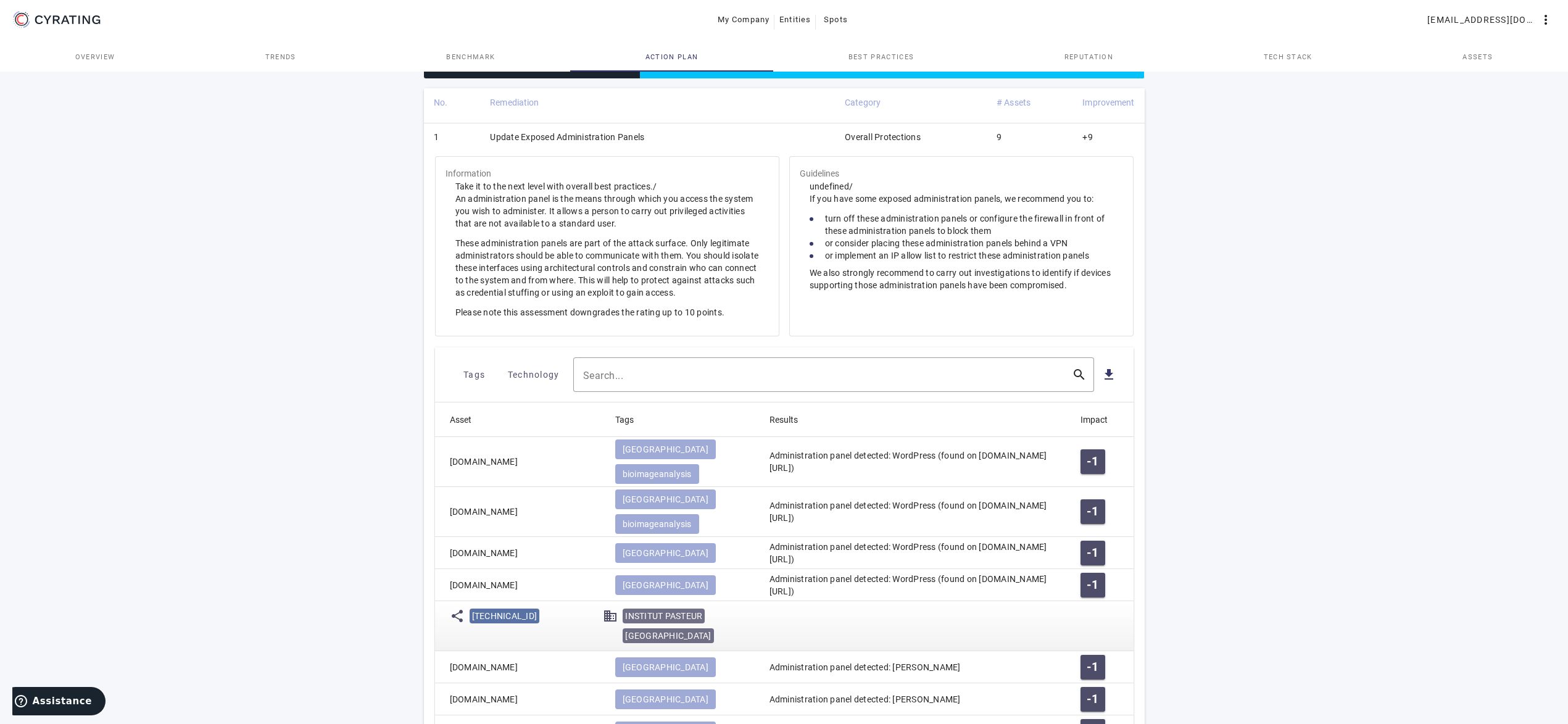
click at [688, 134] on td "Update Exposed Administration Panels" at bounding box center [658, 139] width 355 height 32
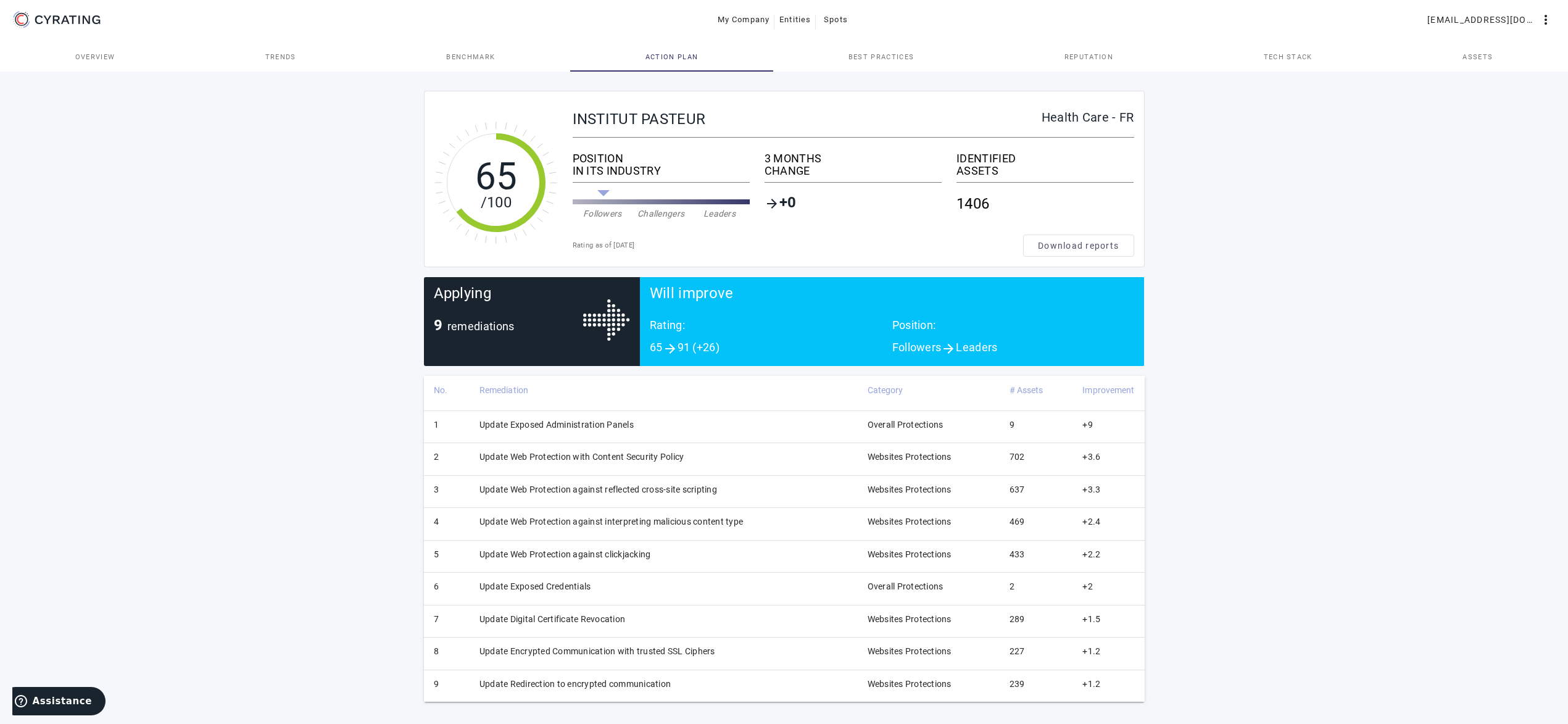
scroll to position [2, 0]
click at [748, 452] on td "Update Web Protection with Content Security Policy" at bounding box center [663, 459] width 388 height 32
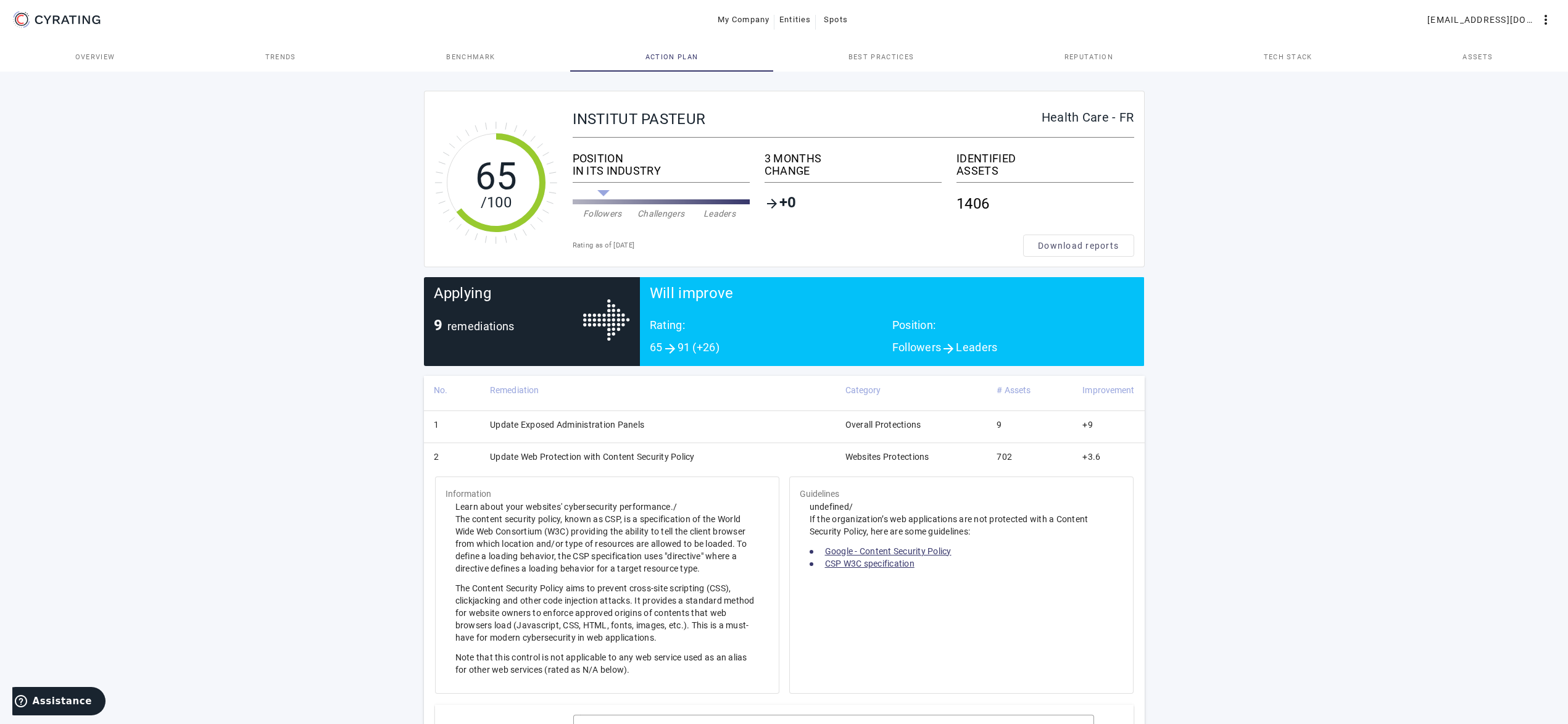
click at [741, 458] on td "Update Web Protection with Content Security Policy" at bounding box center [658, 459] width 355 height 32
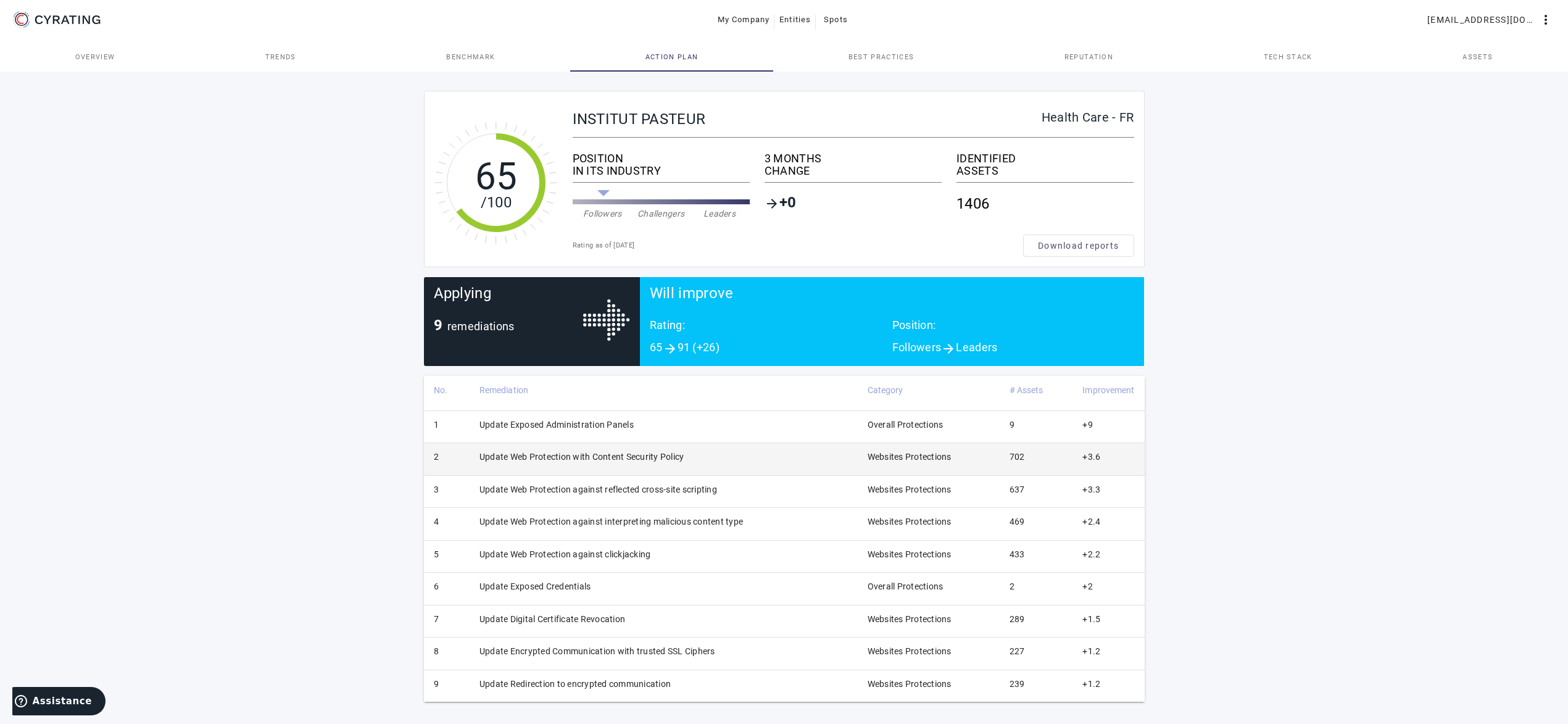
click at [743, 458] on td "Update Web Protection with Content Security Policy" at bounding box center [663, 459] width 388 height 32
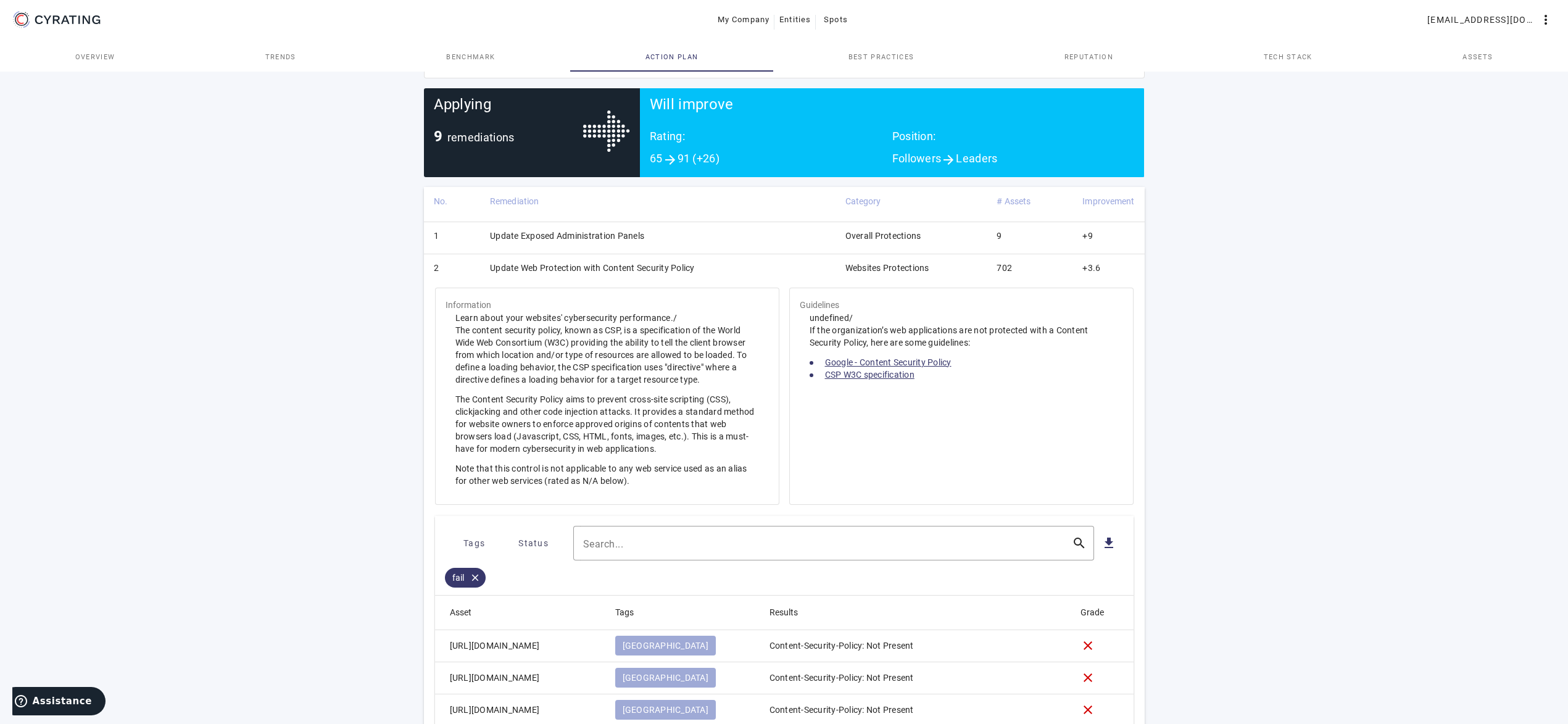
scroll to position [254, 0]
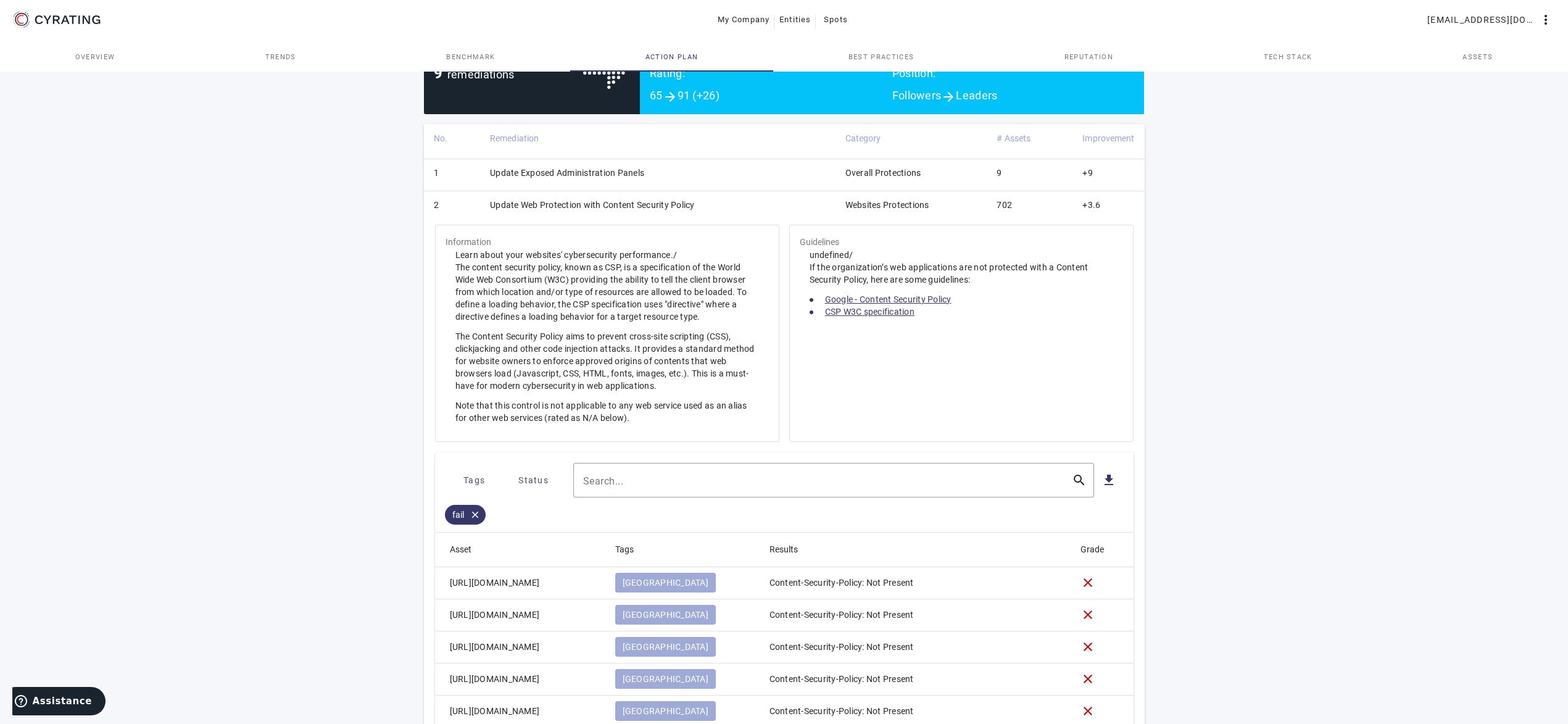
click at [739, 211] on td "Update Web Protection with Content Security Policy" at bounding box center [658, 207] width 355 height 32
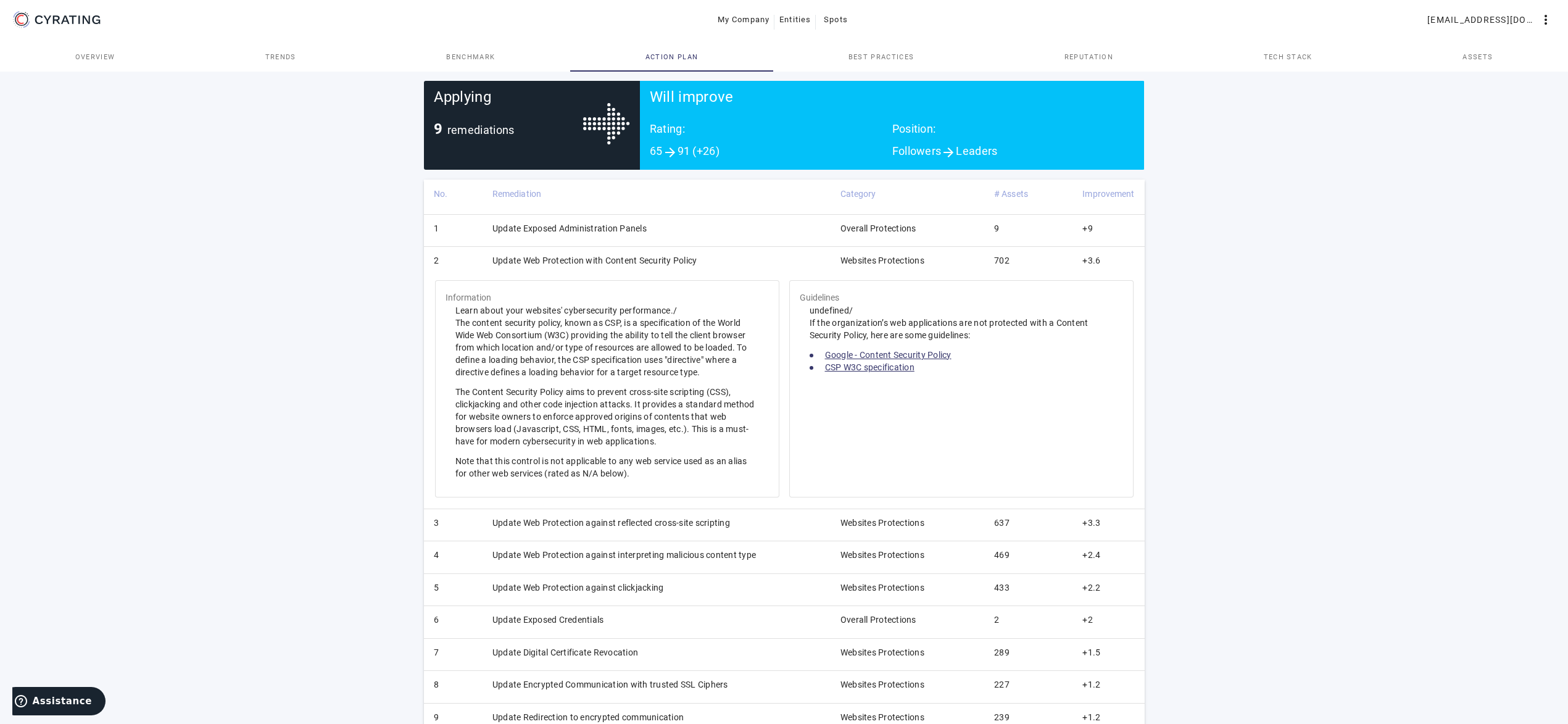
scroll to position [2, 0]
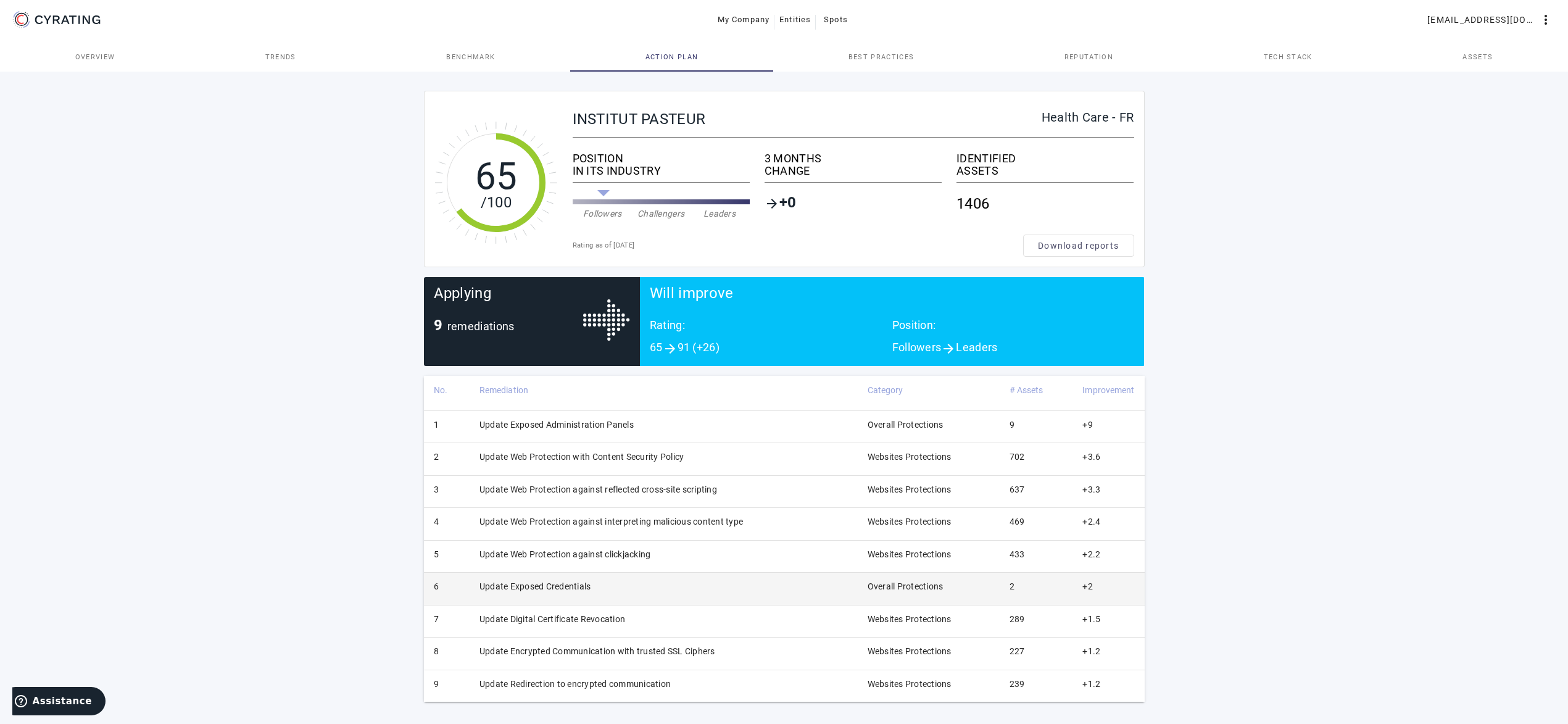
click at [695, 578] on td "Update Exposed Credentials" at bounding box center [663, 589] width 388 height 32
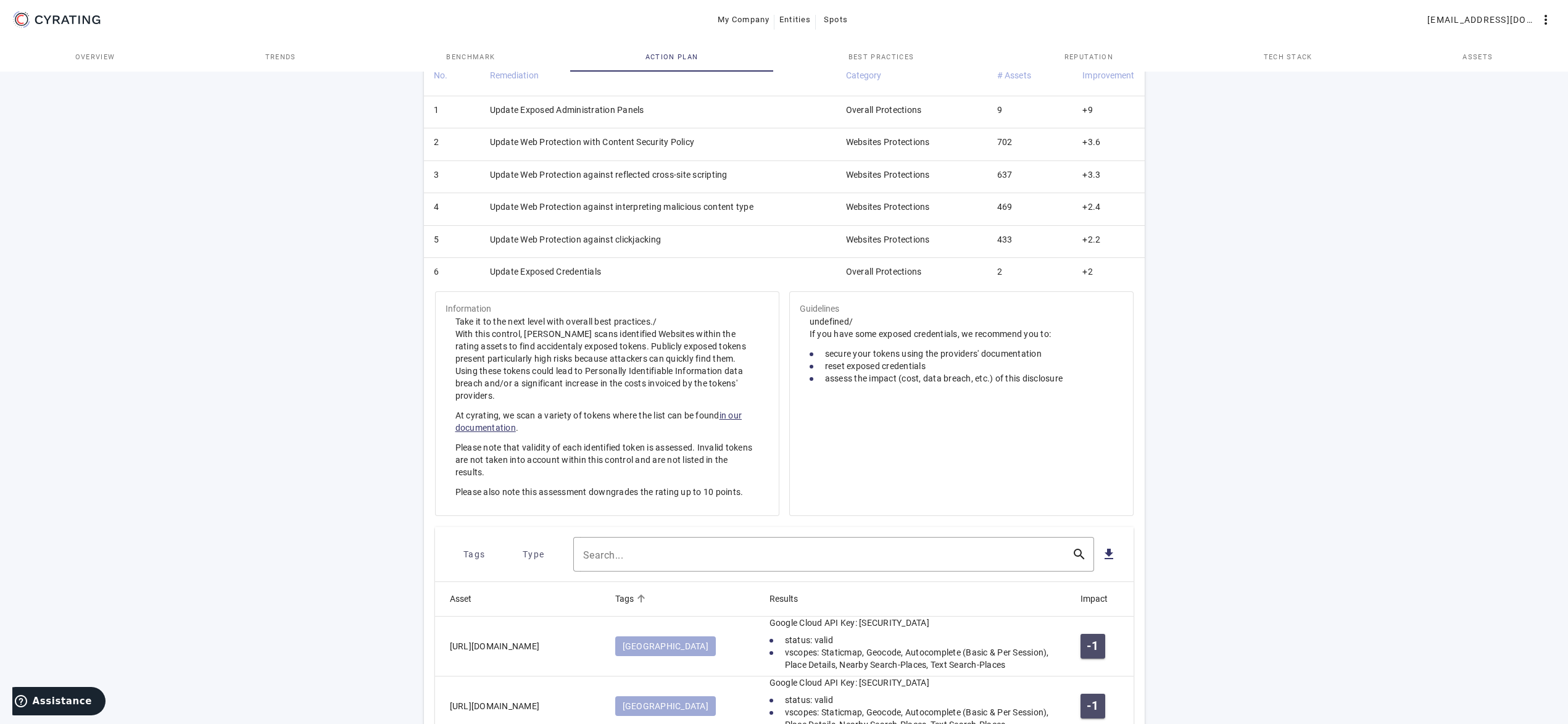
scroll to position [505, 0]
click at [626, 272] on td "Update Exposed Credentials" at bounding box center [658, 275] width 356 height 32
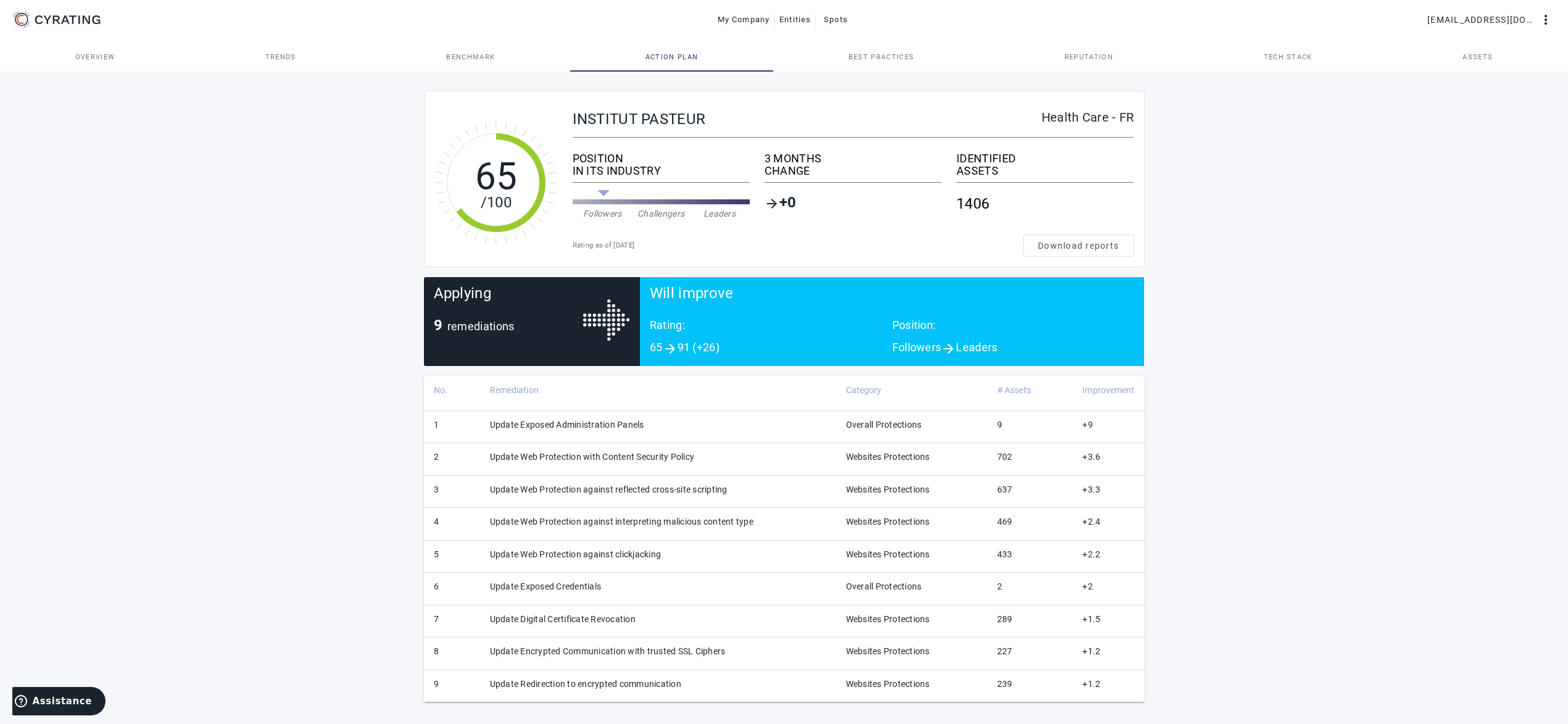
scroll to position [2, 0]
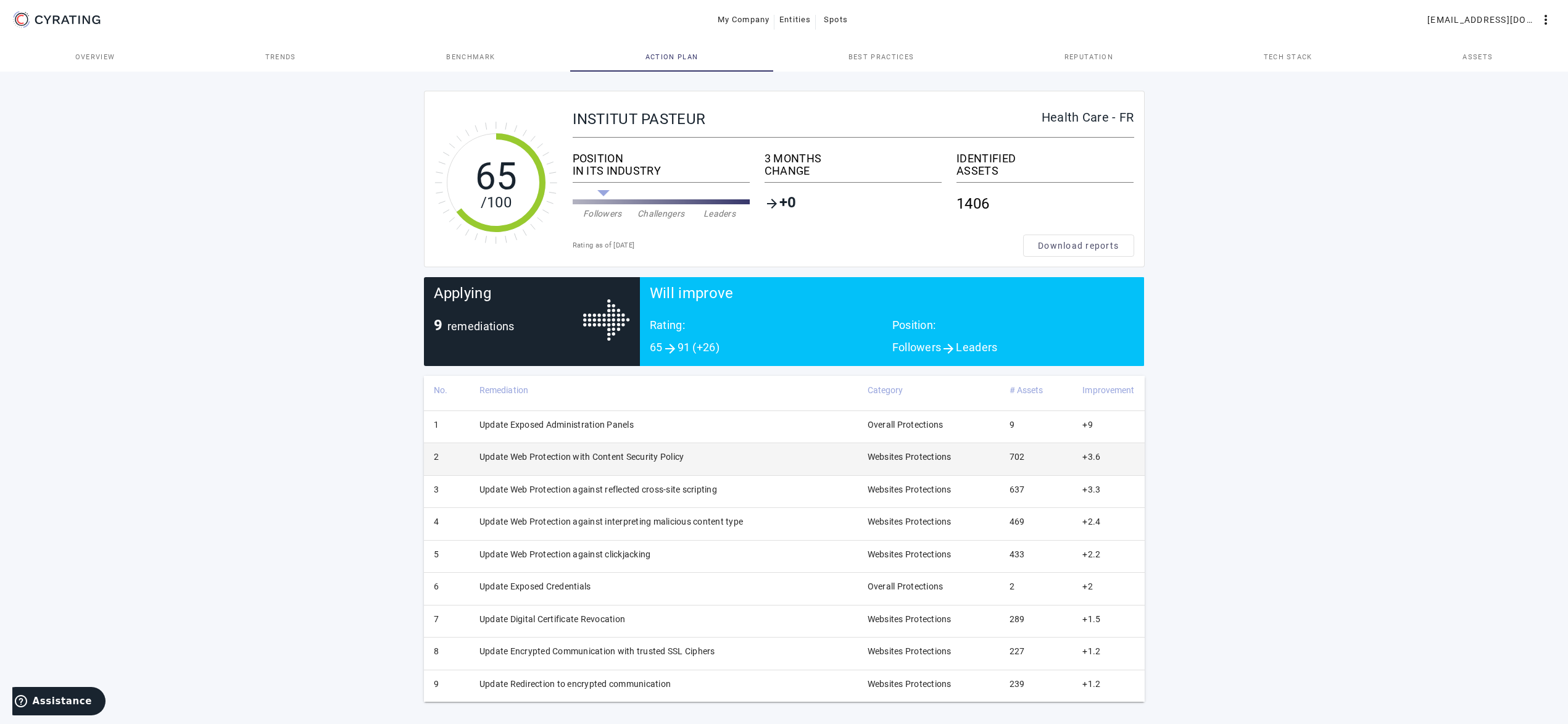
click at [809, 464] on td "Update Web Protection with Content Security Policy" at bounding box center [663, 459] width 388 height 32
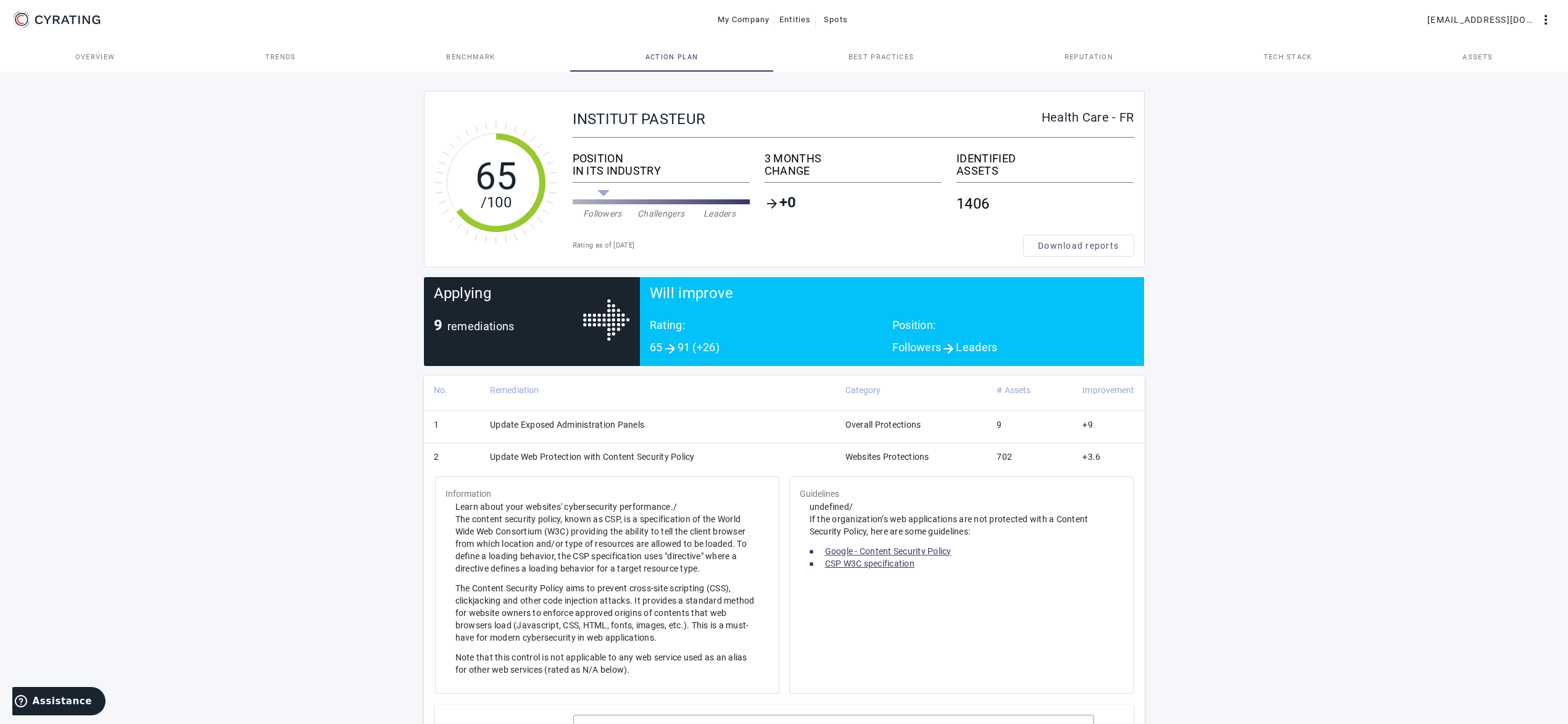
click at [800, 460] on td "Update Web Protection with Content Security Policy" at bounding box center [658, 459] width 355 height 32
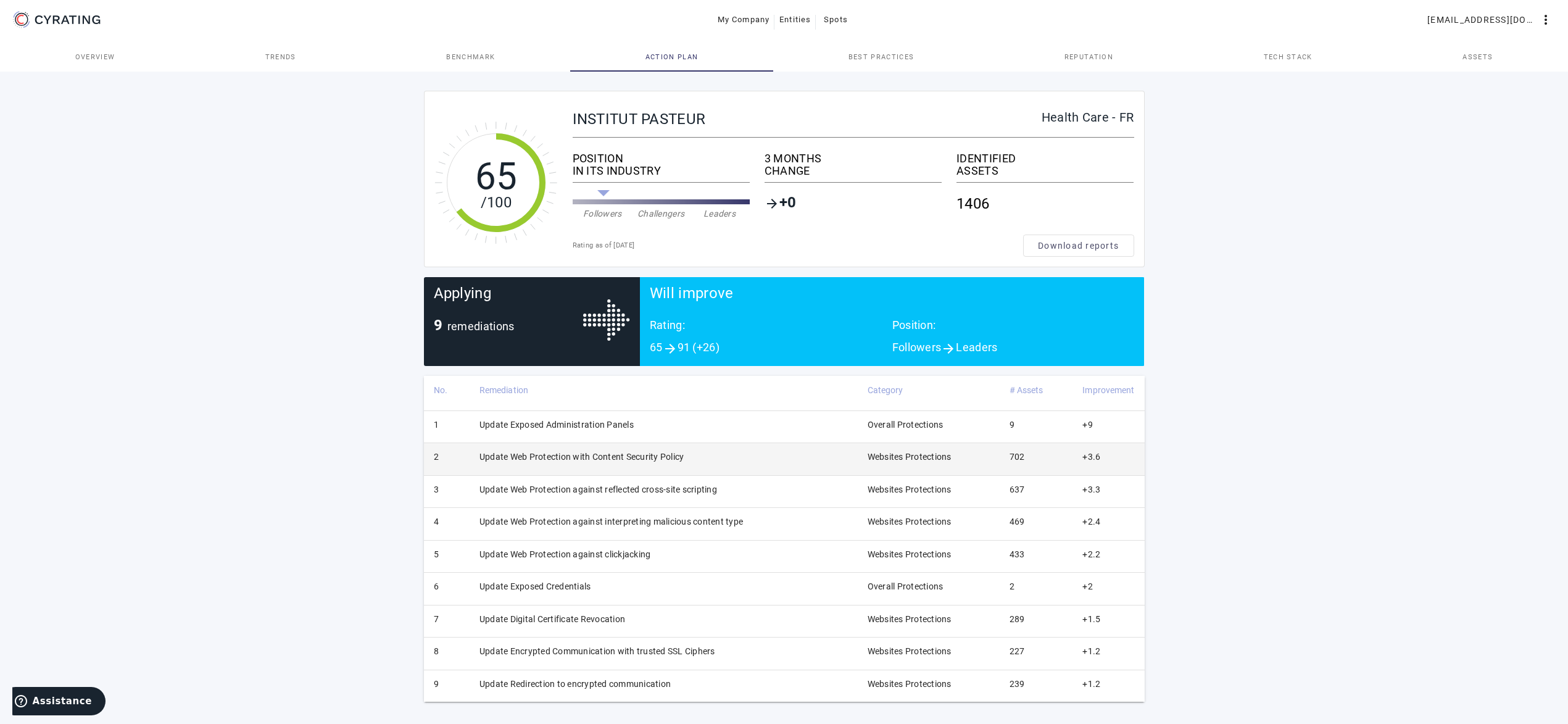
click at [800, 460] on td "Update Web Protection with Content Security Policy" at bounding box center [663, 459] width 388 height 32
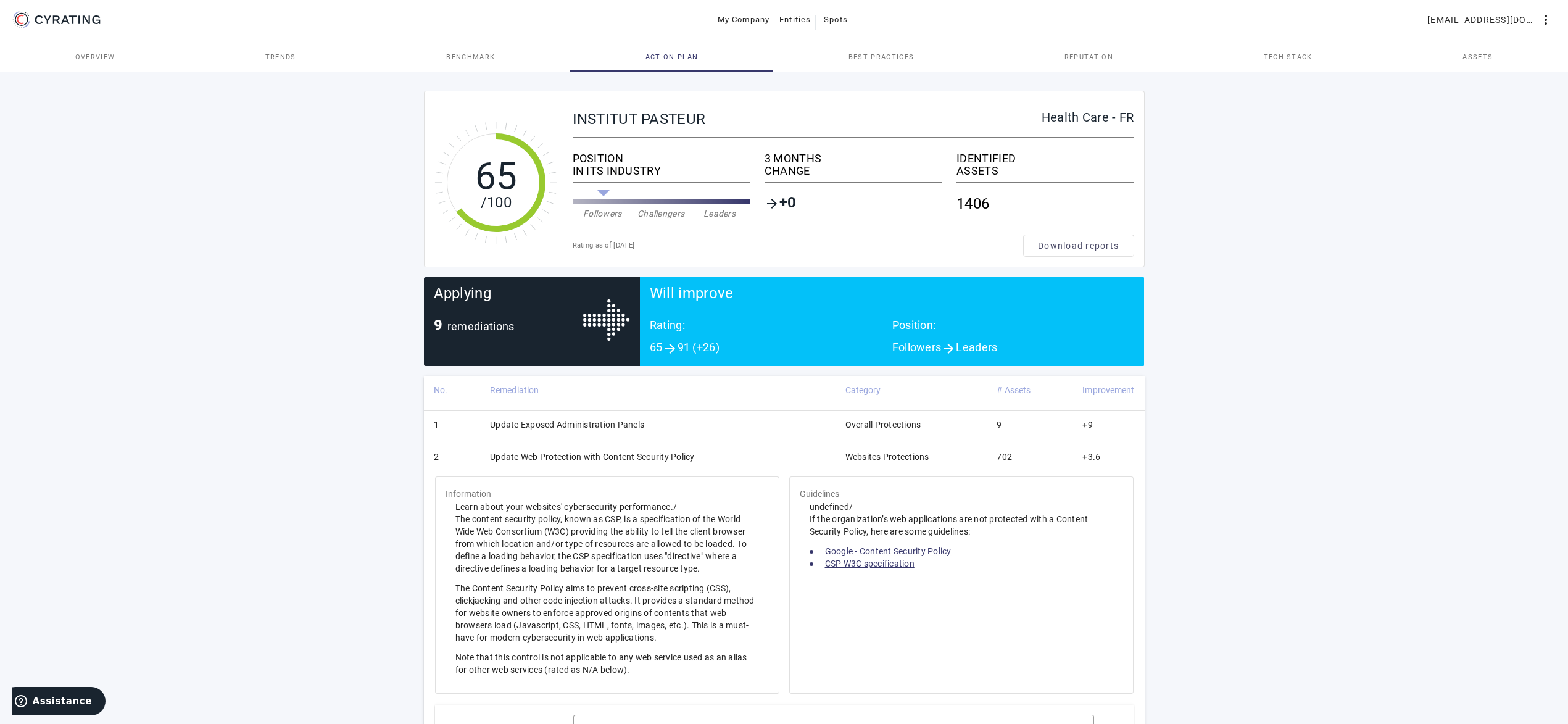
click at [800, 460] on td "Update Web Protection with Content Security Policy" at bounding box center [658, 459] width 355 height 32
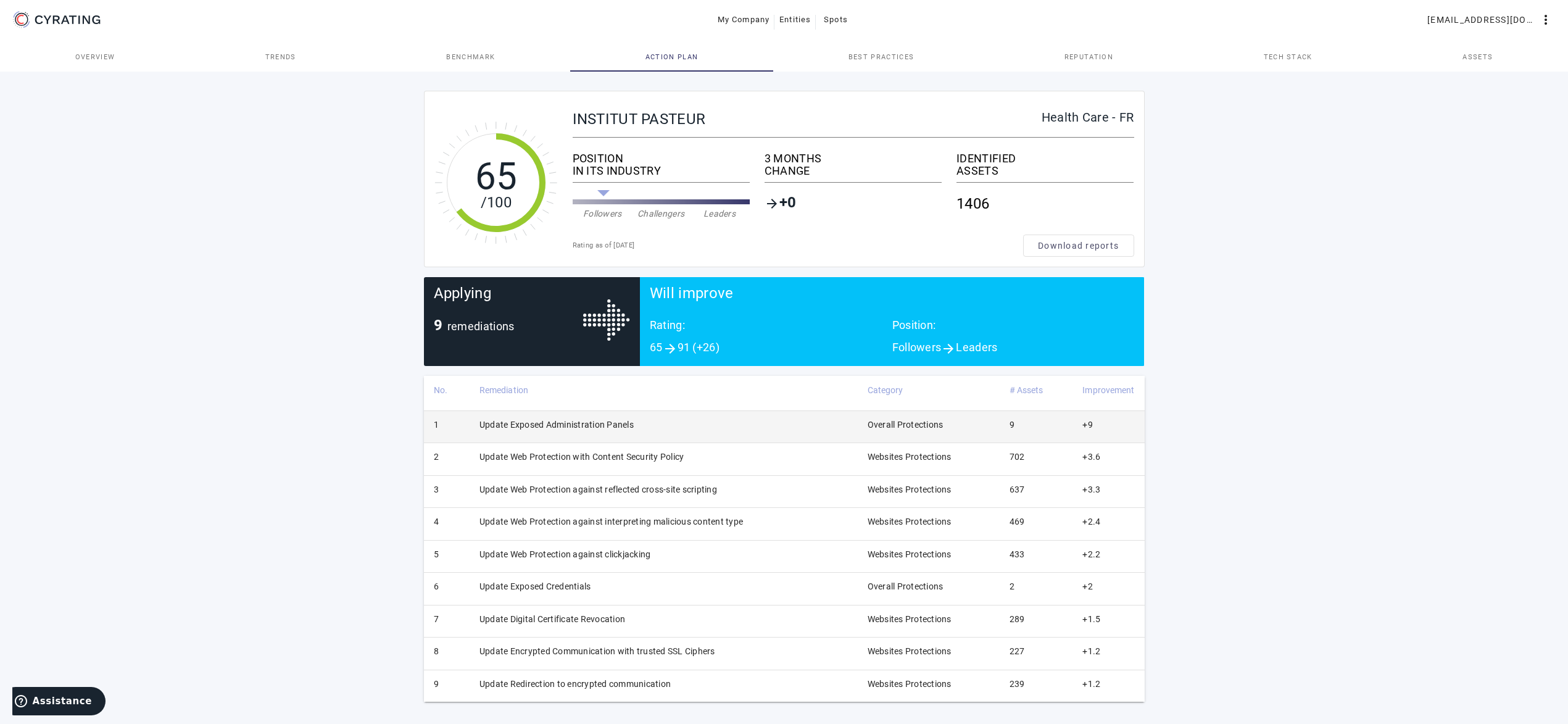
click at [665, 425] on td "Update Exposed Administration Panels" at bounding box center [663, 426] width 388 height 32
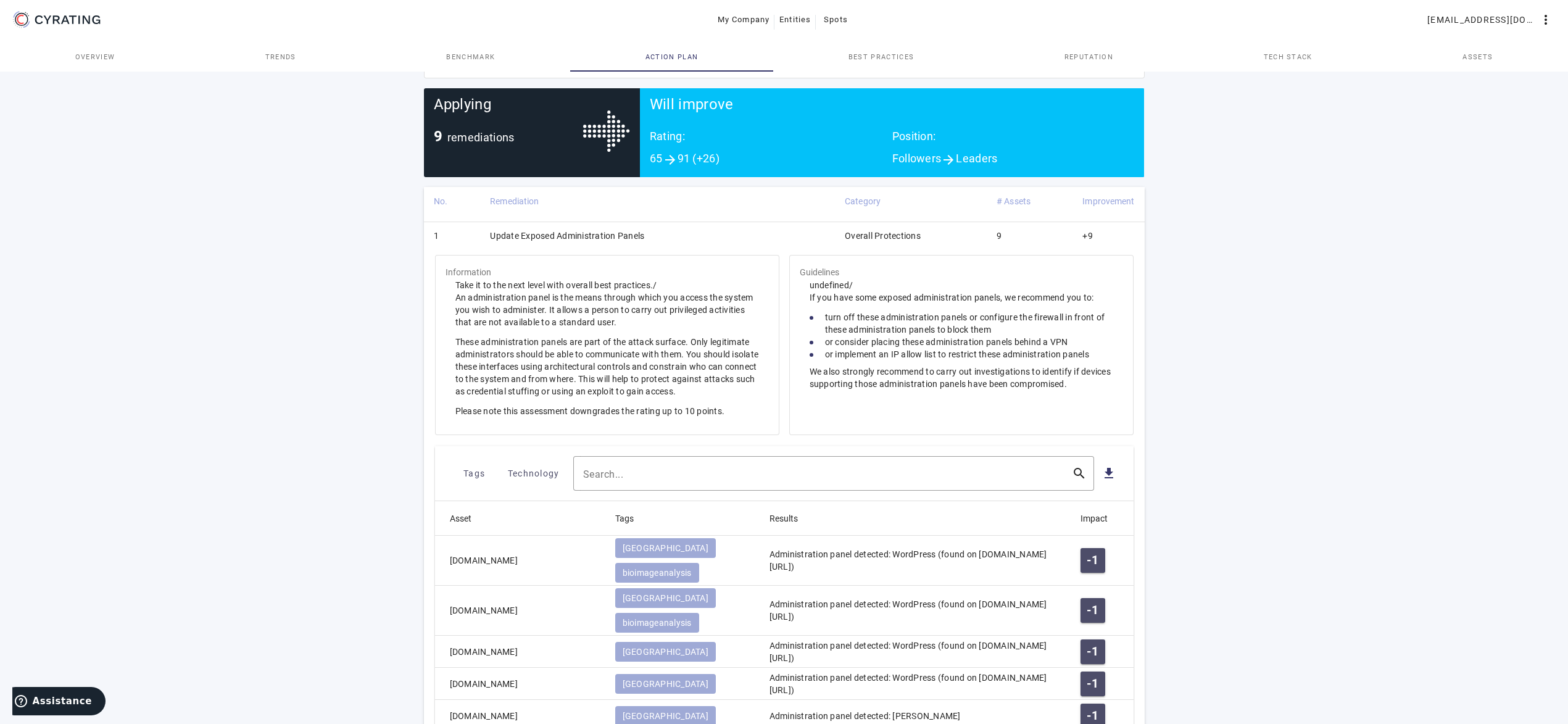
scroll to position [65, 0]
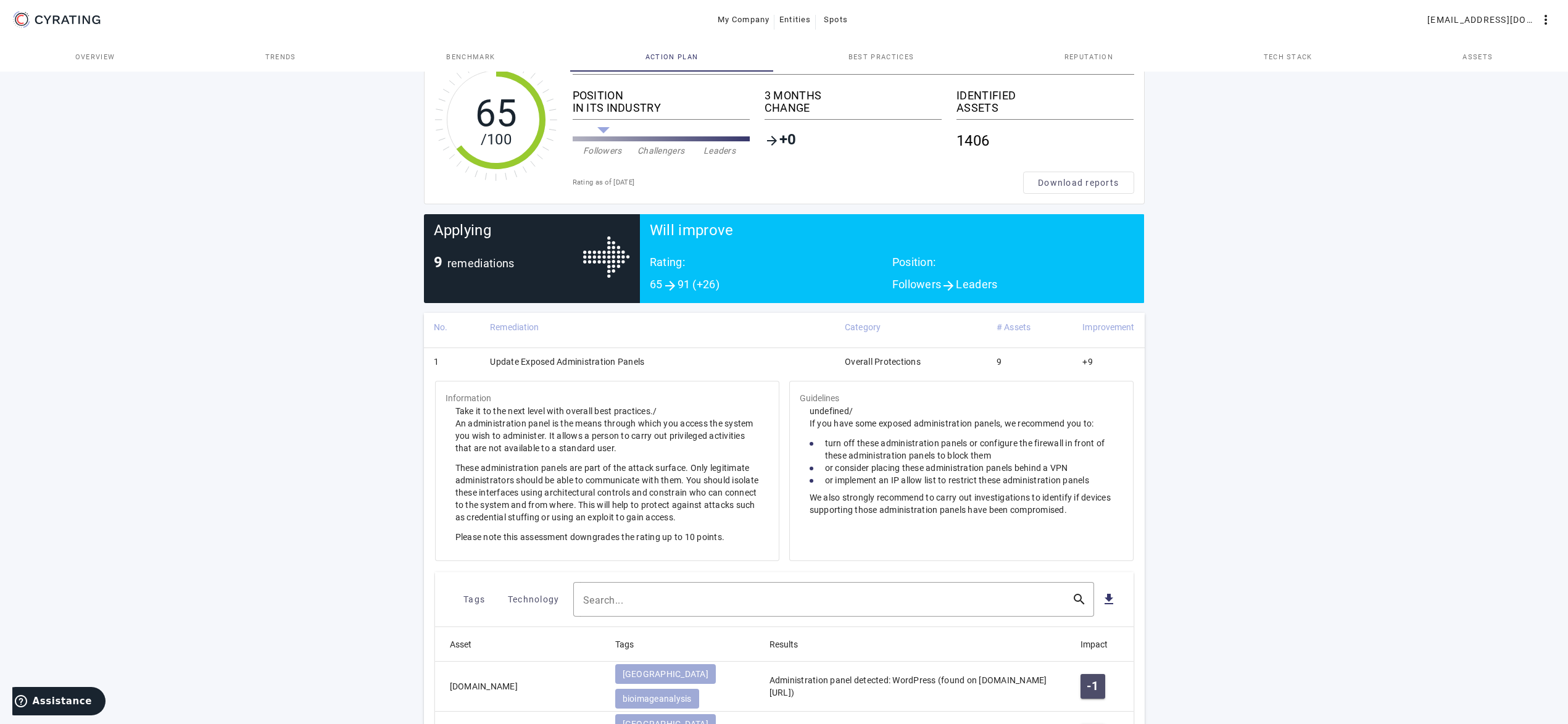
click at [739, 365] on td "Update Exposed Administration Panels" at bounding box center [658, 364] width 355 height 32
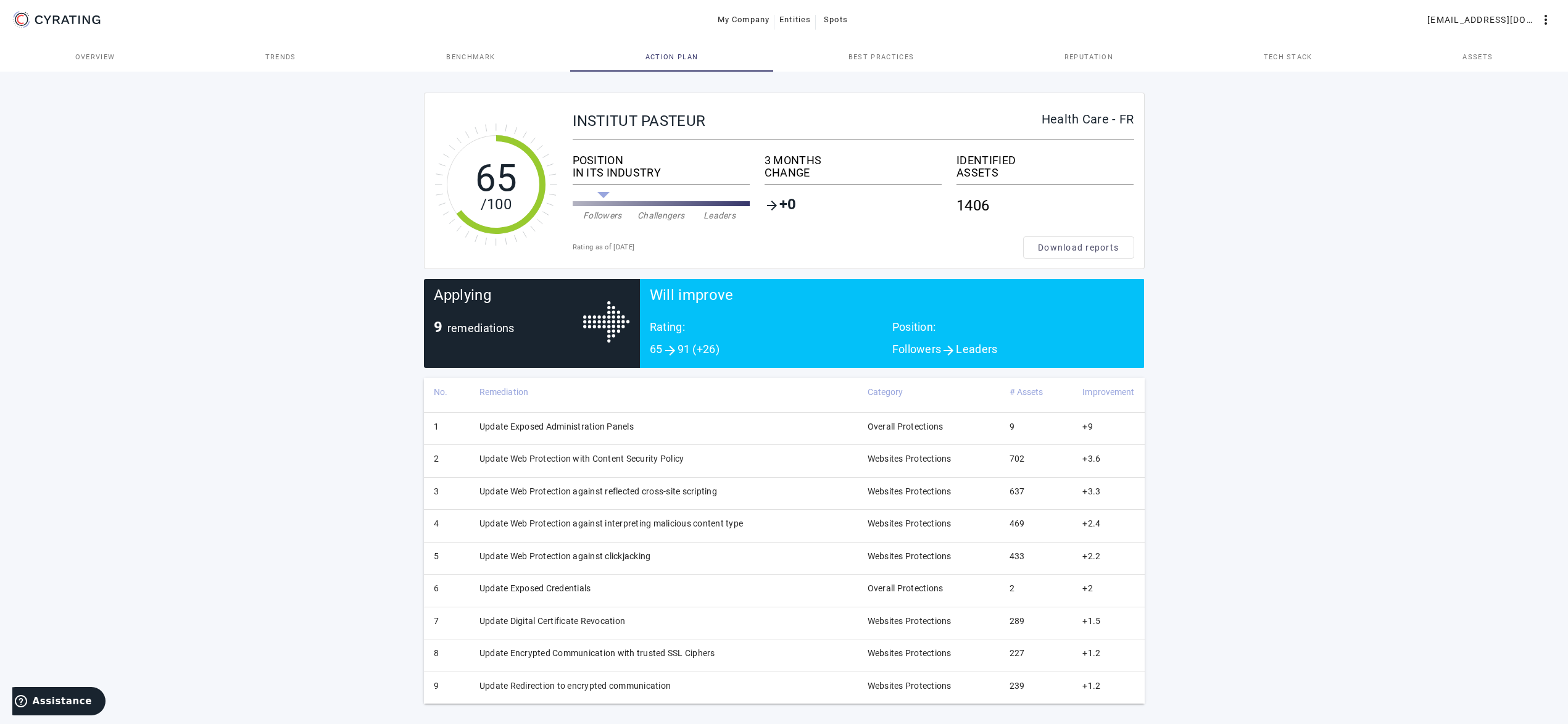
scroll to position [2, 0]
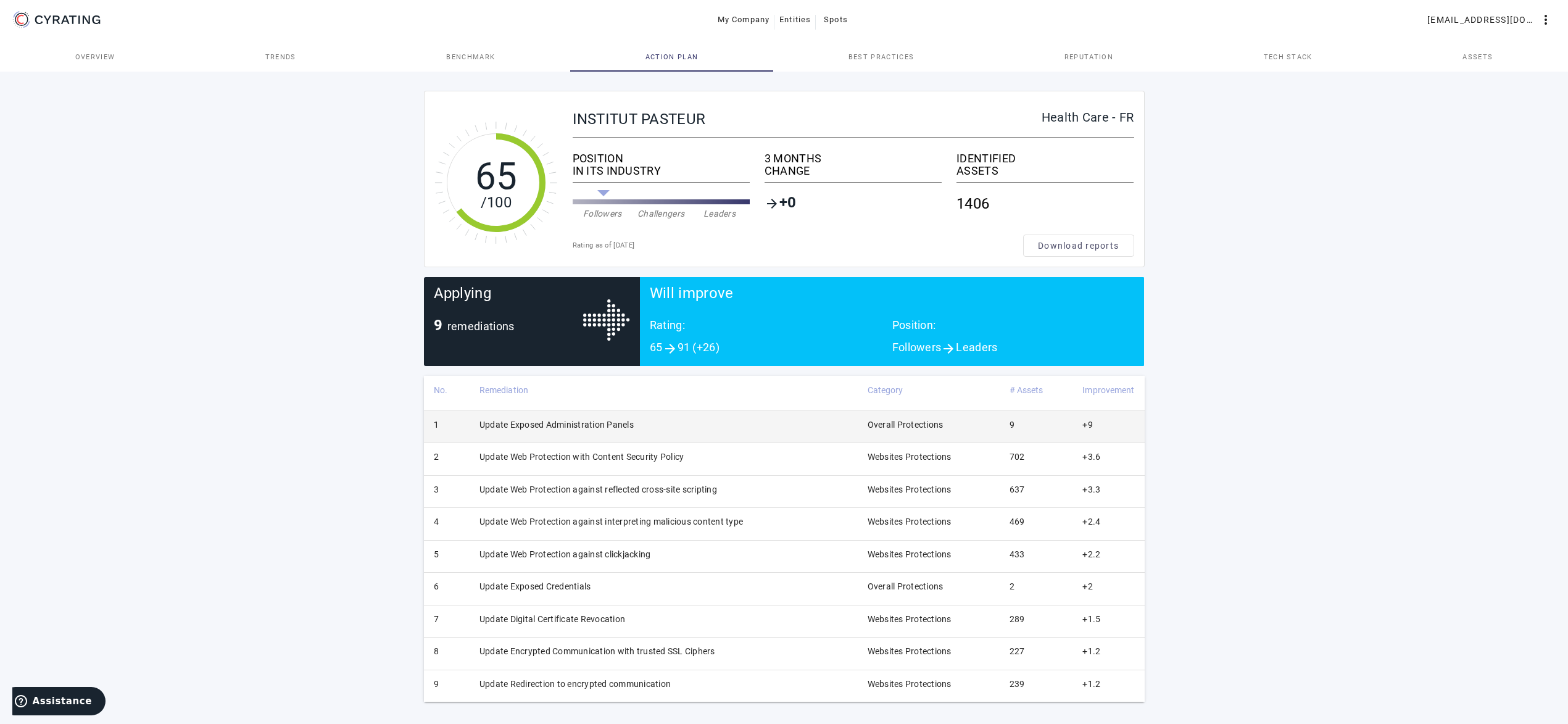
click at [679, 427] on td "Update Exposed Administration Panels" at bounding box center [663, 426] width 388 height 32
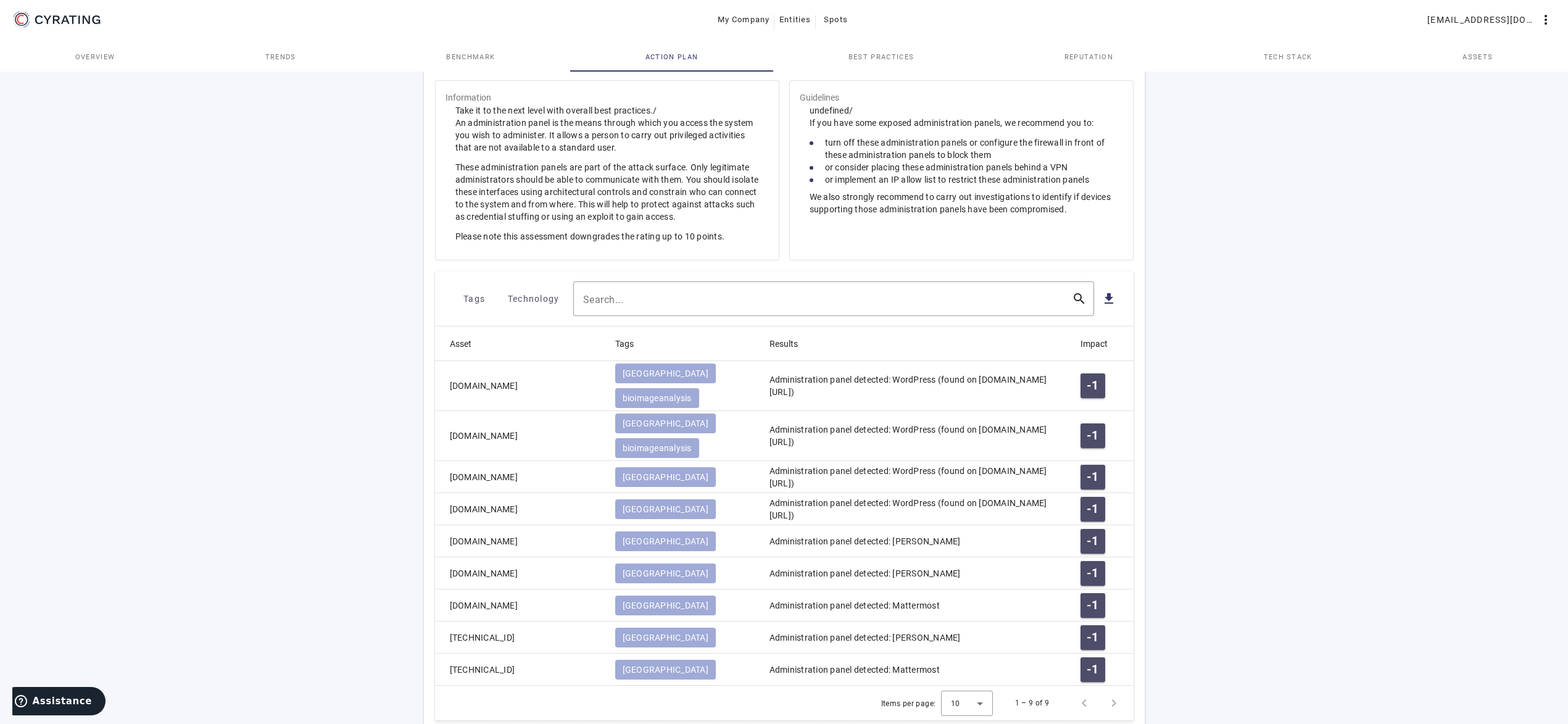
scroll to position [113, 0]
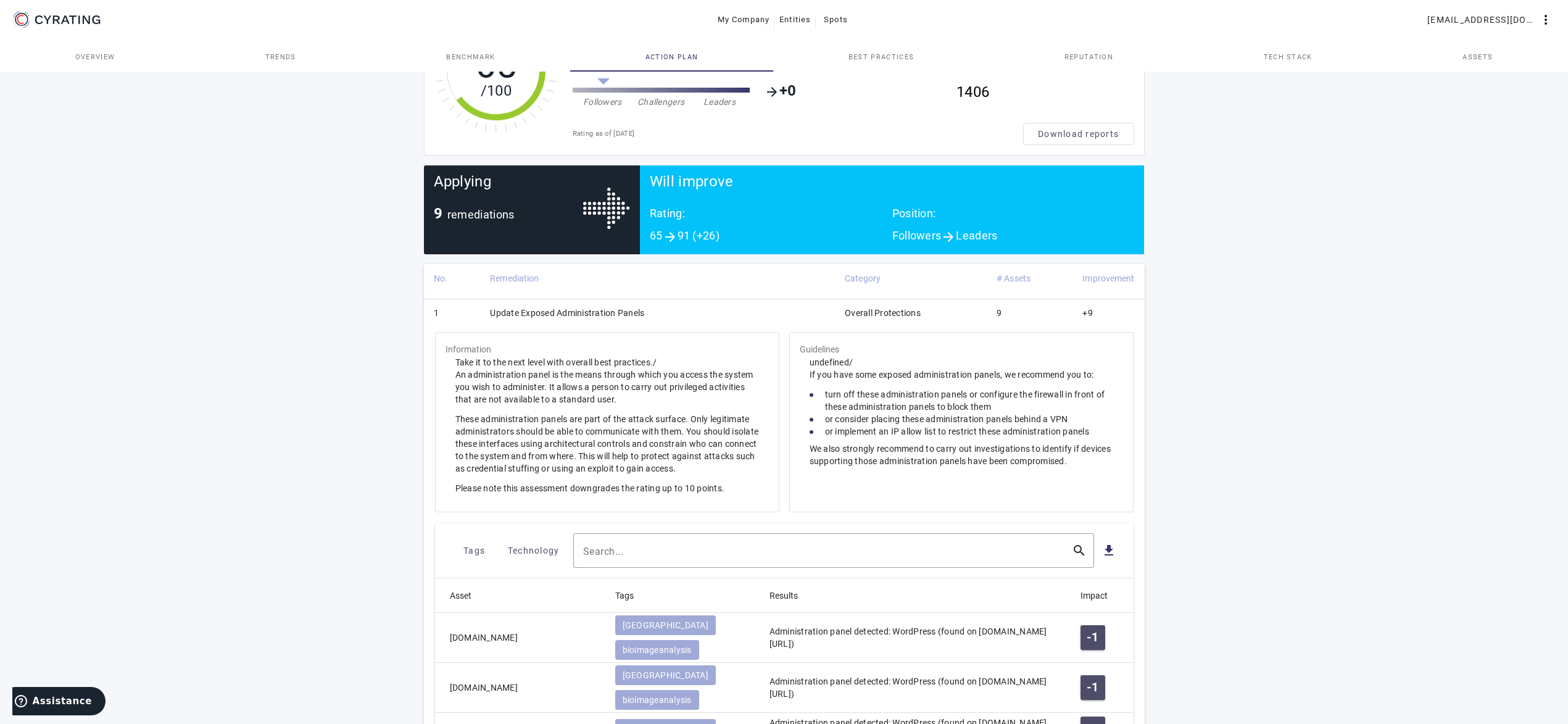
drag, startPoint x: 696, startPoint y: 307, endPoint x: 714, endPoint y: 410, distance: 104.6
click at [696, 306] on td "Update Exposed Administration Panels" at bounding box center [658, 315] width 355 height 32
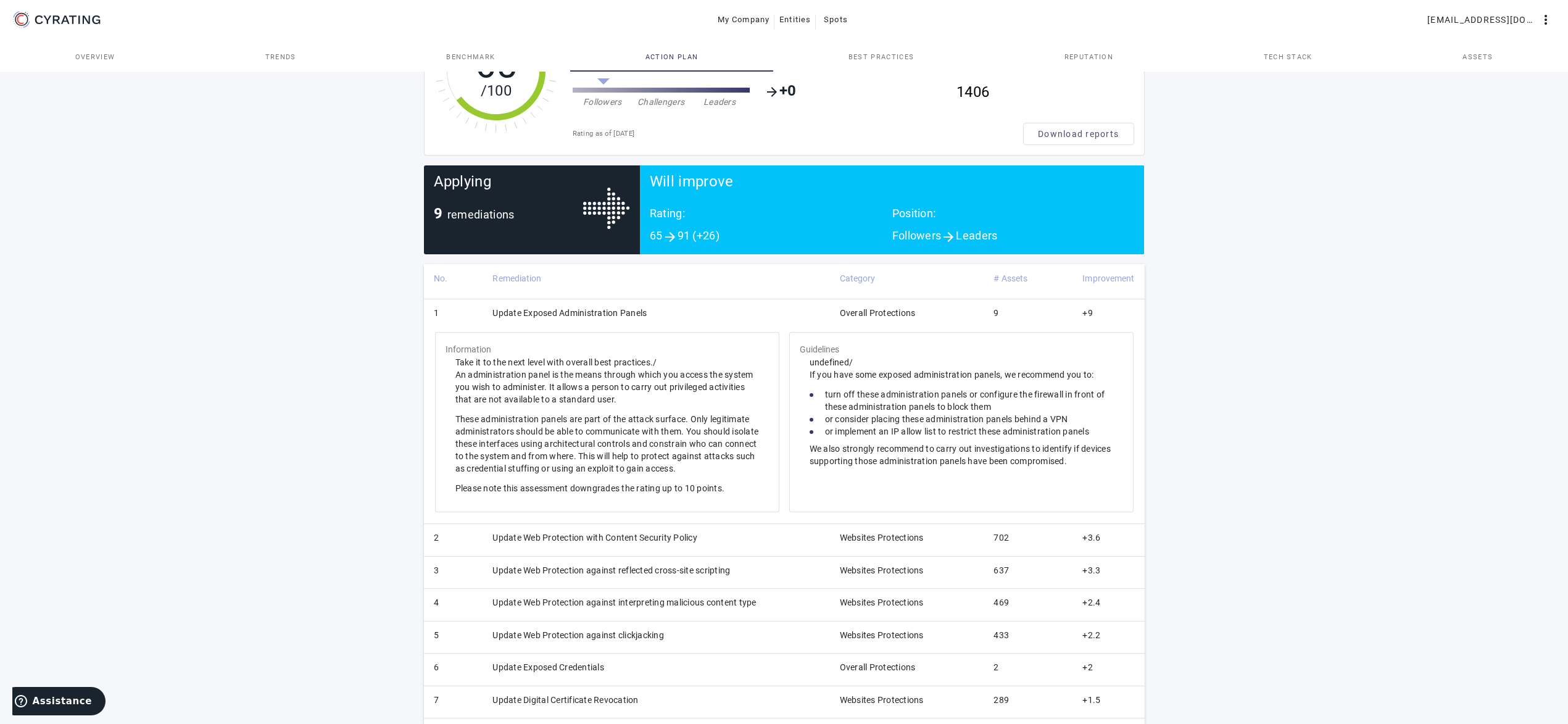
scroll to position [2, 0]
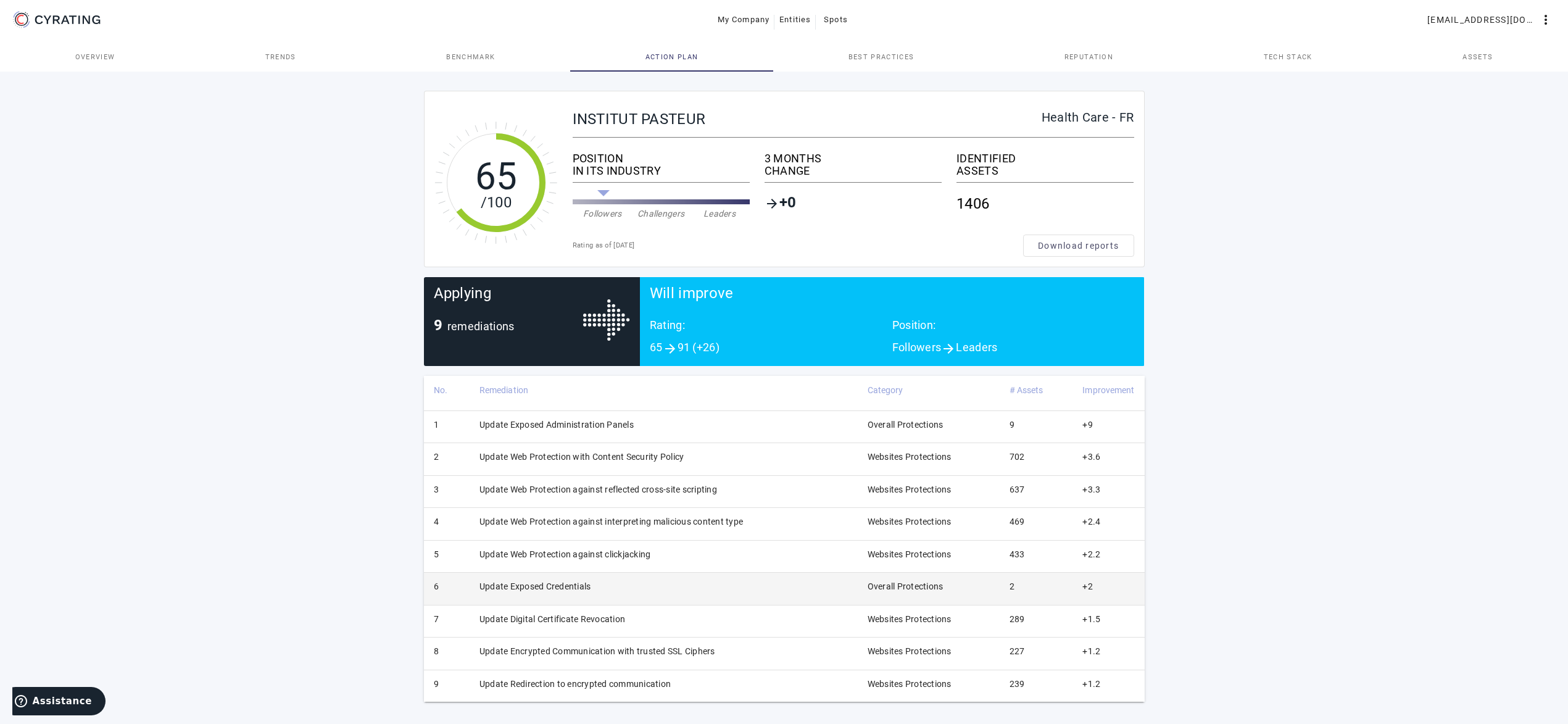
click at [646, 595] on td "Update Exposed Credentials" at bounding box center [663, 589] width 388 height 32
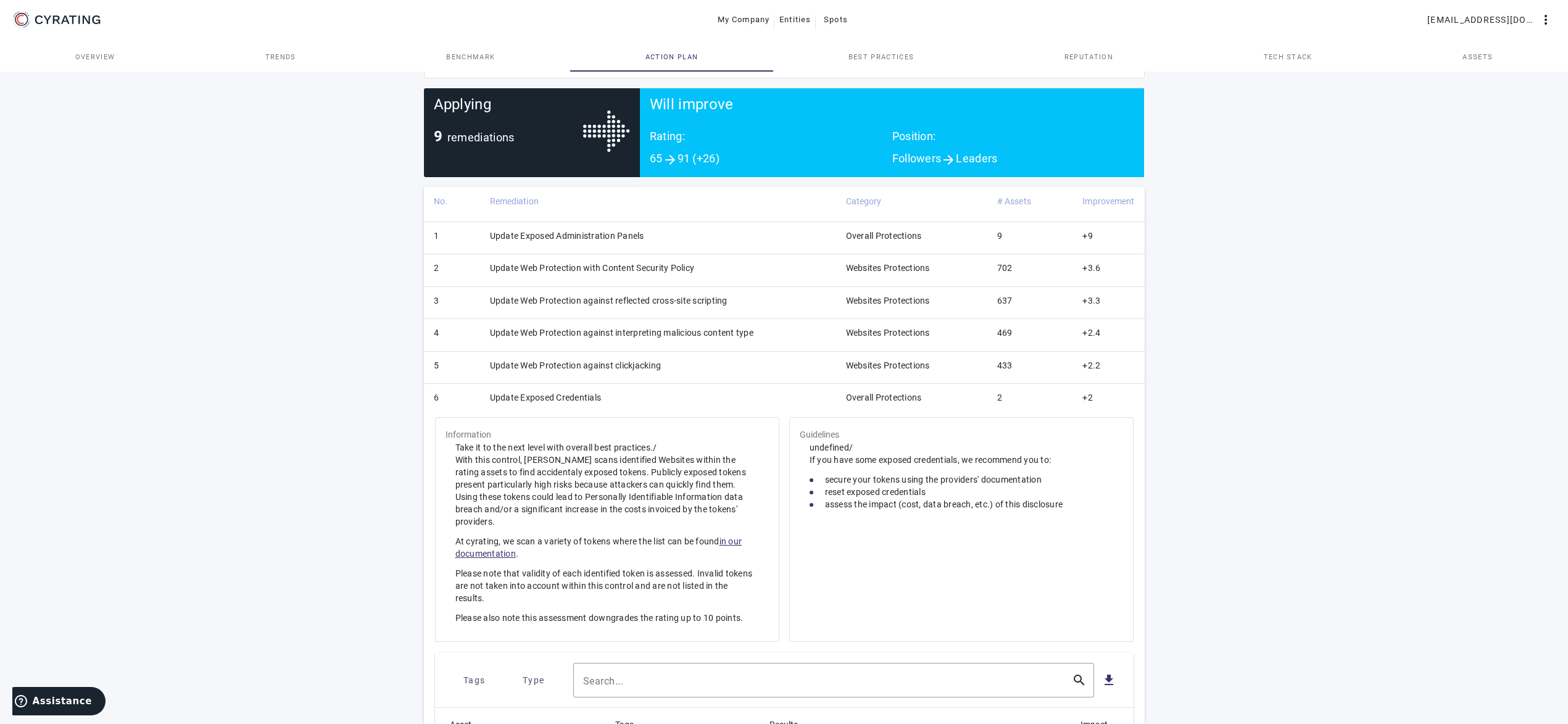
scroll to position [128, 0]
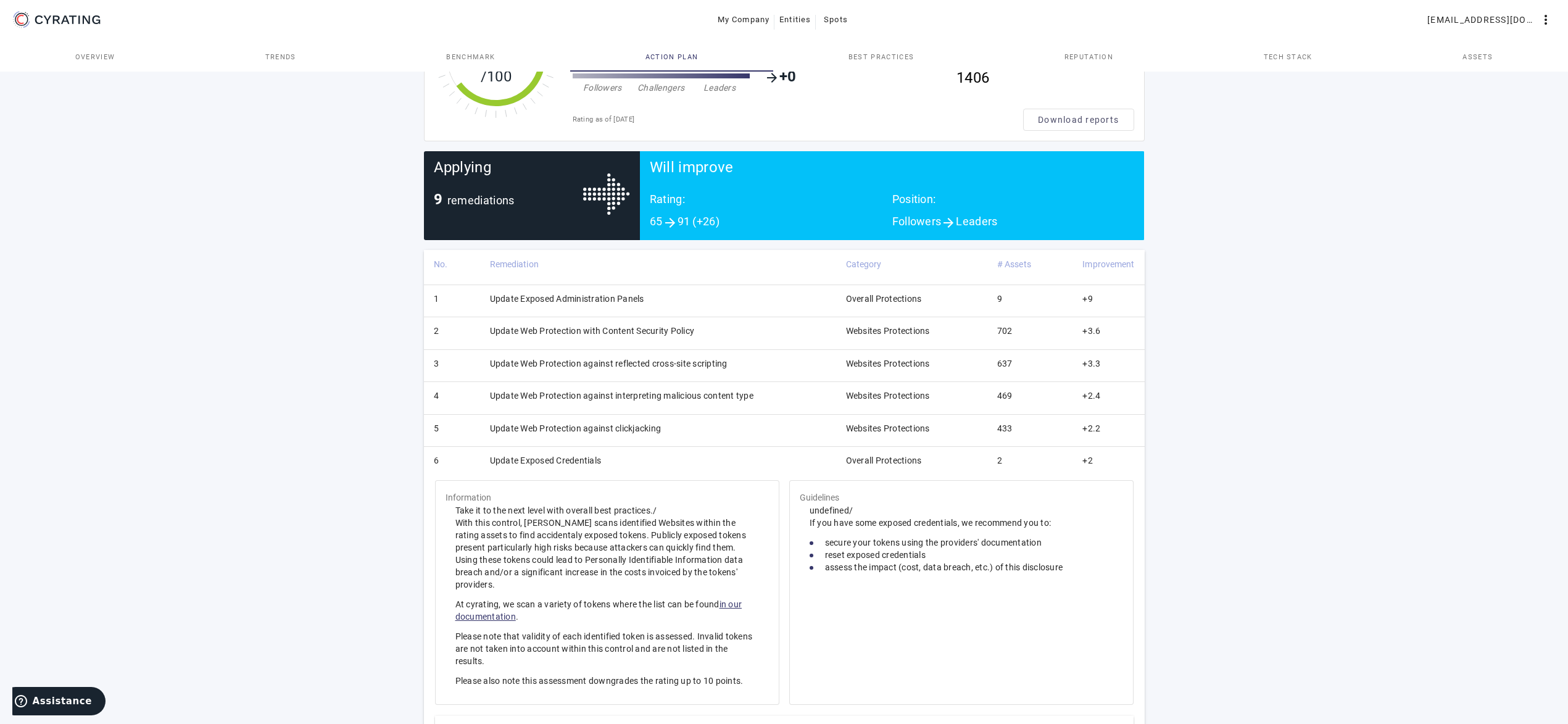
click at [654, 454] on td "Update Exposed Credentials" at bounding box center [658, 463] width 356 height 32
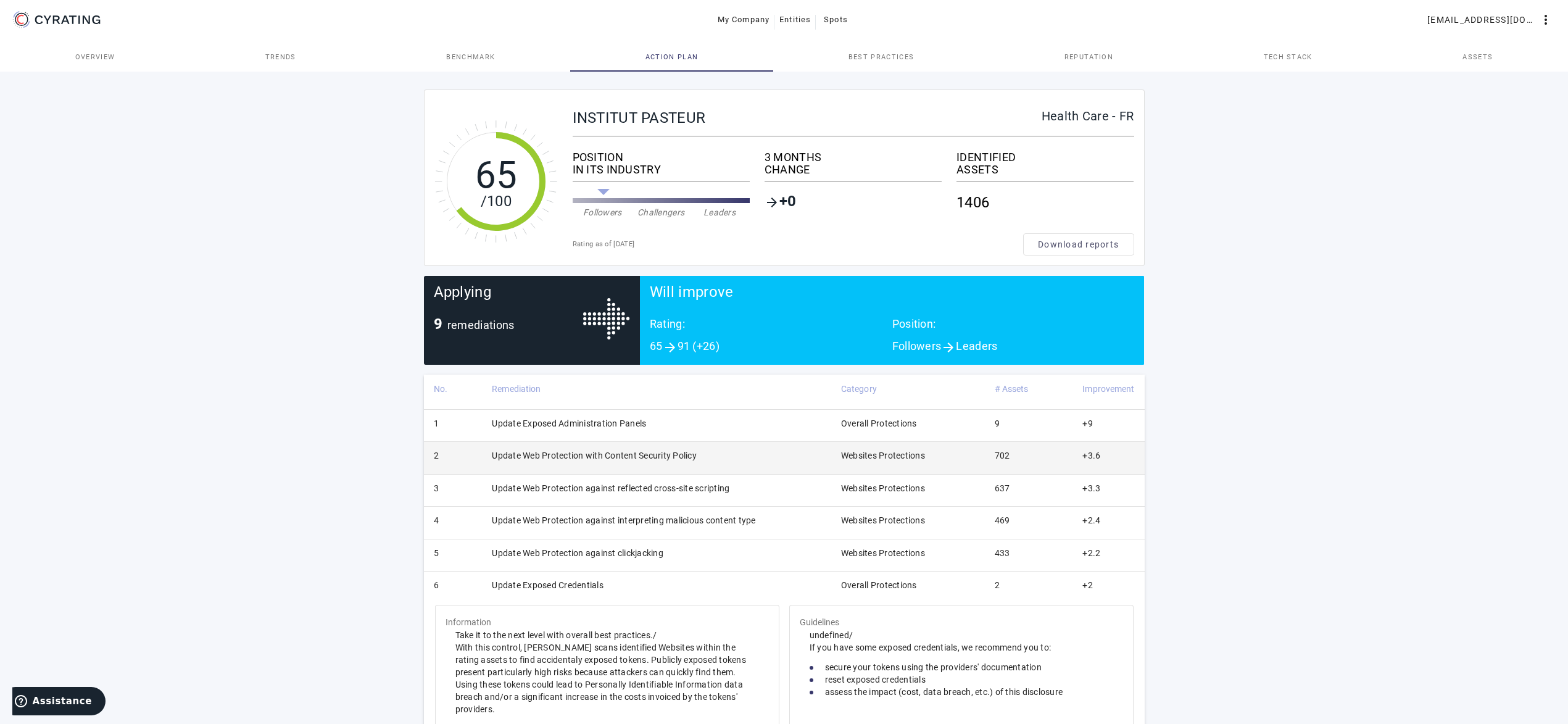
scroll to position [2, 0]
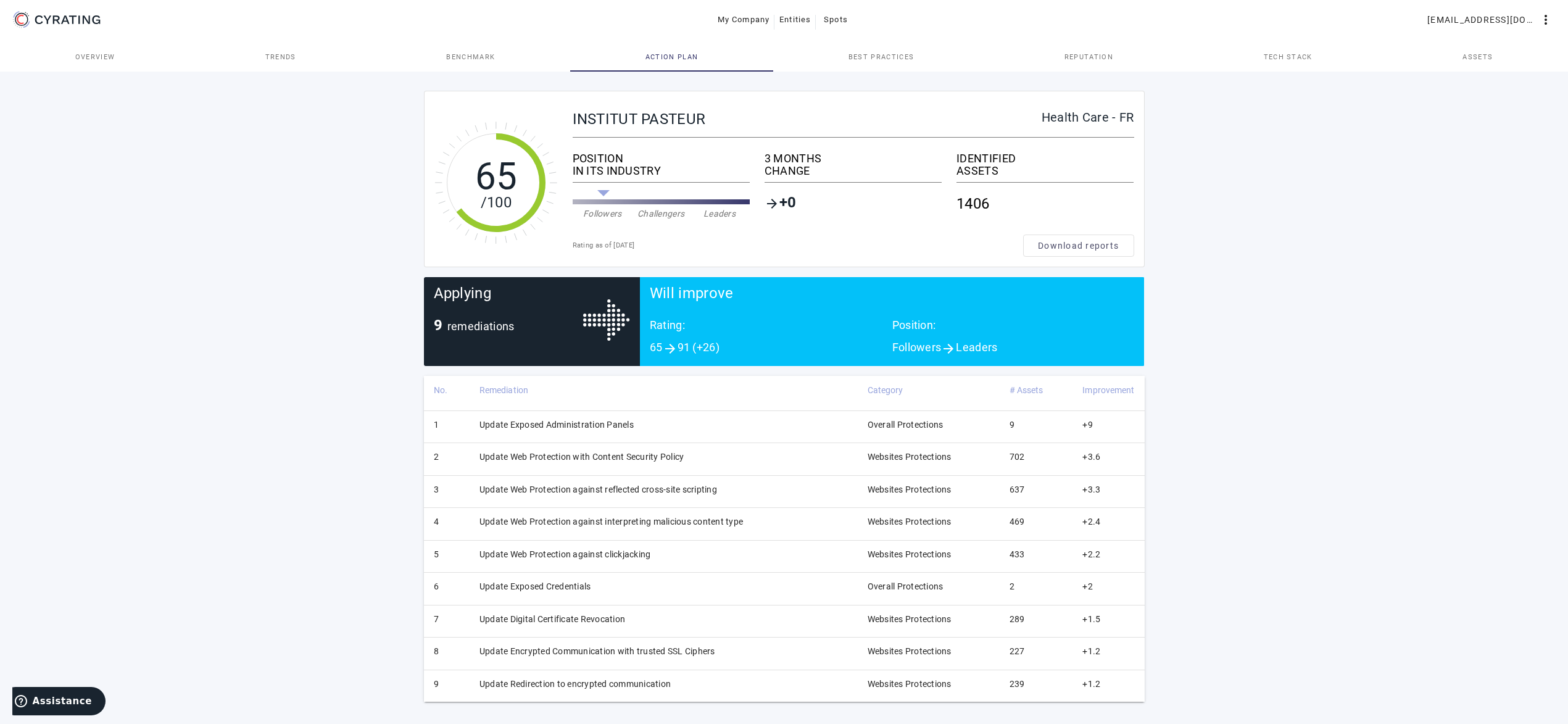
click at [232, 461] on div "65 /100 INSTITUT PASTEUR Health Care - FR POSITION IN ITS INDUSTRY Followers Ch…" at bounding box center [784, 396] width 1568 height 656
click at [695, 441] on td "Update Exposed Administration Panels" at bounding box center [663, 426] width 388 height 32
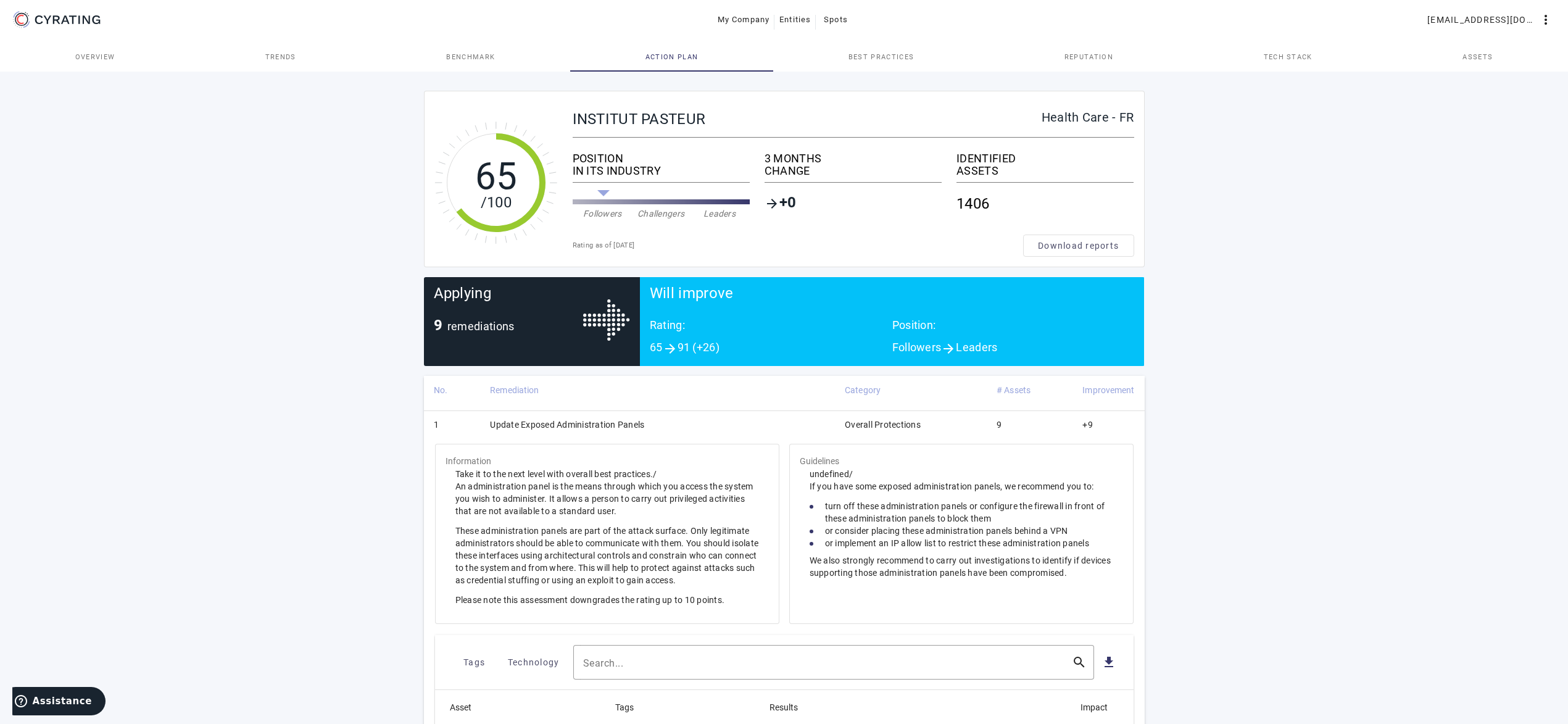
scroll to position [442, 0]
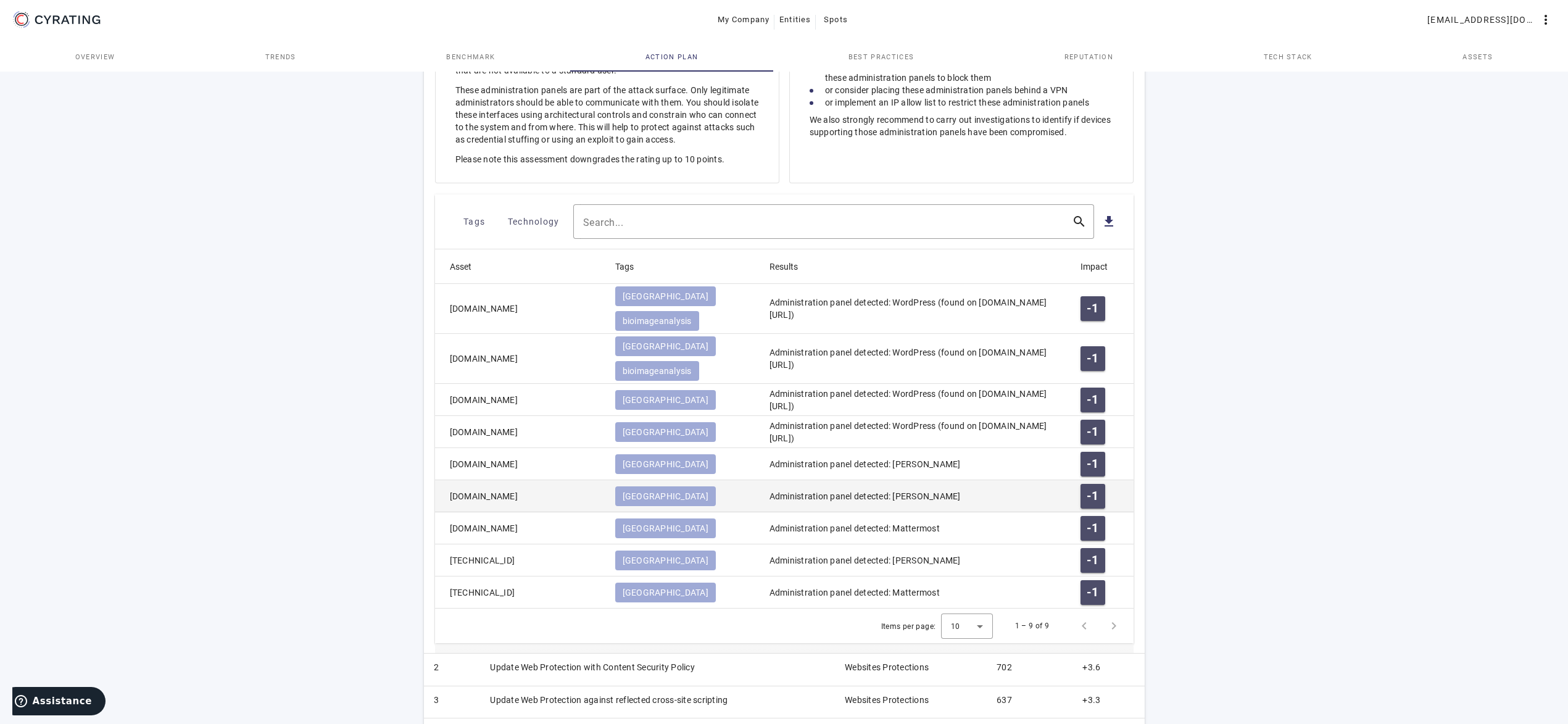
drag, startPoint x: 545, startPoint y: 463, endPoint x: 433, endPoint y: 467, distance: 112.1
click at [435, 480] on mat-cell "[DOMAIN_NAME]" at bounding box center [519, 496] width 170 height 32
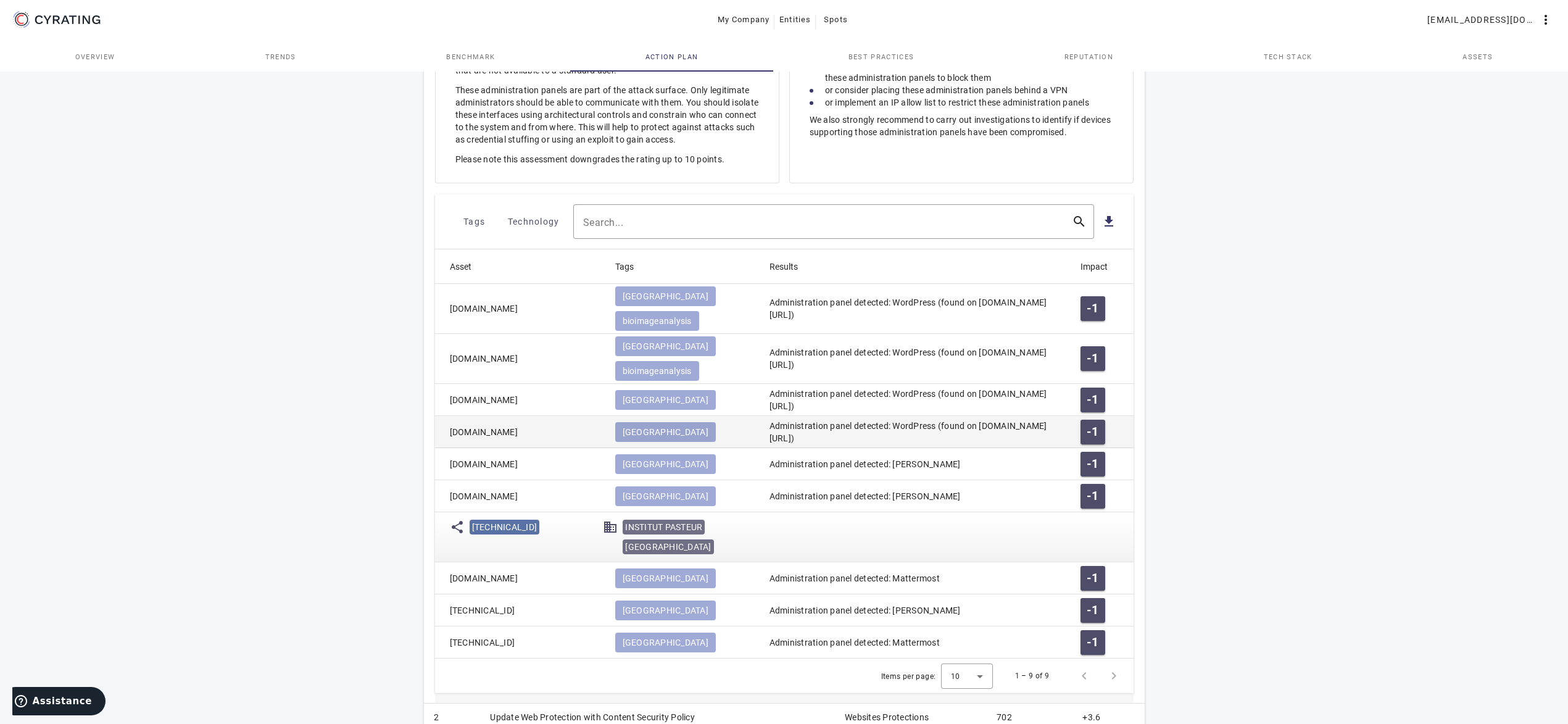
copy mat-cell "[DOMAIN_NAME]"
click at [544, 480] on mat-cell "[DOMAIN_NAME]" at bounding box center [519, 496] width 170 height 32
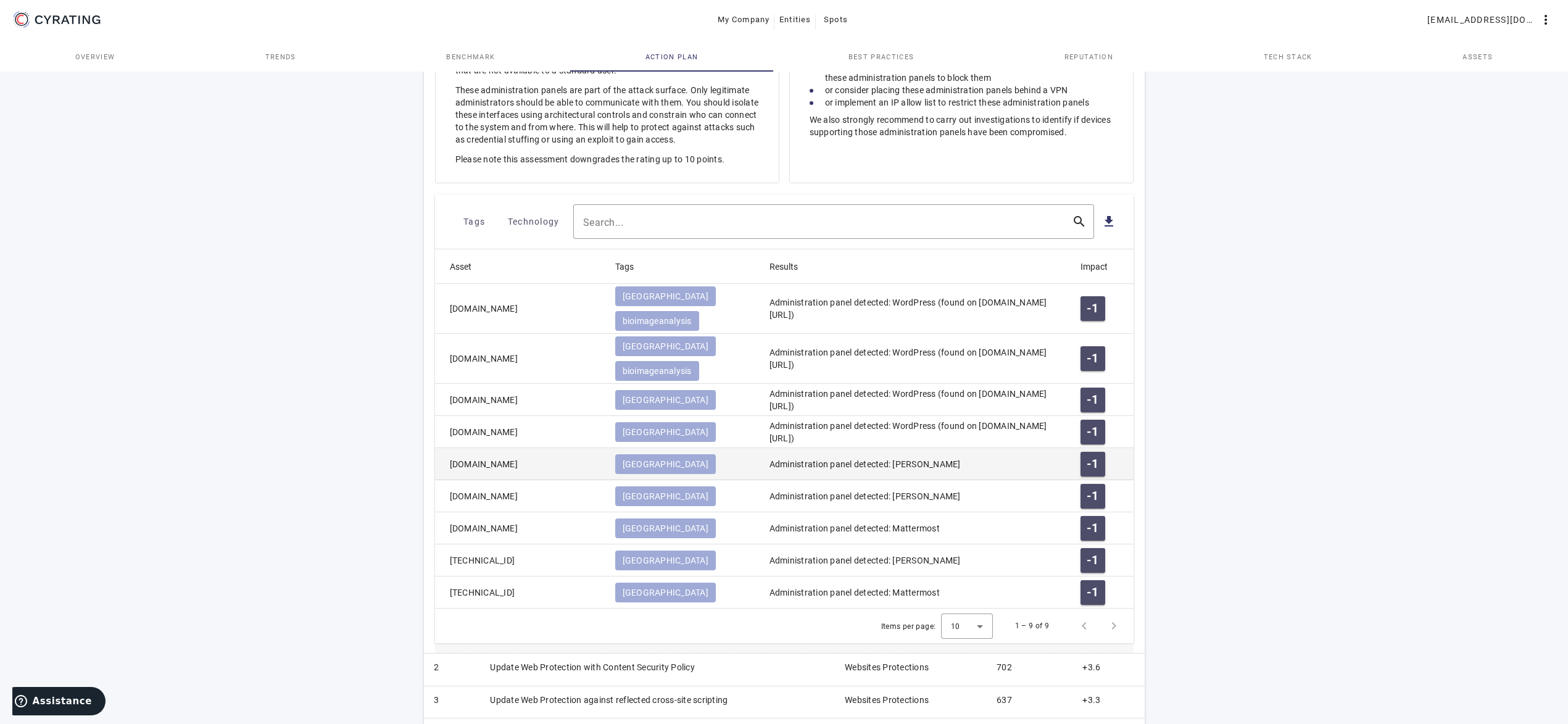
click at [563, 448] on mat-cell "[DOMAIN_NAME]" at bounding box center [519, 464] width 170 height 32
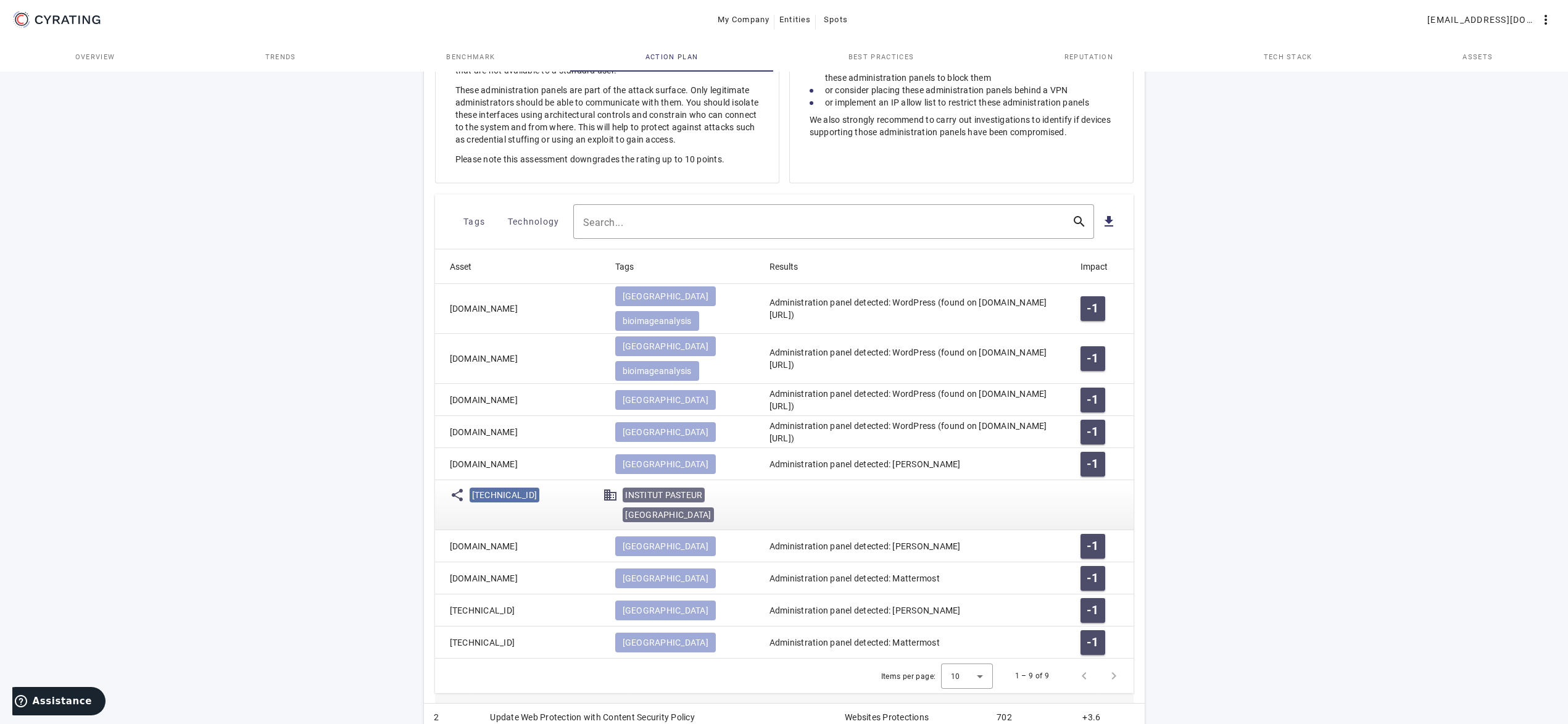
click at [565, 448] on mat-cell "[DOMAIN_NAME]" at bounding box center [519, 464] width 170 height 32
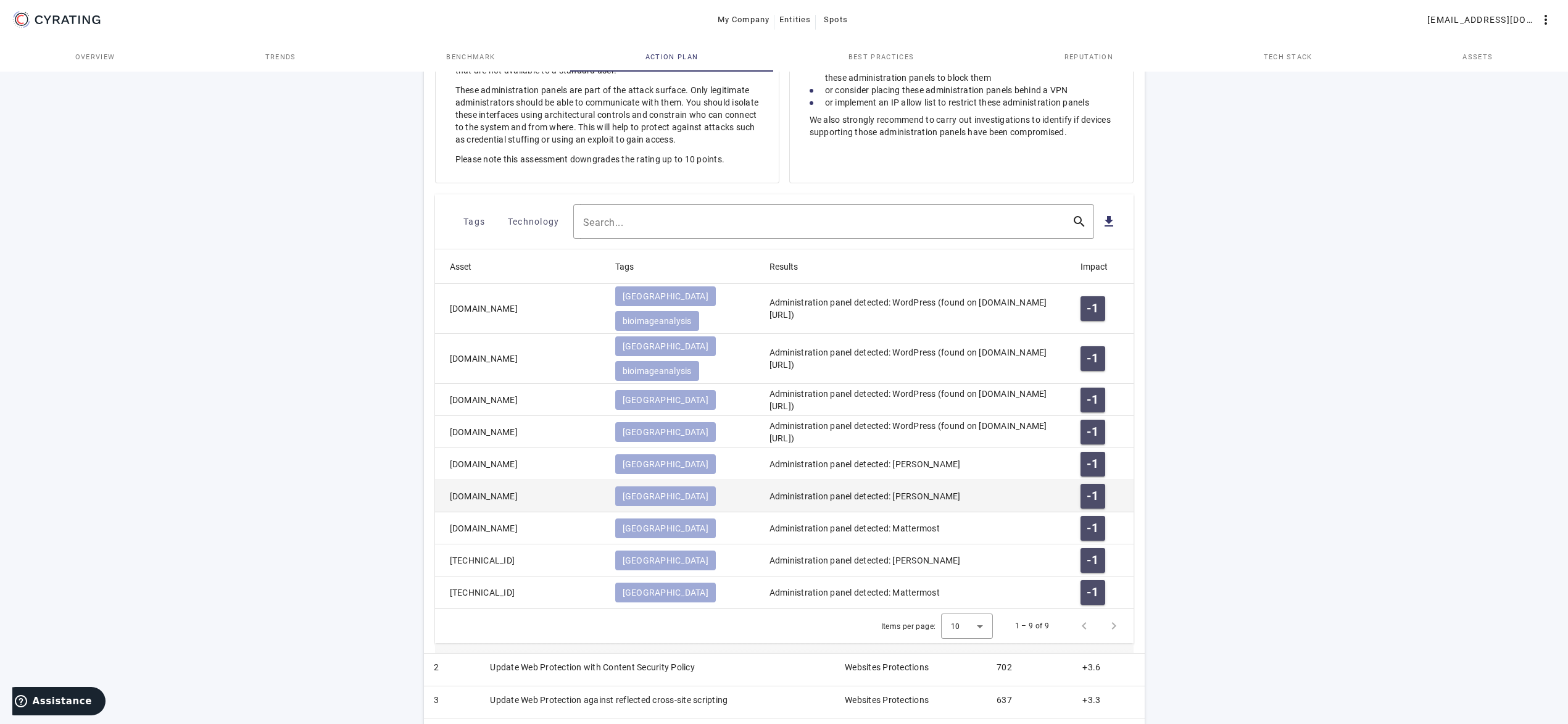
click at [552, 480] on mat-cell "[DOMAIN_NAME]" at bounding box center [519, 496] width 170 height 32
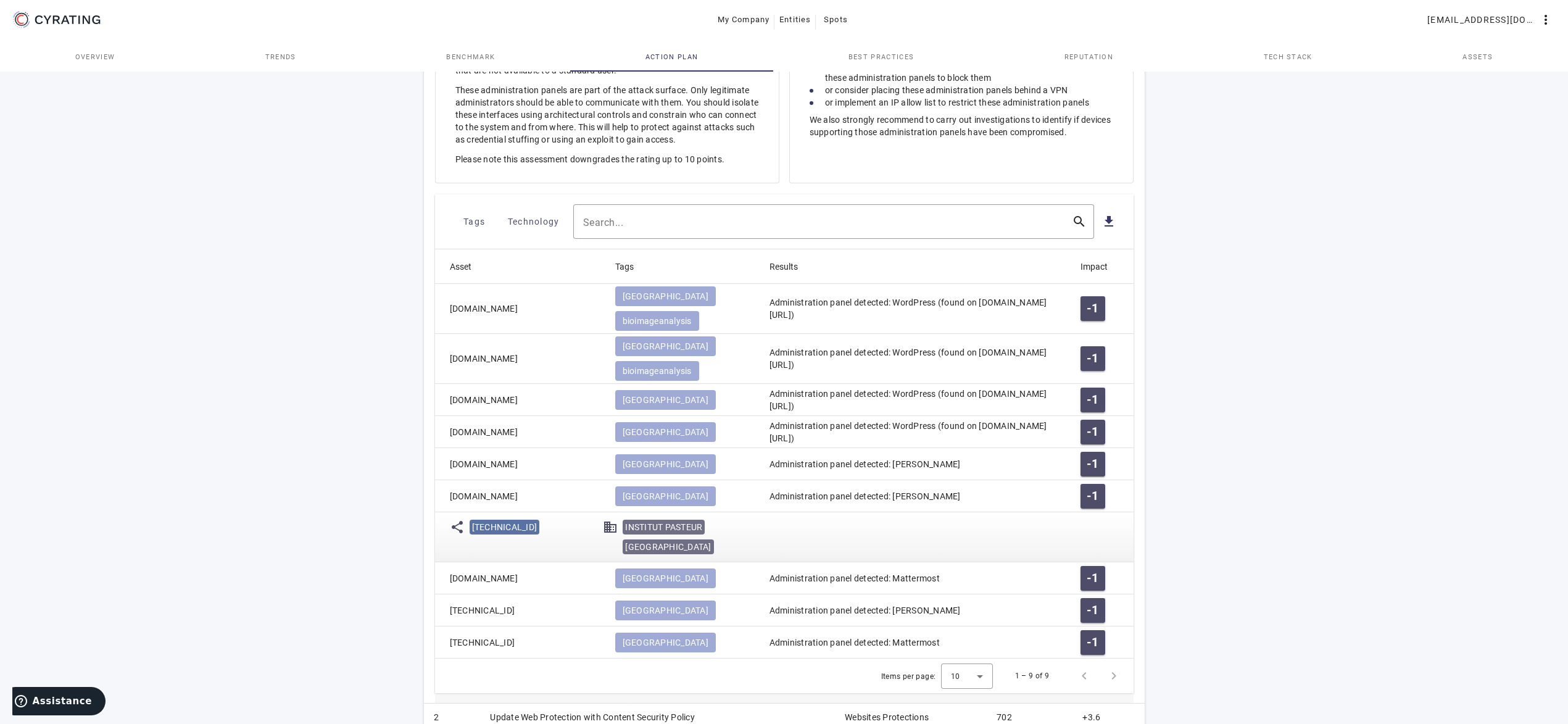
click at [551, 480] on mat-cell "[DOMAIN_NAME]" at bounding box center [519, 496] width 170 height 32
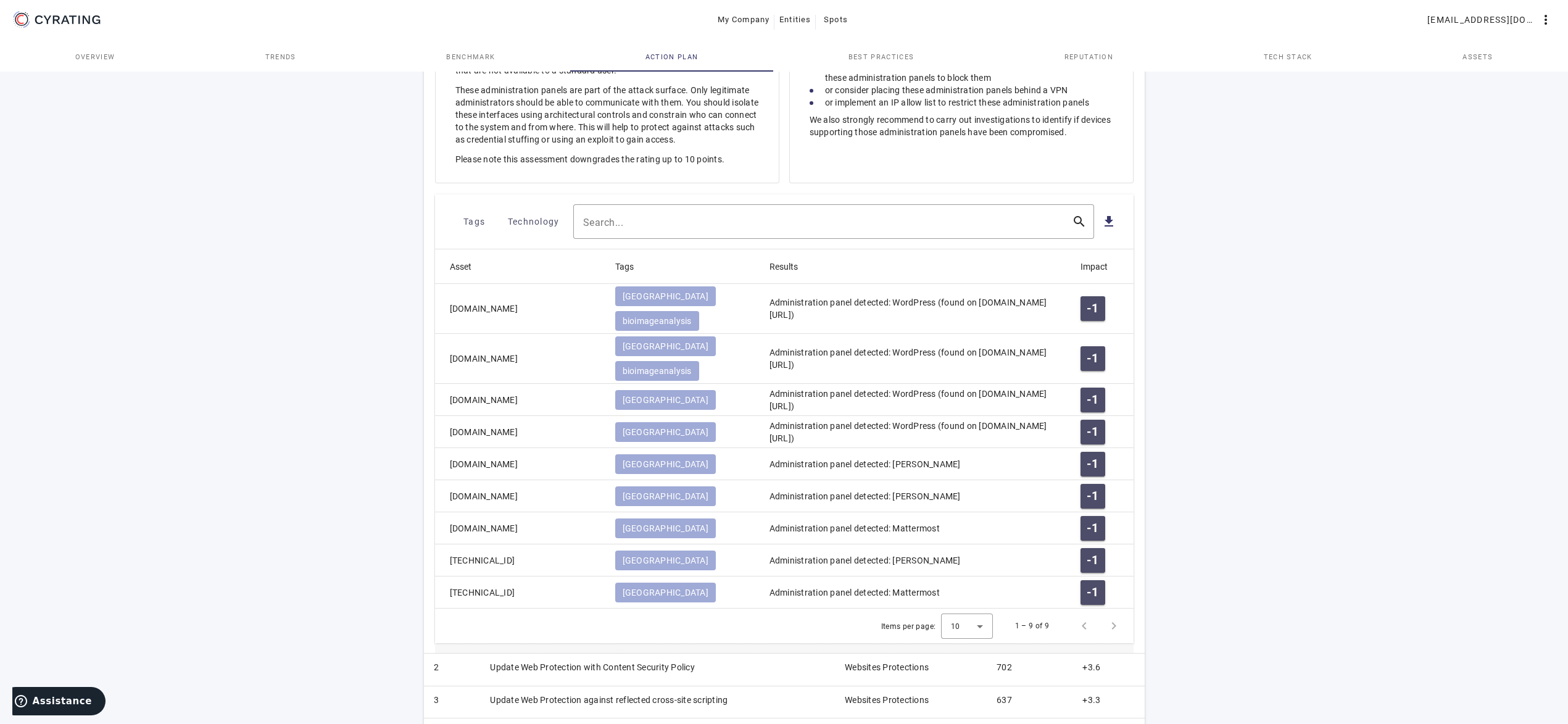
click at [282, 455] on div "65 /100 INSTITUT PASTEUR Health Care - FR POSITION IN ITS INDUSTRY Followers Ch…" at bounding box center [784, 281] width 1568 height 1308
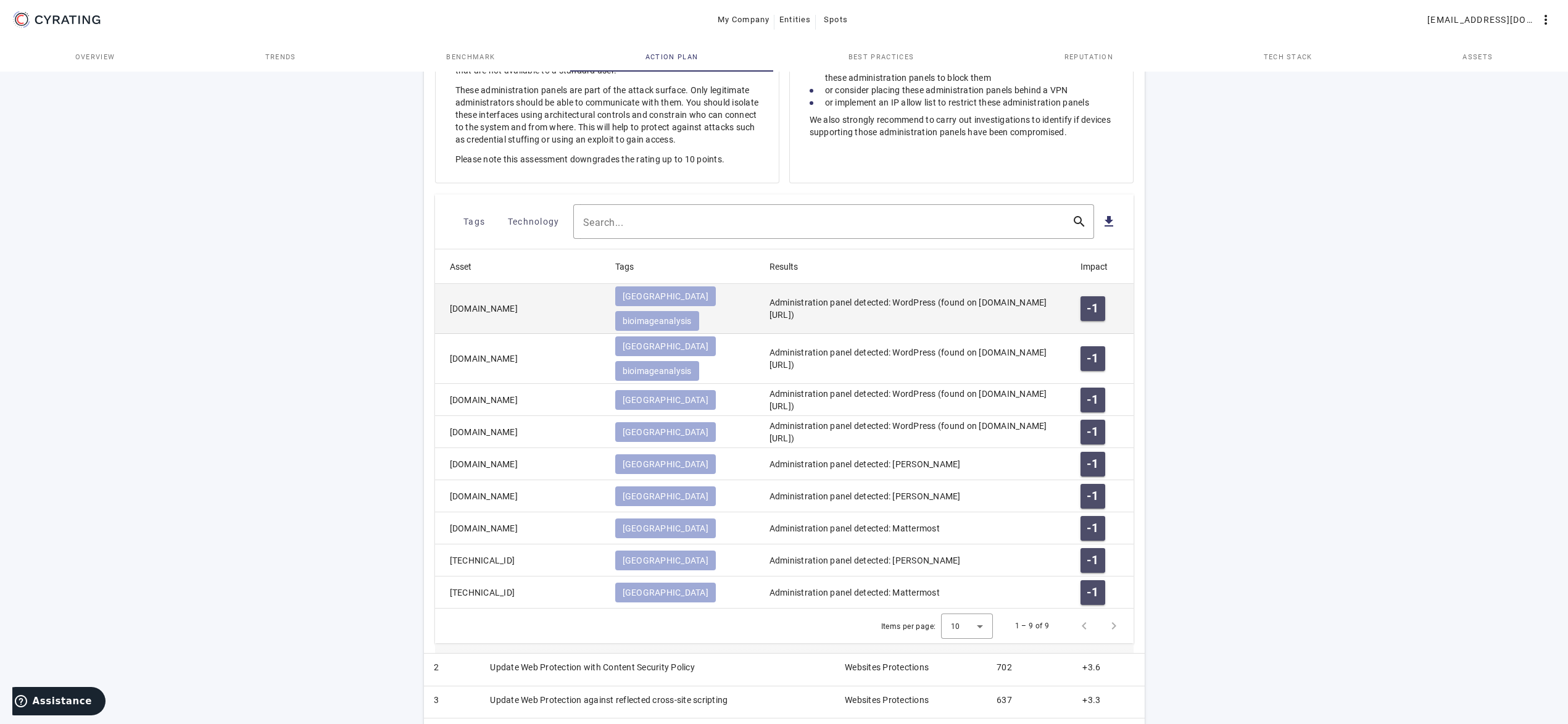
click at [528, 302] on mat-cell "[DOMAIN_NAME]" at bounding box center [519, 309] width 170 height 50
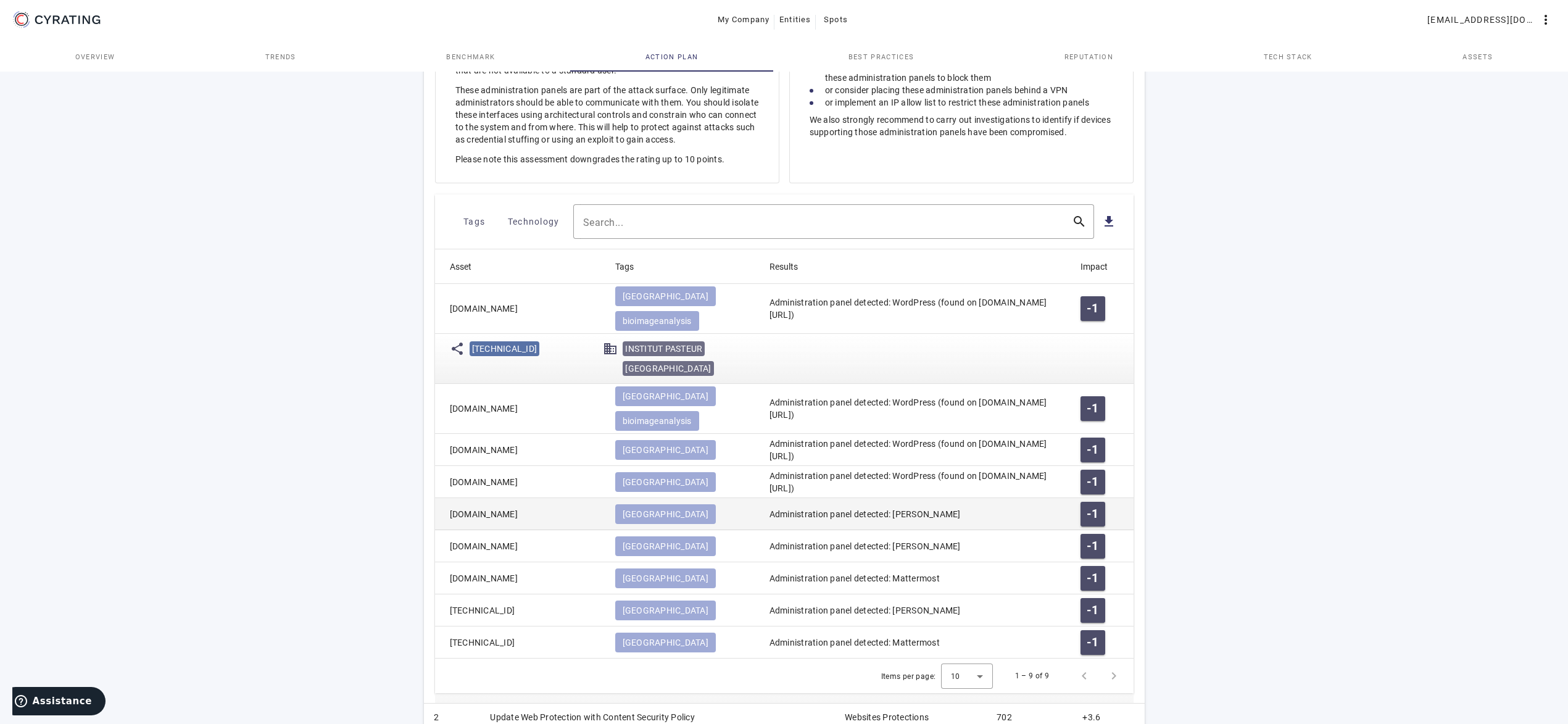
click at [524, 498] on mat-cell "[DOMAIN_NAME]" at bounding box center [519, 514] width 170 height 32
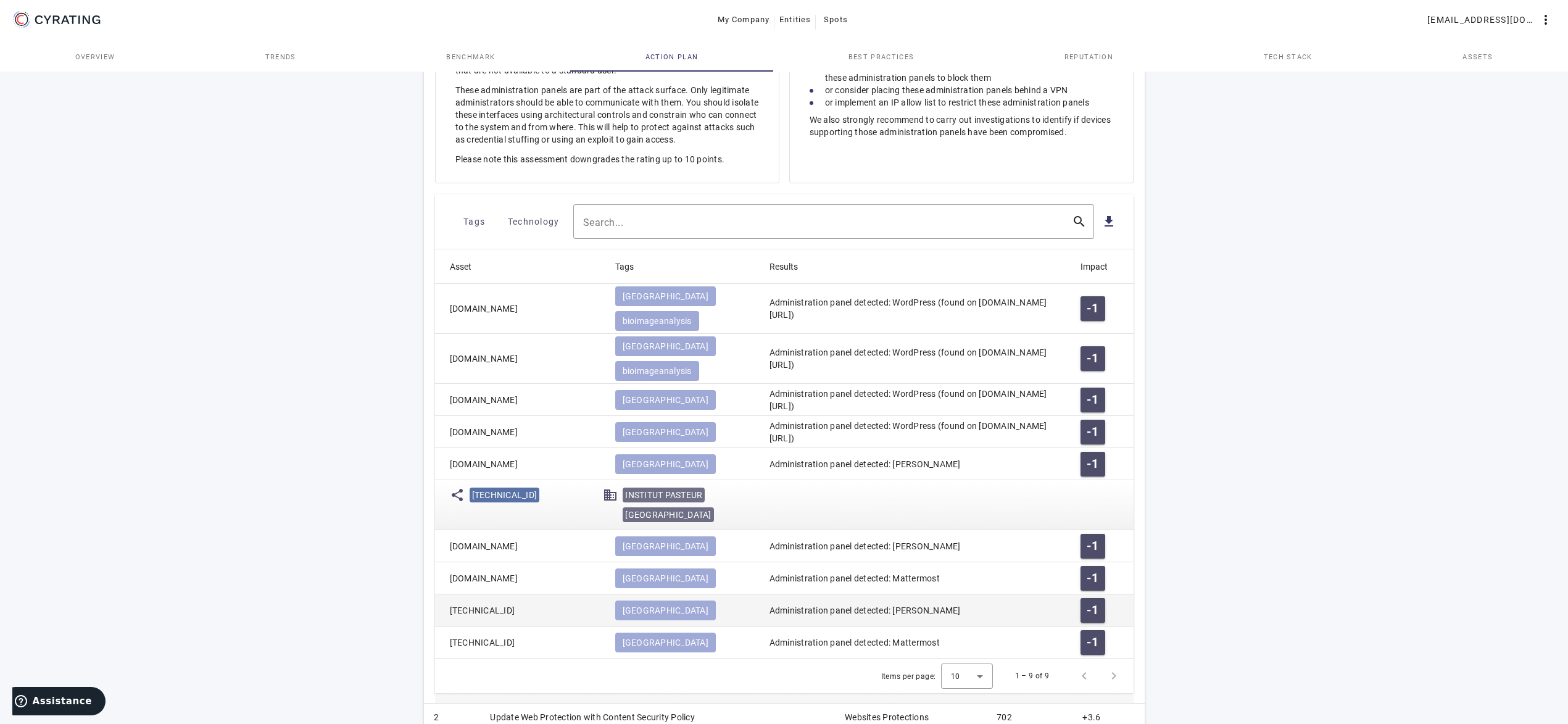
click at [518, 595] on mat-cell "[TECHNICAL_ID]" at bounding box center [519, 611] width 170 height 32
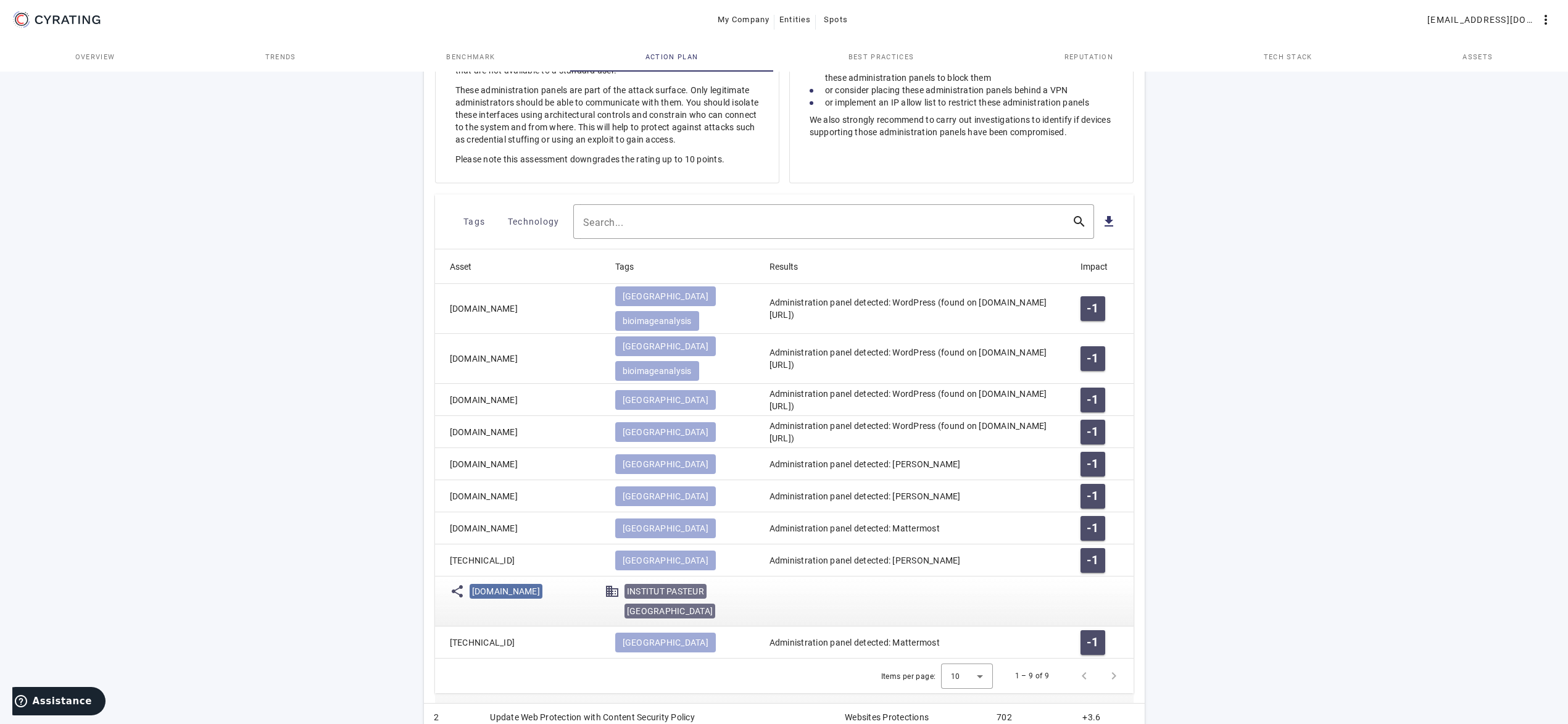
click at [519, 581] on islice "[DOMAIN_NAME]" at bounding box center [535, 601] width 130 height 40
click at [526, 545] on mat-cell "[TECHNICAL_ID]" at bounding box center [519, 561] width 170 height 32
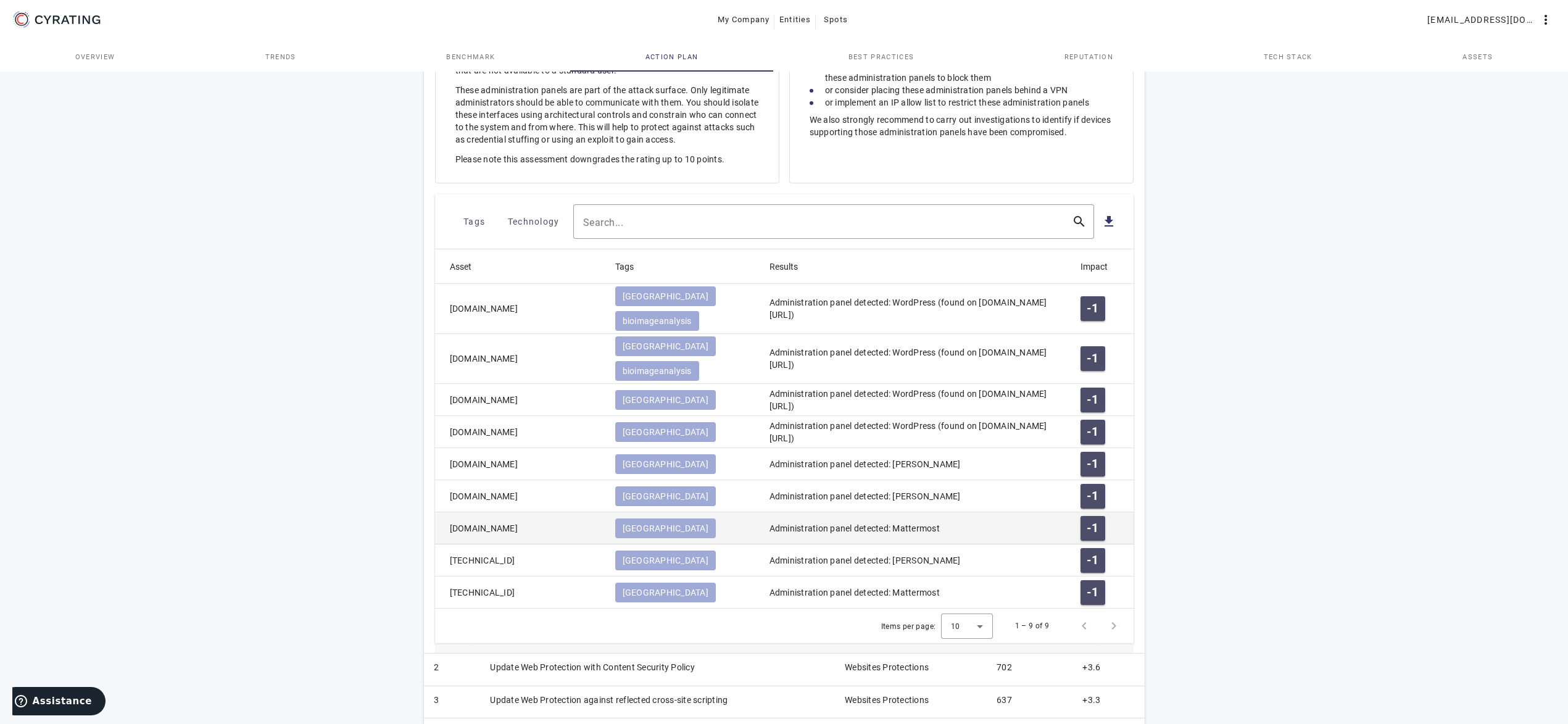
drag, startPoint x: 567, startPoint y: 495, endPoint x: 449, endPoint y: 485, distance: 118.4
click at [449, 513] on mat-cell "[DOMAIN_NAME]" at bounding box center [519, 529] width 170 height 32
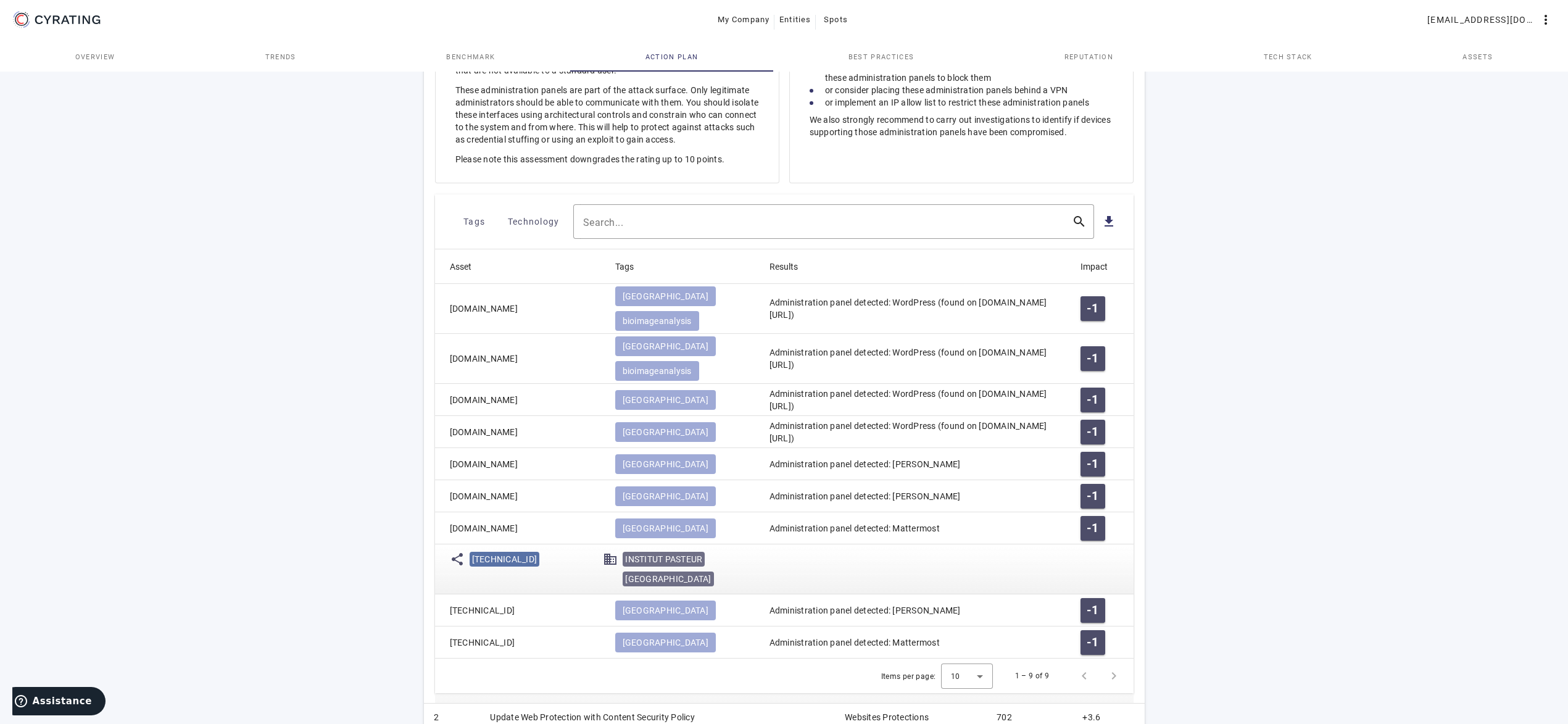
click at [551, 549] on islice "[TECHNICAL_ID]" at bounding box center [534, 568] width 129 height 40
drag, startPoint x: 551, startPoint y: 492, endPoint x: 417, endPoint y: 491, distance: 134.0
click at [435, 513] on mat-cell "[DOMAIN_NAME]" at bounding box center [519, 529] width 170 height 32
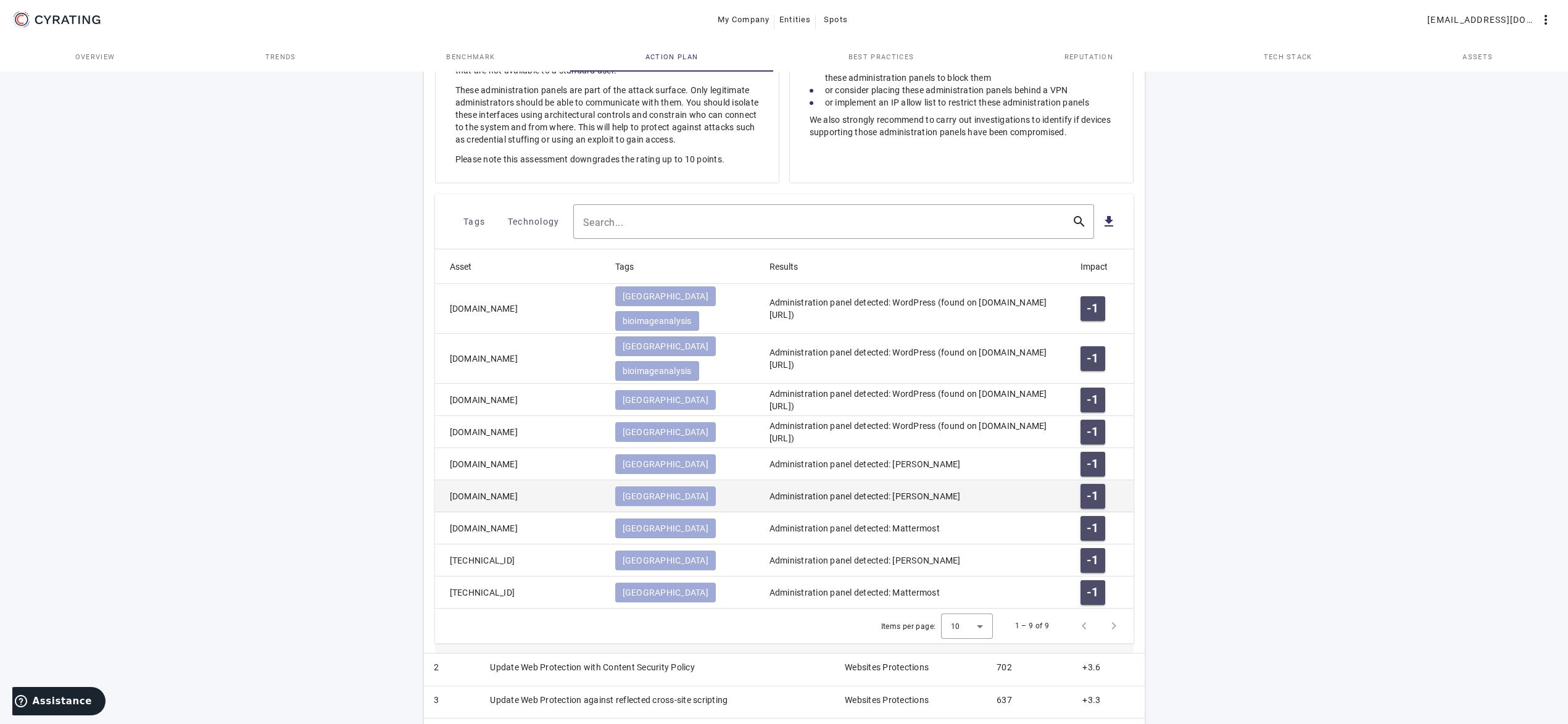
copy mat-cell "[DOMAIN_NAME]"
click at [214, 265] on div "65 /100 INSTITUT PASTEUR Health Care - FR POSITION IN ITS INDUSTRY Followers Ch…" at bounding box center [784, 281] width 1568 height 1308
click at [542, 448] on mat-cell "[DOMAIN_NAME]" at bounding box center [519, 464] width 170 height 32
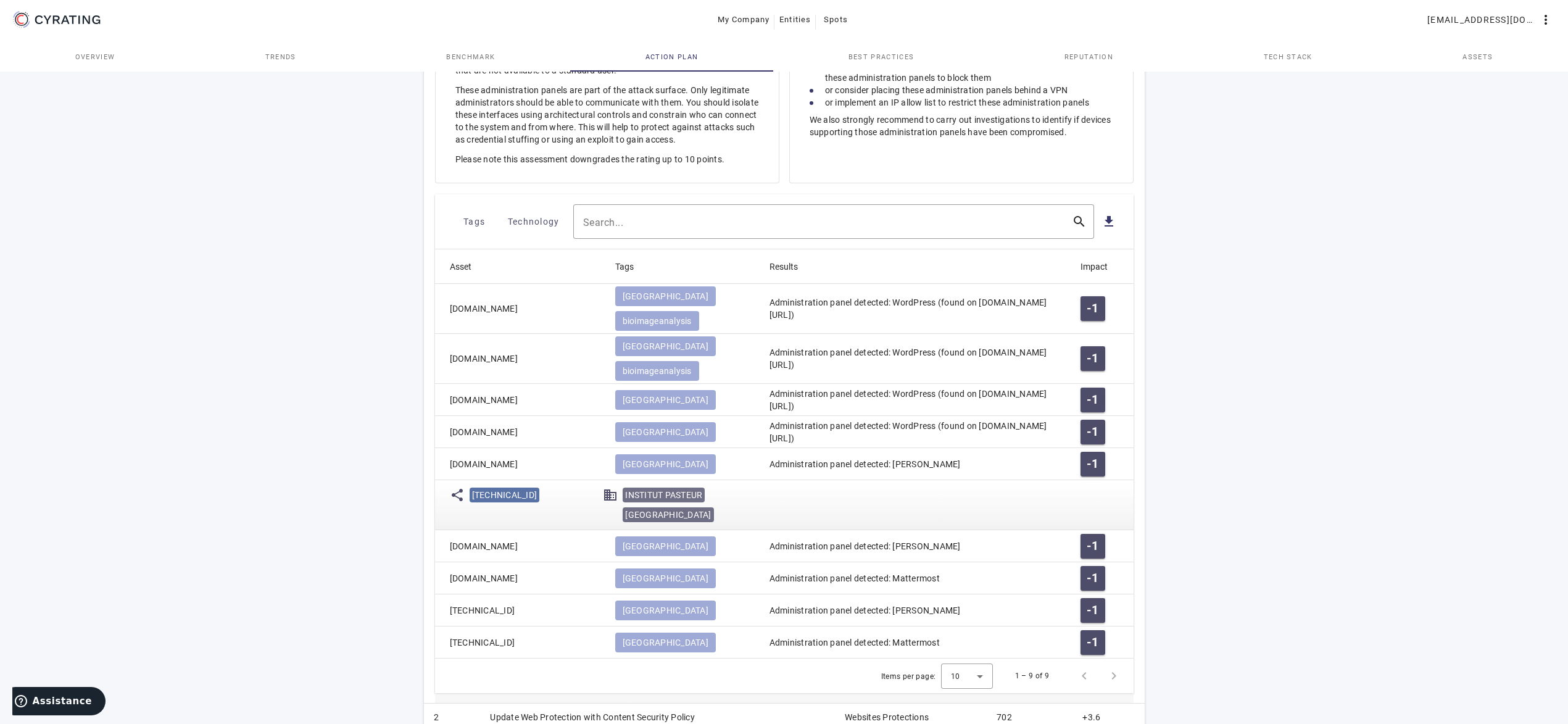
click at [509, 448] on mat-cell "[DOMAIN_NAME]" at bounding box center [519, 464] width 170 height 32
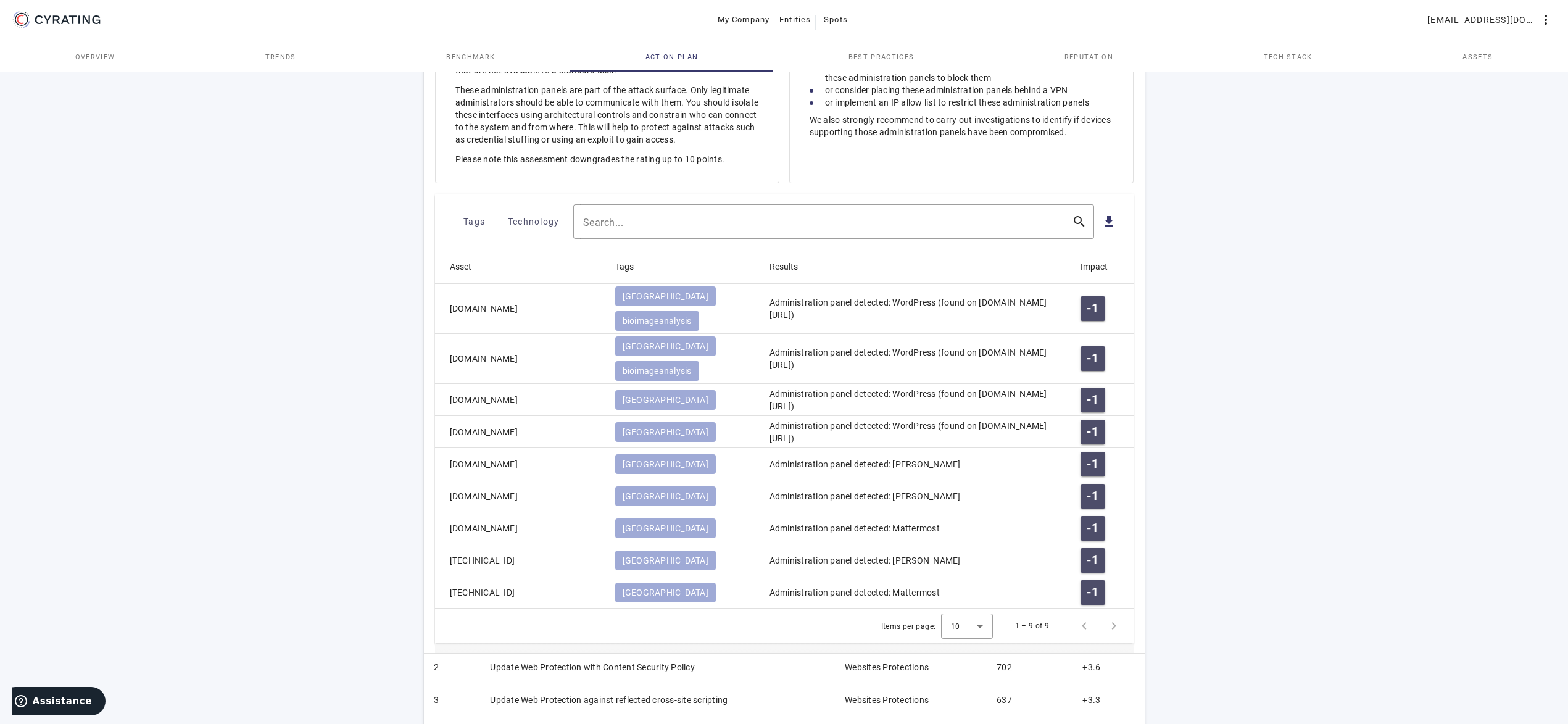
click at [1325, 237] on div "65 /100 INSTITUT PASTEUR Health Care - FR POSITION IN ITS INDUSTRY Followers Ch…" at bounding box center [784, 281] width 1568 height 1308
drag, startPoint x: 308, startPoint y: 283, endPoint x: 322, endPoint y: 287, distance: 14.6
click at [310, 282] on div "65 /100 INSTITUT PASTEUR Health Care - FR POSITION IN ITS INDUSTRY Followers Ch…" at bounding box center [784, 281] width 1568 height 1308
click at [488, 448] on mat-cell "[DOMAIN_NAME]" at bounding box center [519, 464] width 170 height 32
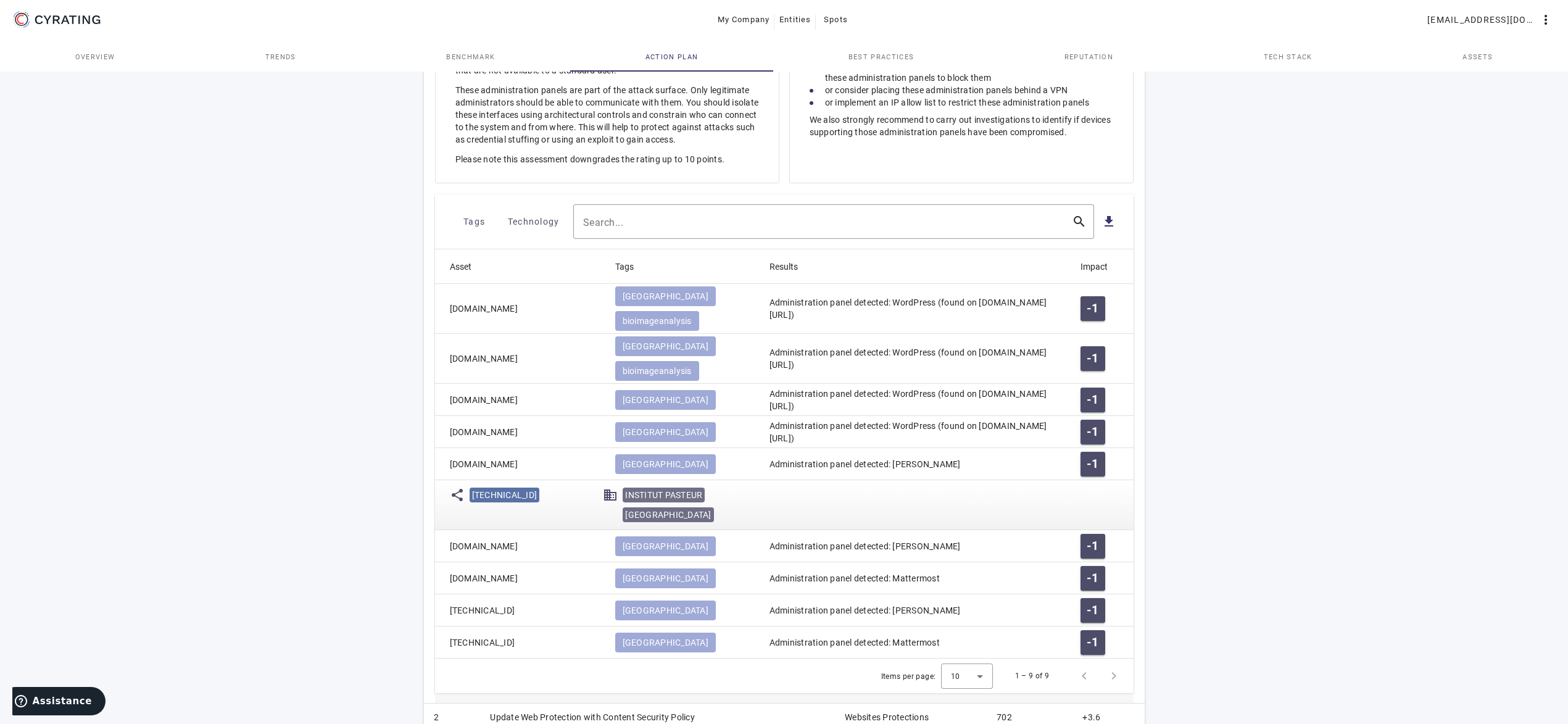
click at [365, 331] on div "65 /100 INSTITUT PASTEUR Health Care - FR POSITION IN ITS INDUSTRY Followers Ch…" at bounding box center [784, 305] width 1568 height 1358
click at [277, 248] on div "65 /100 INSTITUT PASTEUR Health Care - FR POSITION IN ITS INDUSTRY Followers Ch…" at bounding box center [784, 305] width 1568 height 1358
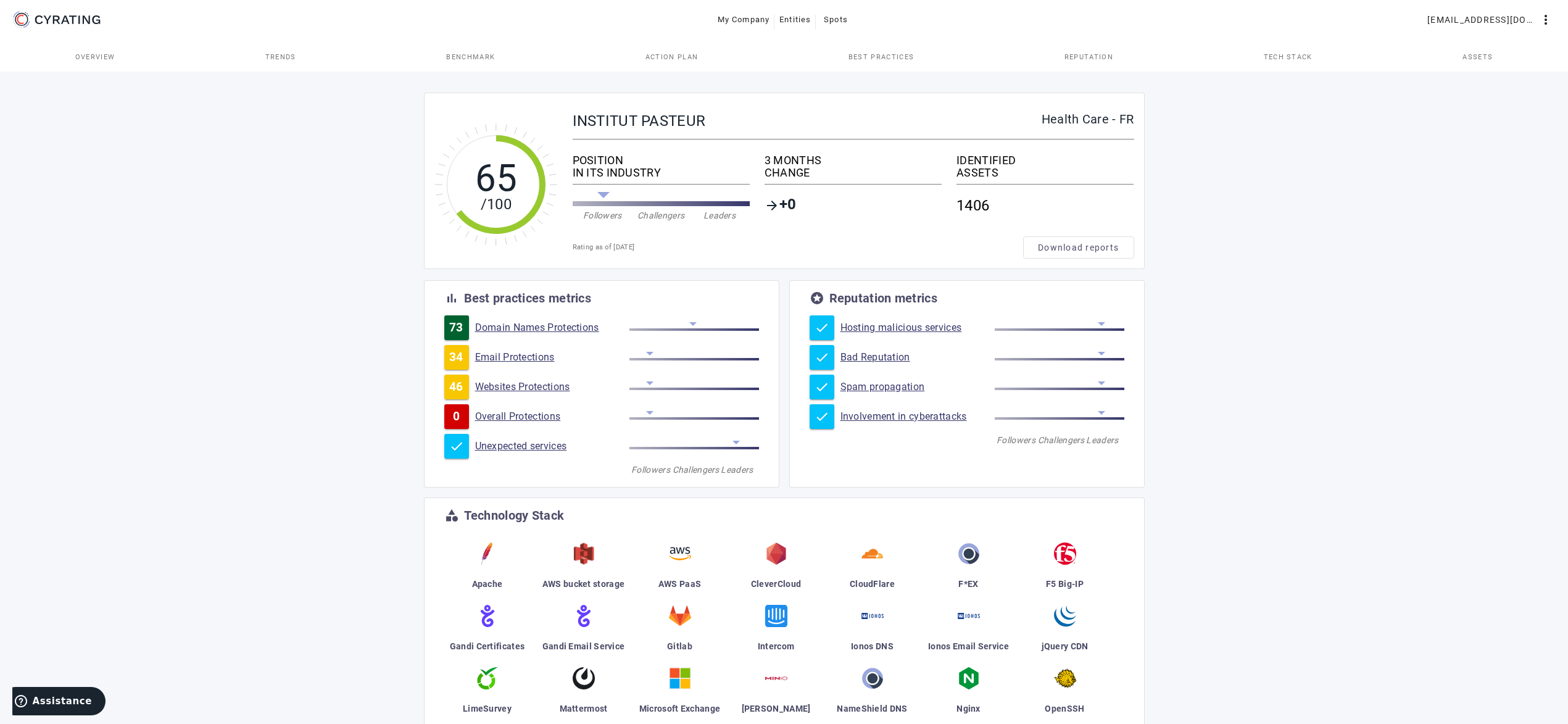
click at [673, 63] on span "Action Plan" at bounding box center [672, 57] width 53 height 30
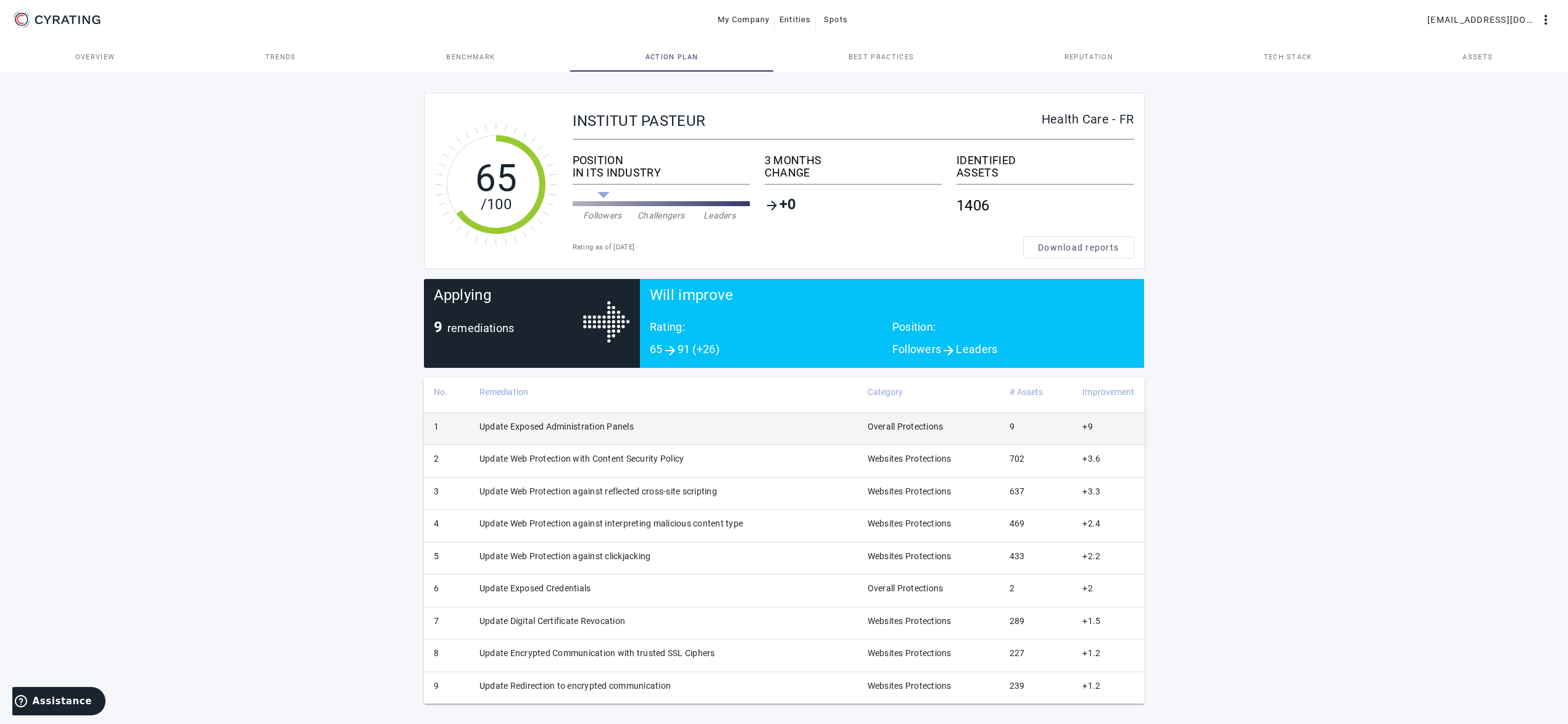
click at [552, 425] on td "Update Exposed Administration Panels" at bounding box center [663, 428] width 388 height 32
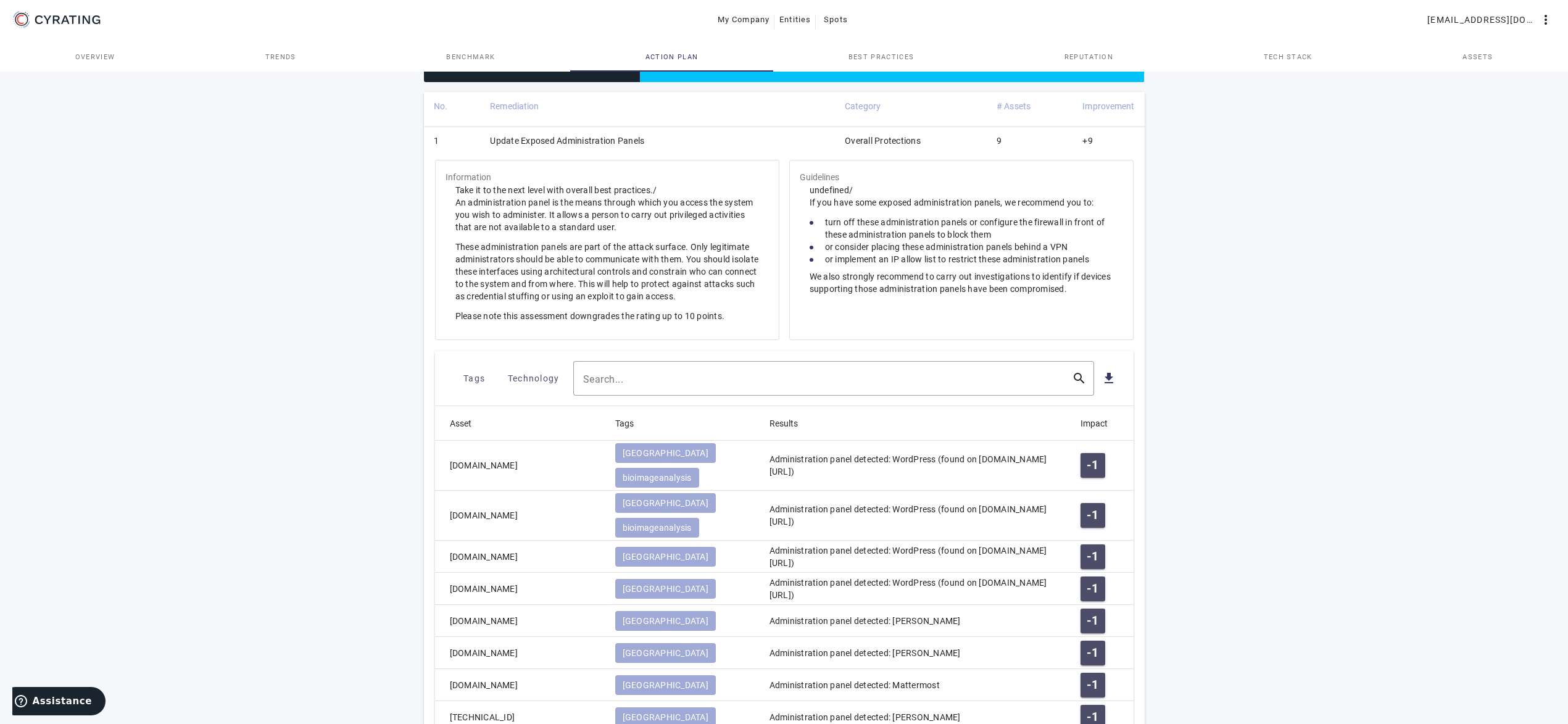
scroll to position [617, 0]
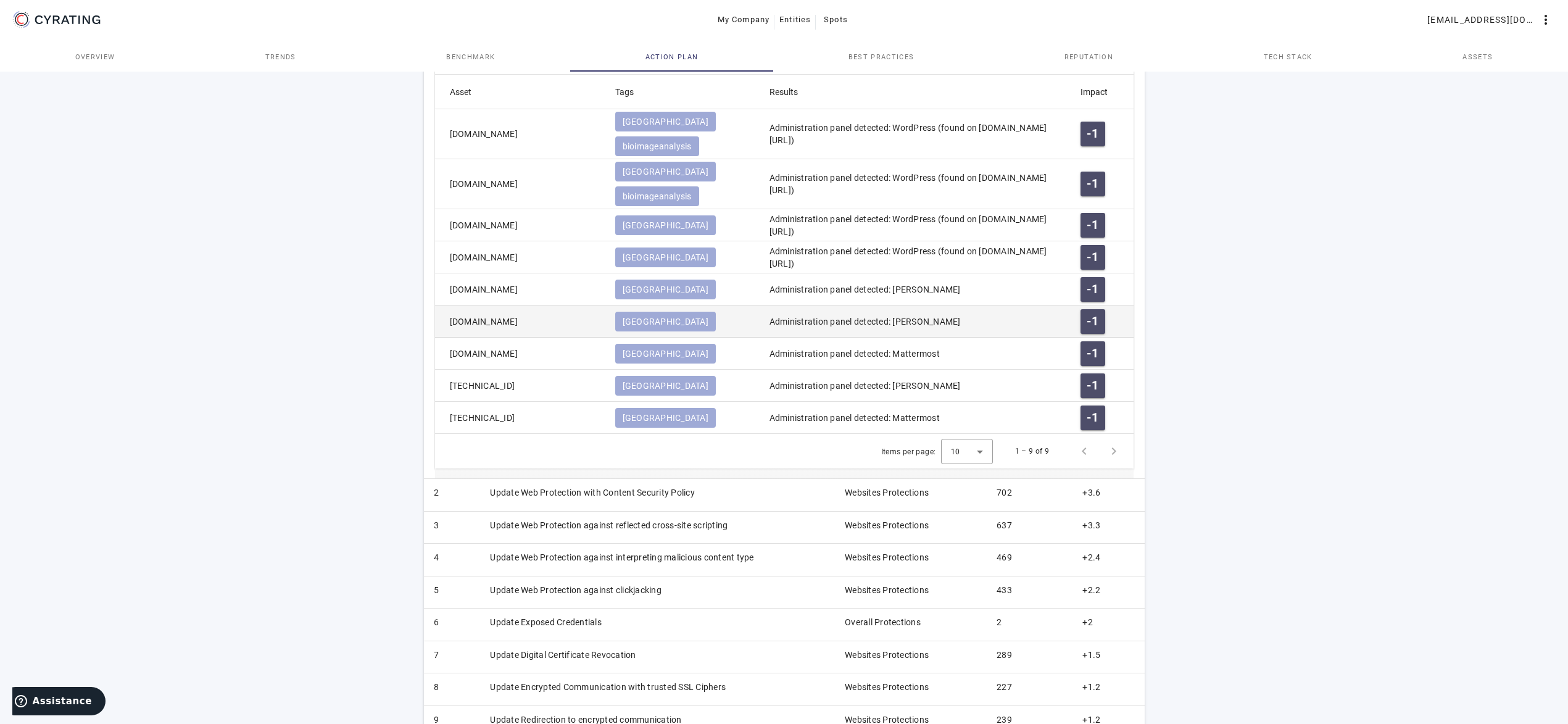
drag, startPoint x: 490, startPoint y: 282, endPoint x: 447, endPoint y: 283, distance: 43.0
click at [447, 305] on mat-cell "[DOMAIN_NAME]" at bounding box center [519, 321] width 170 height 32
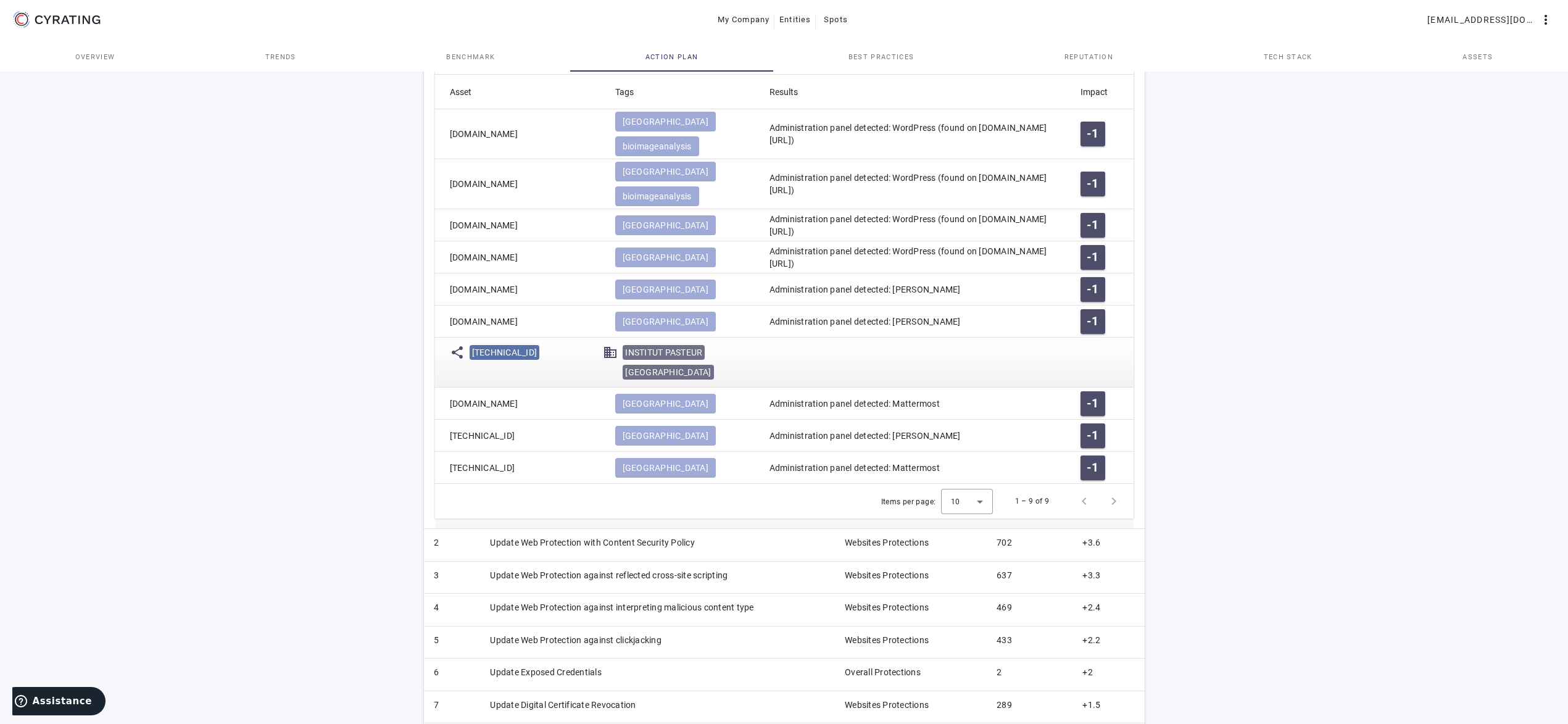
copy mat-cell "[DOMAIN_NAME]"
drag, startPoint x: 474, startPoint y: 318, endPoint x: 531, endPoint y: 315, distance: 57.1
click at [531, 343] on islice-item "[TECHNICAL_ID]" at bounding box center [507, 352] width 75 height 19
copy span "[TECHNICAL_ID]"
click at [1242, 441] on div "65 /100 INSTITUT PASTEUR Health Care - FR POSITION IN ITS INDUSTRY Followers Ch…" at bounding box center [784, 130] width 1568 height 1358
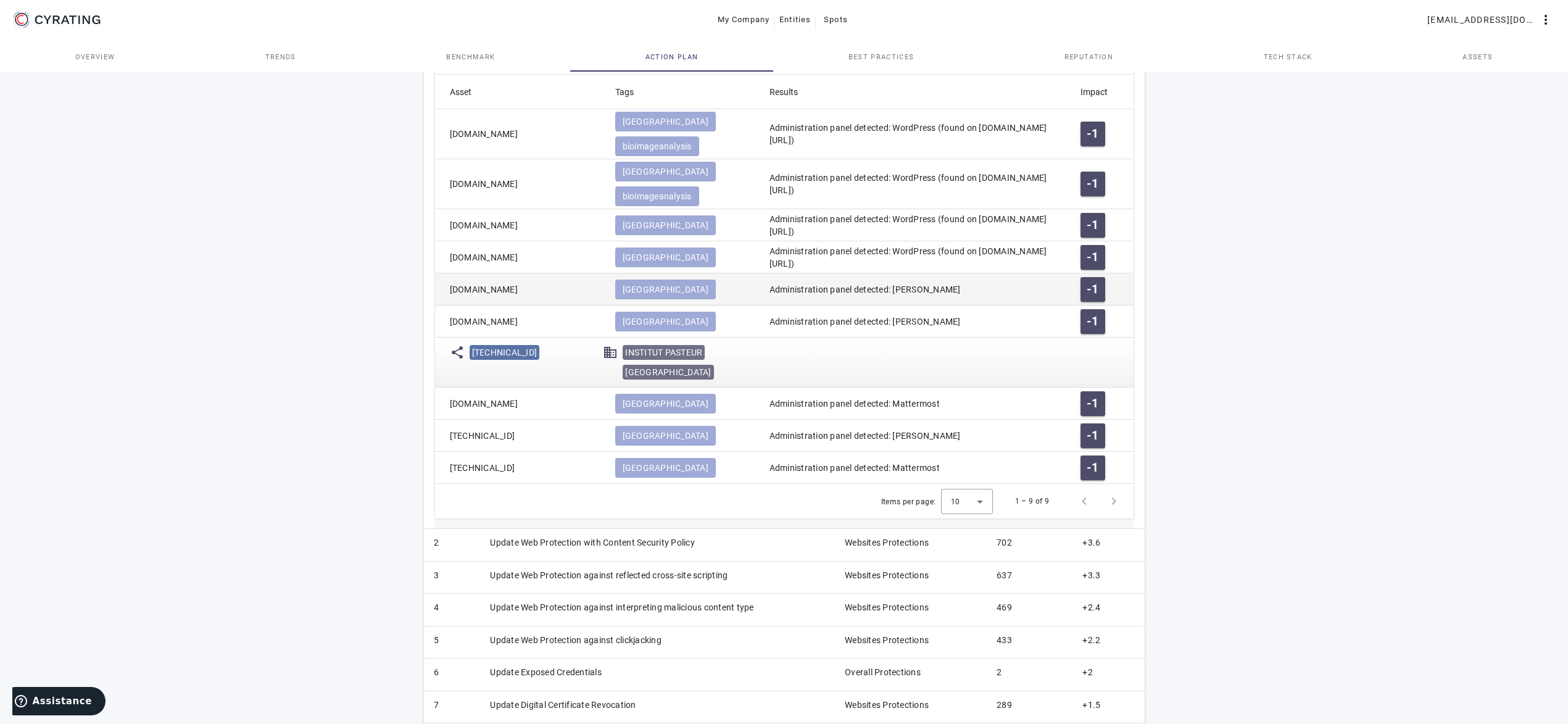
drag, startPoint x: 556, startPoint y: 249, endPoint x: 570, endPoint y: 250, distance: 14.0
click at [570, 273] on mat-cell "[DOMAIN_NAME]" at bounding box center [519, 289] width 170 height 32
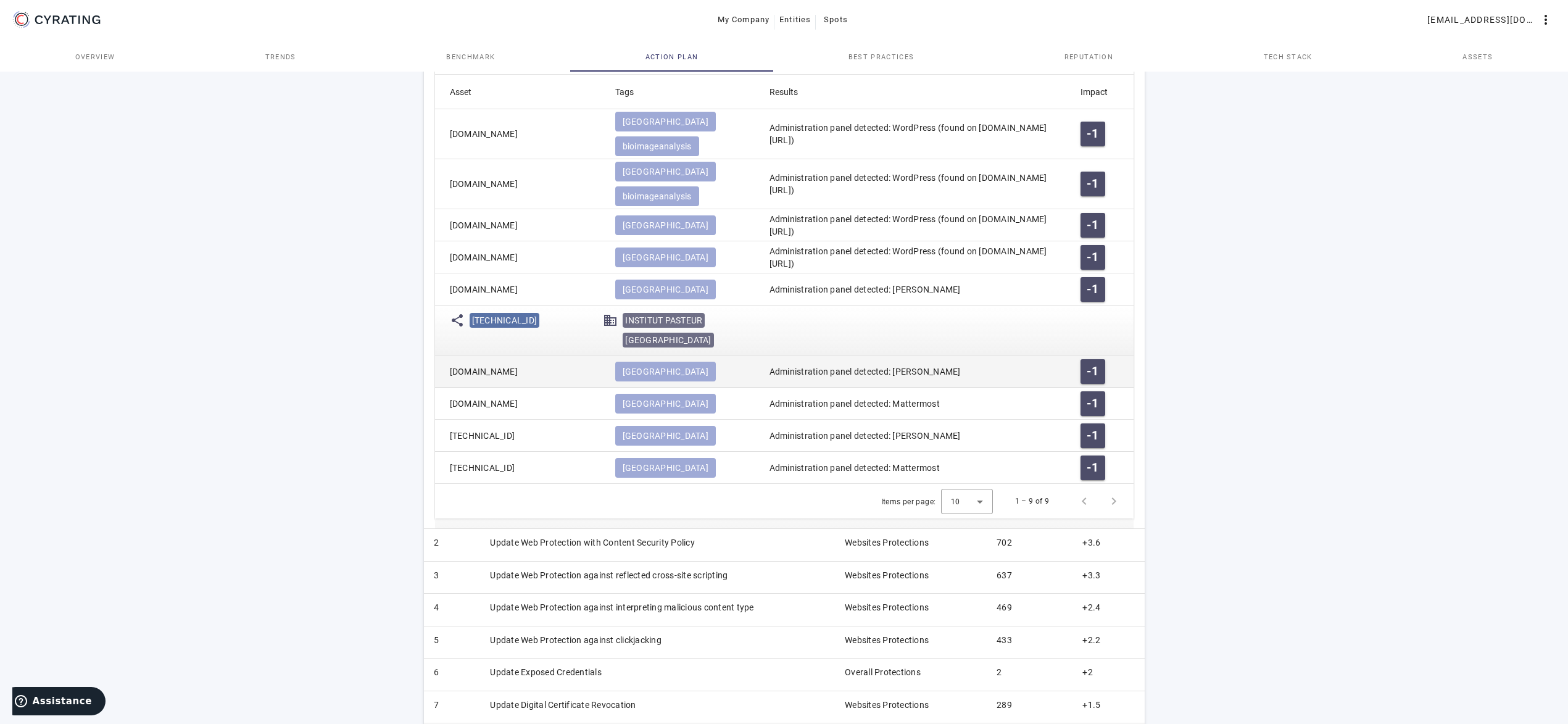
click at [563, 355] on mat-cell "[DOMAIN_NAME]" at bounding box center [519, 371] width 170 height 32
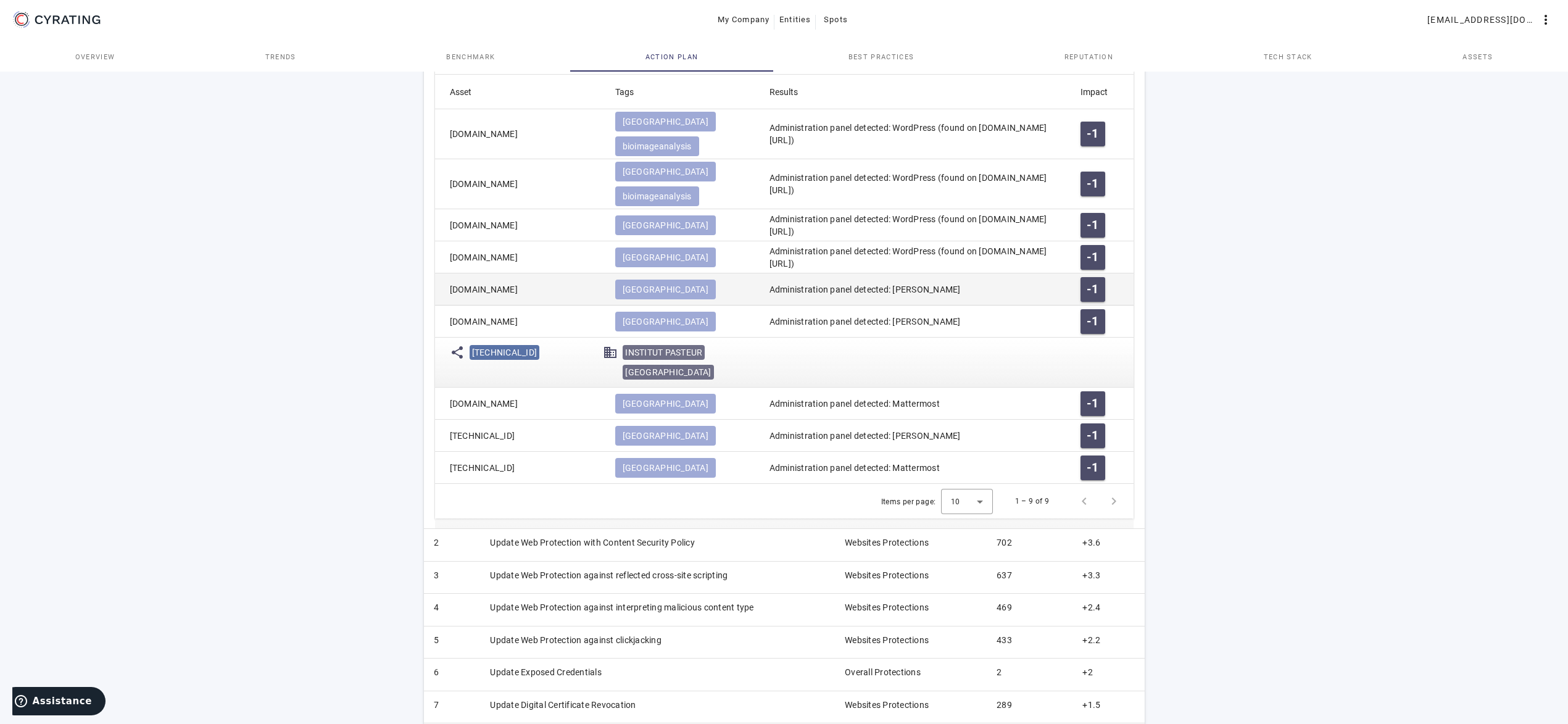
click at [567, 273] on mat-cell "[DOMAIN_NAME]" at bounding box center [519, 289] width 170 height 32
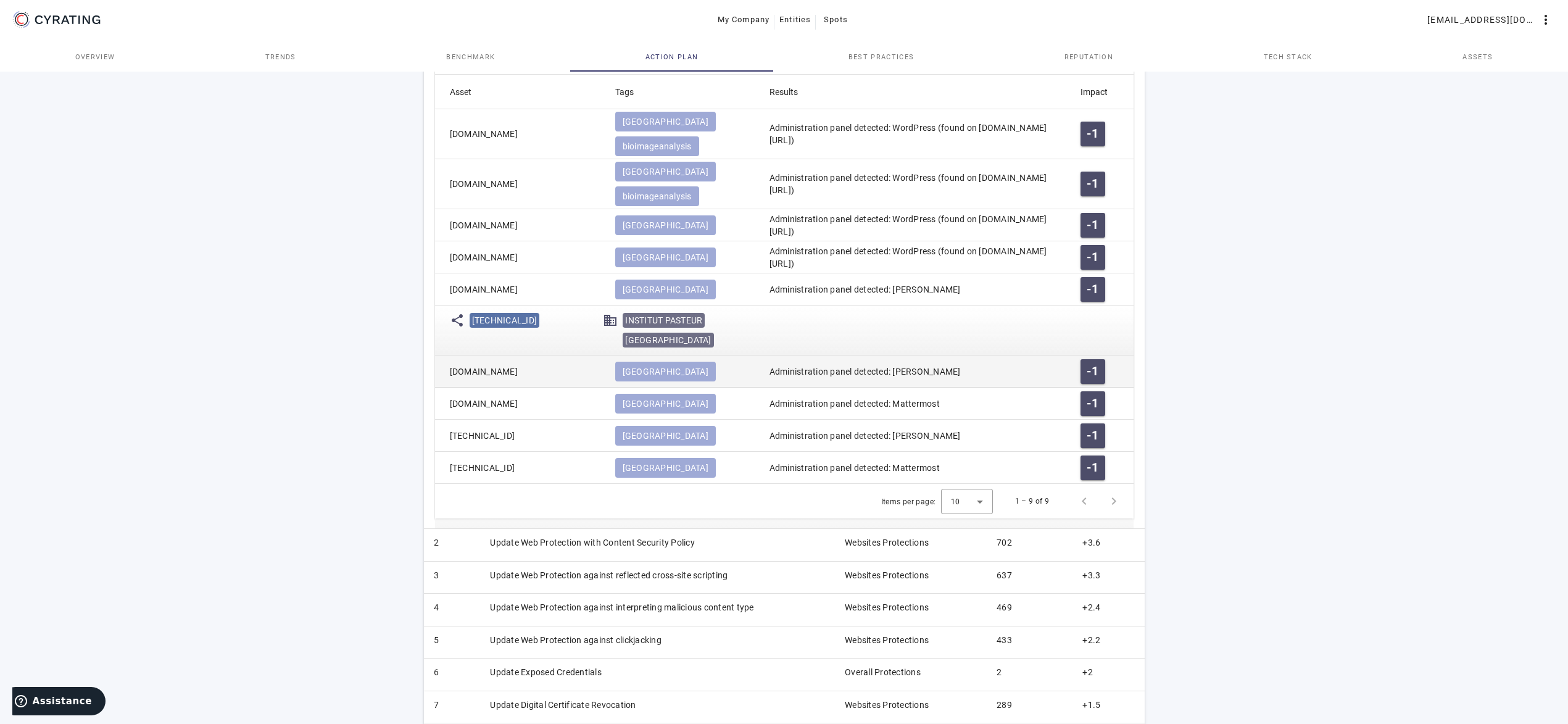
click at [551, 355] on mat-cell "[DOMAIN_NAME]" at bounding box center [519, 371] width 170 height 32
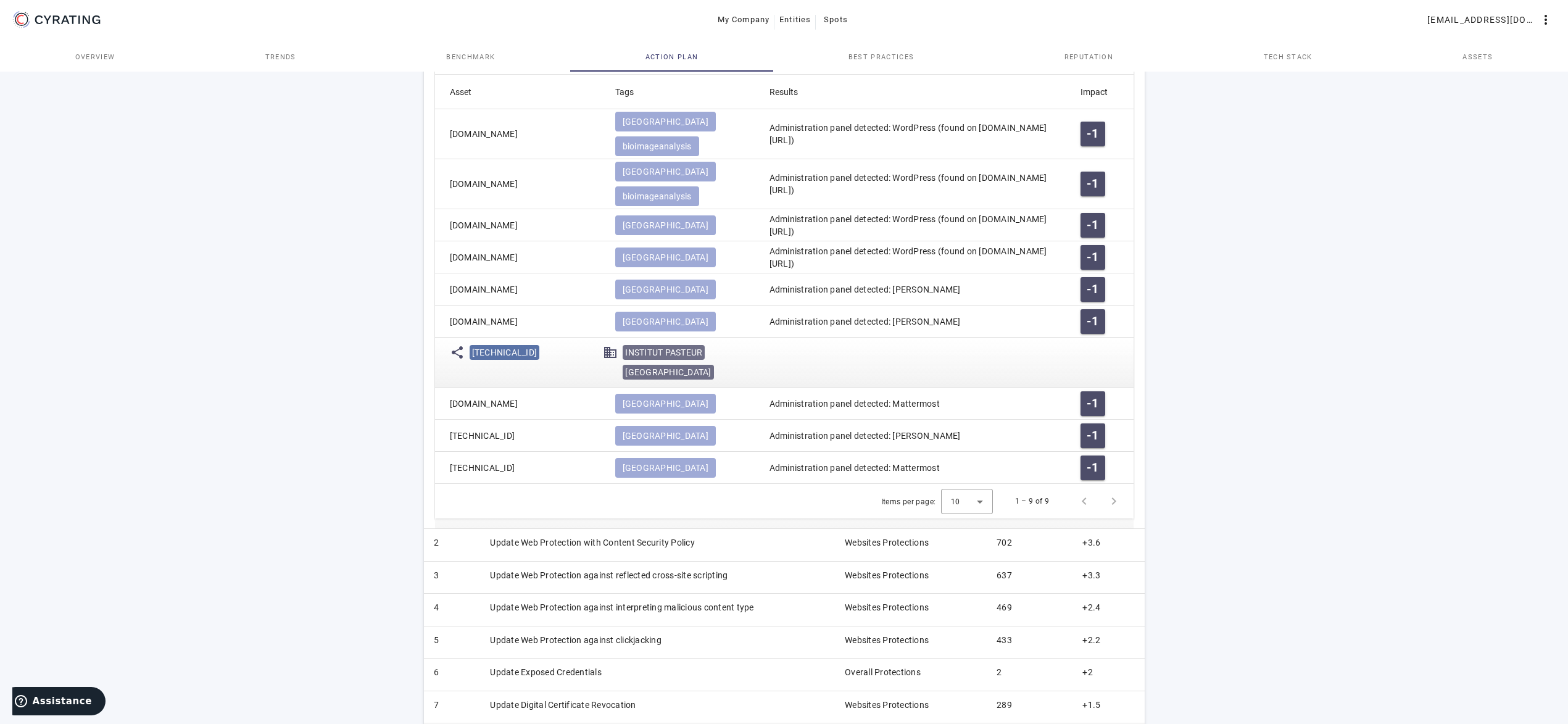
drag, startPoint x: 542, startPoint y: 288, endPoint x: 440, endPoint y: 285, distance: 102.0
click at [440, 305] on mat-cell "[DOMAIN_NAME]" at bounding box center [519, 321] width 170 height 32
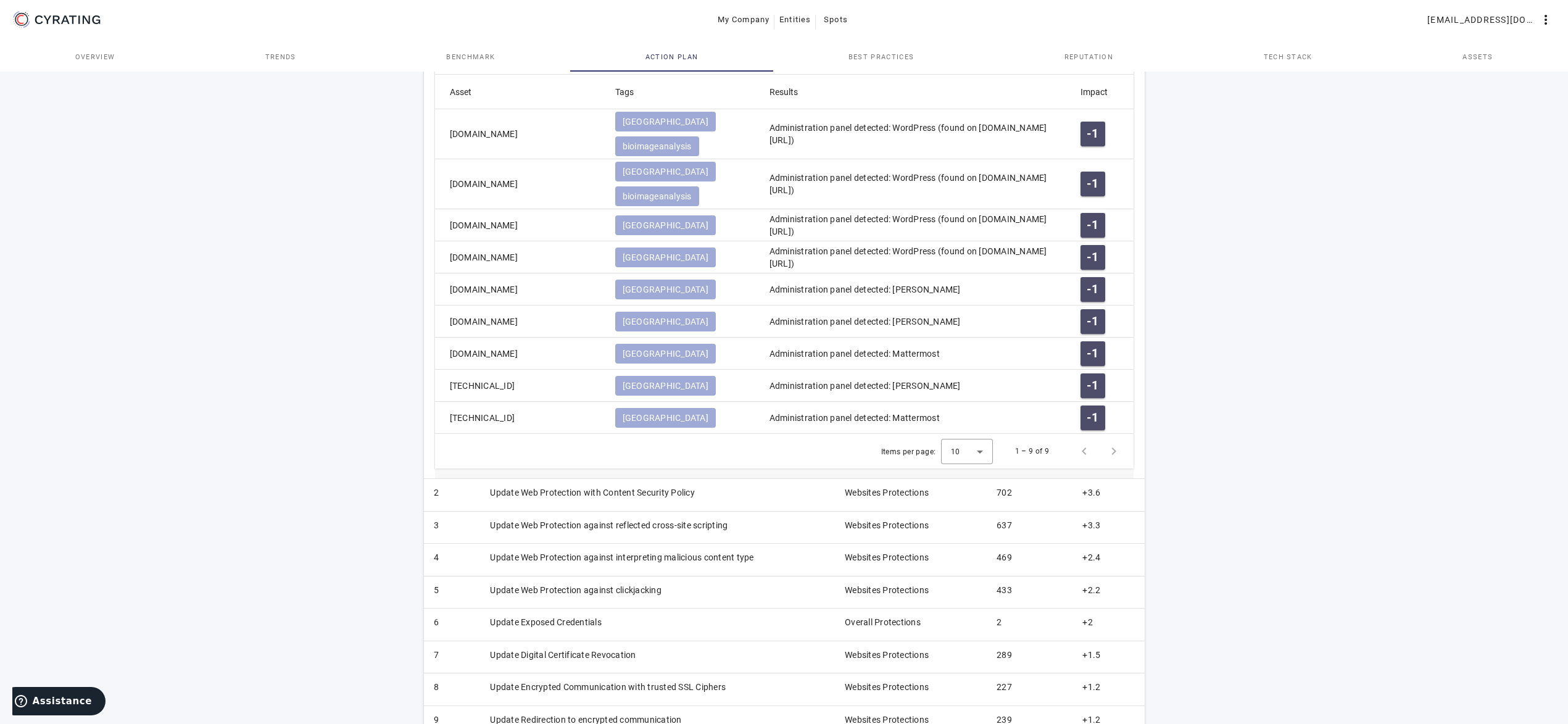
copy mat-cell "[DOMAIN_NAME]"
click at [257, 578] on div "65 /100 INSTITUT PASTEUR Health Care - FR POSITION IN ITS INDUSTRY Followers Ch…" at bounding box center [784, 106] width 1568 height 1308
click at [314, 541] on div "65 /100 INSTITUT PASTEUR Health Care - FR POSITION IN ITS INDUSTRY Followers Ch…" at bounding box center [784, 106] width 1568 height 1308
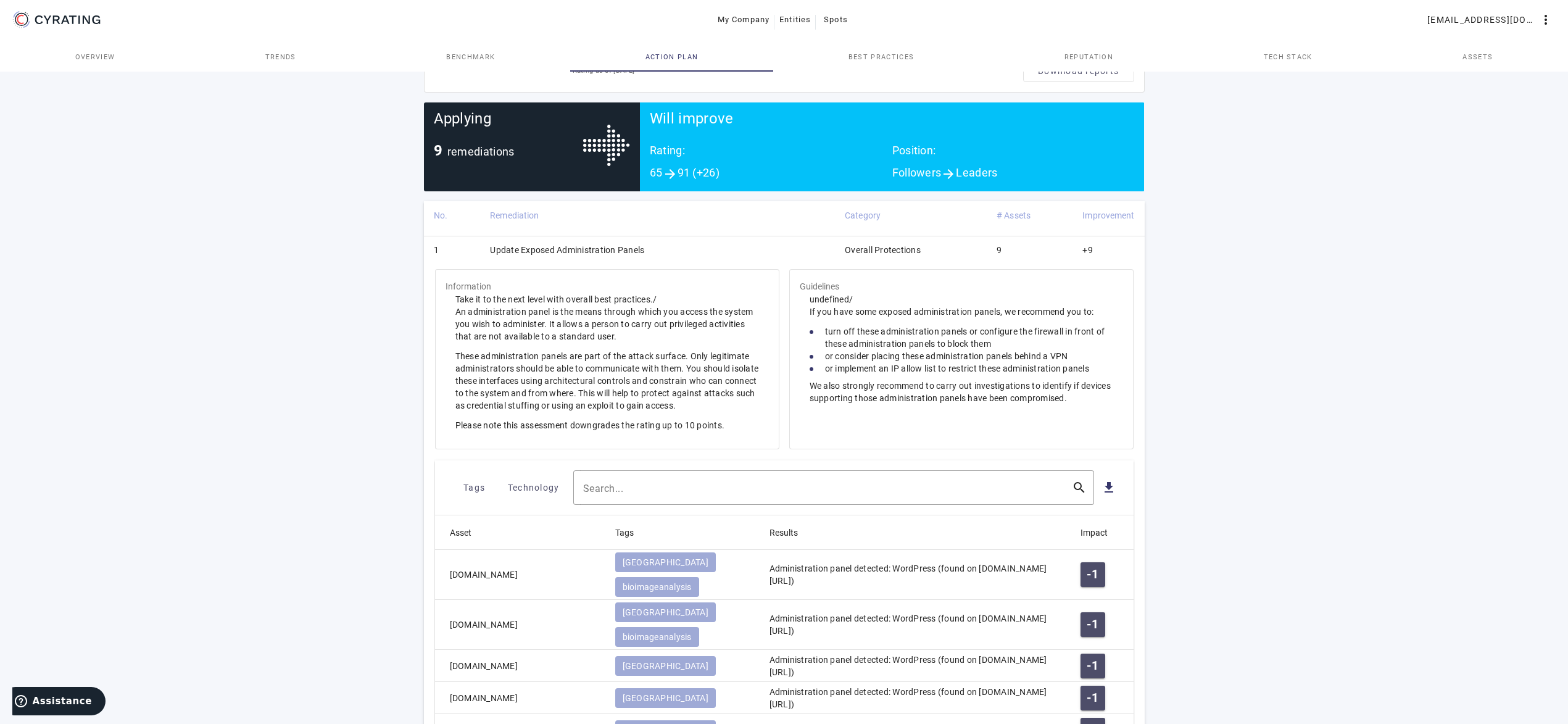
scroll to position [0, 0]
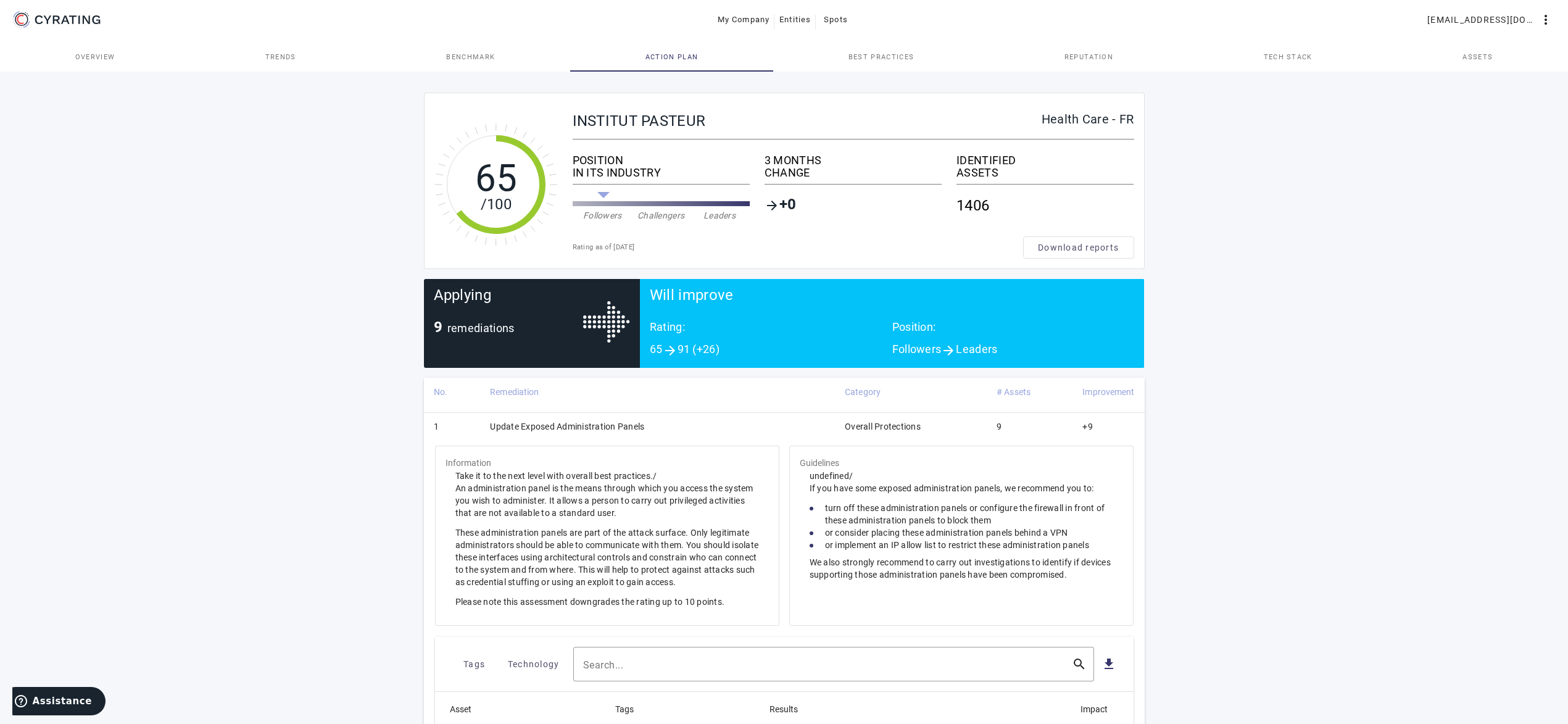
click at [282, 463] on div "65 /100 INSTITUT PASTEUR Health Care - FR POSITION IN ITS INDUSTRY Followers Ch…" at bounding box center [784, 723] width 1568 height 1308
click at [263, 557] on div "65 /100 INSTITUT PASTEUR Health Care - FR POSITION IN ITS INDUSTRY Followers Ch…" at bounding box center [784, 723] width 1568 height 1308
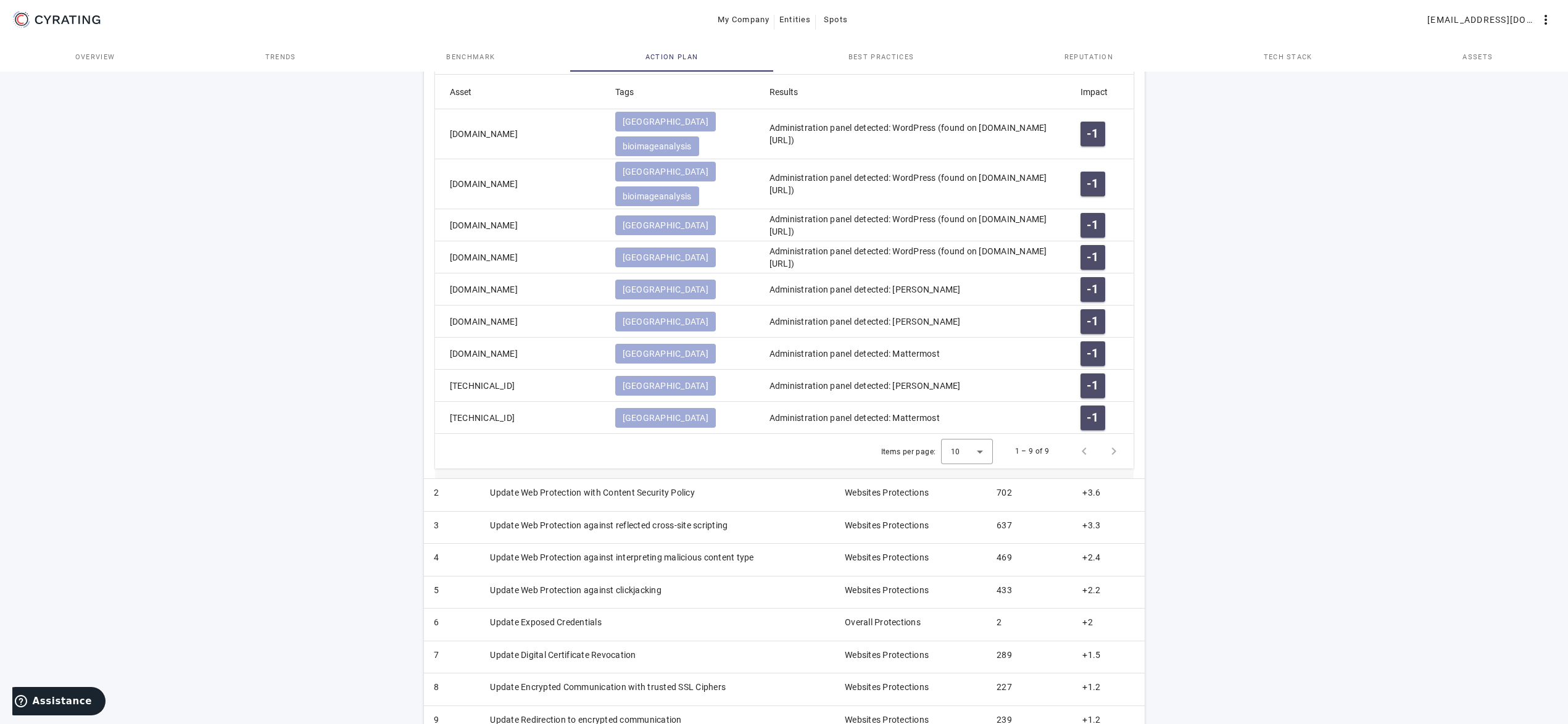
scroll to position [365, 0]
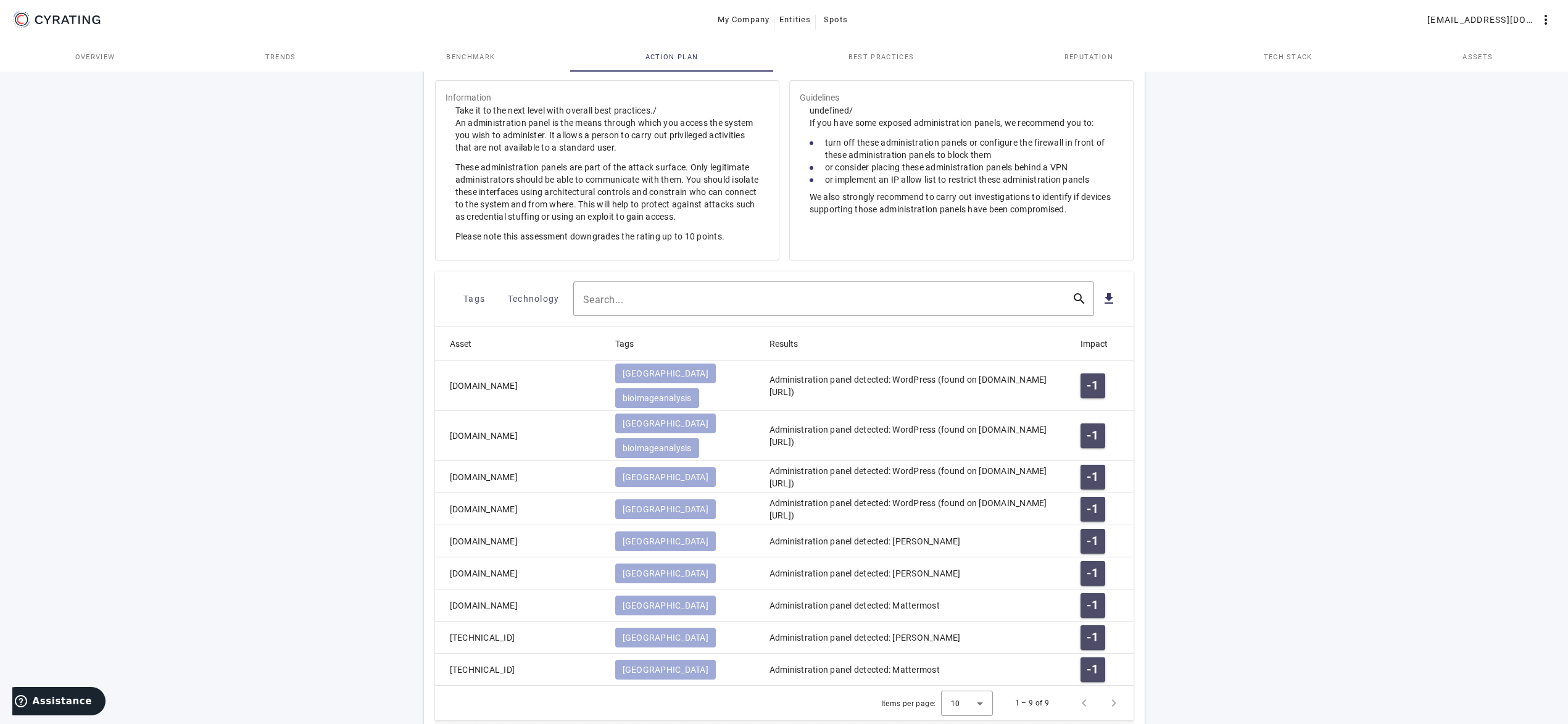
click at [271, 557] on div "65 /100 INSTITUT PASTEUR Health Care - FR POSITION IN ITS INDUSTRY Followers Ch…" at bounding box center [784, 358] width 1568 height 1308
